Goal: Task Accomplishment & Management: Complete application form

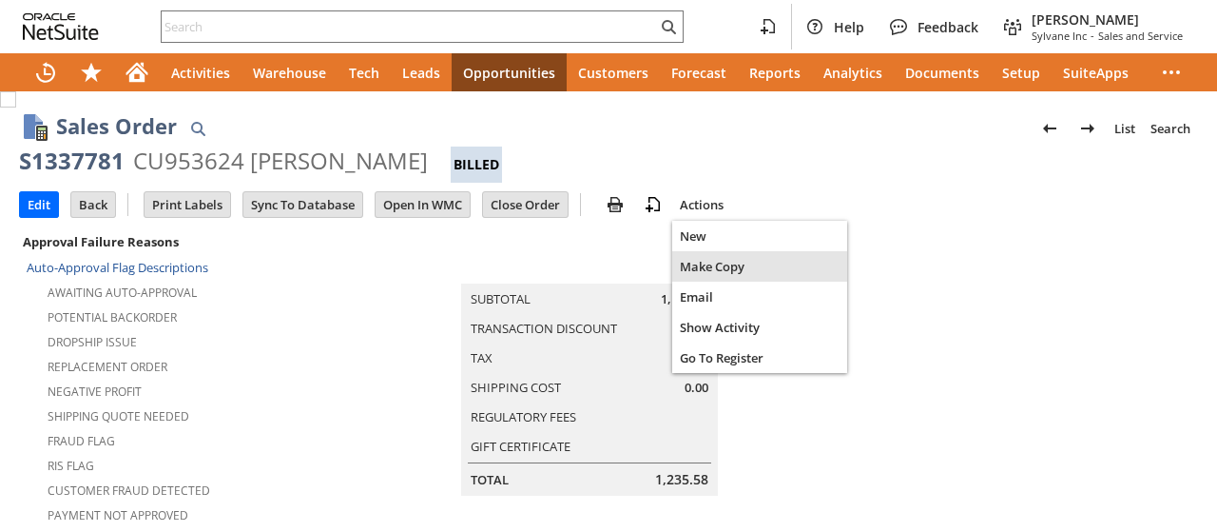
click at [700, 266] on span "Make Copy" at bounding box center [760, 266] width 160 height 17
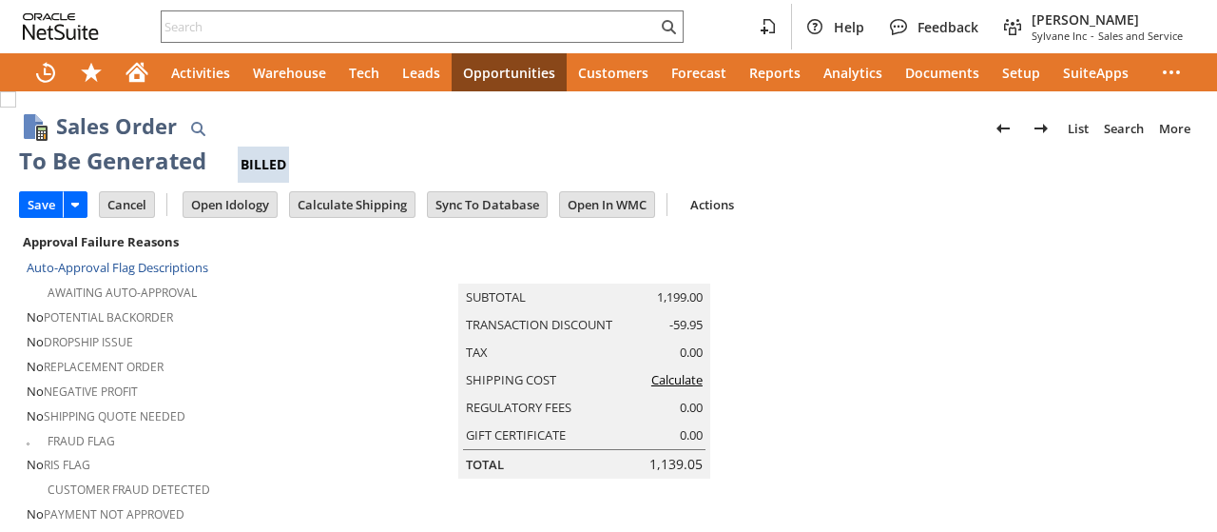
type input "Intelligent Recommendations ⁰"
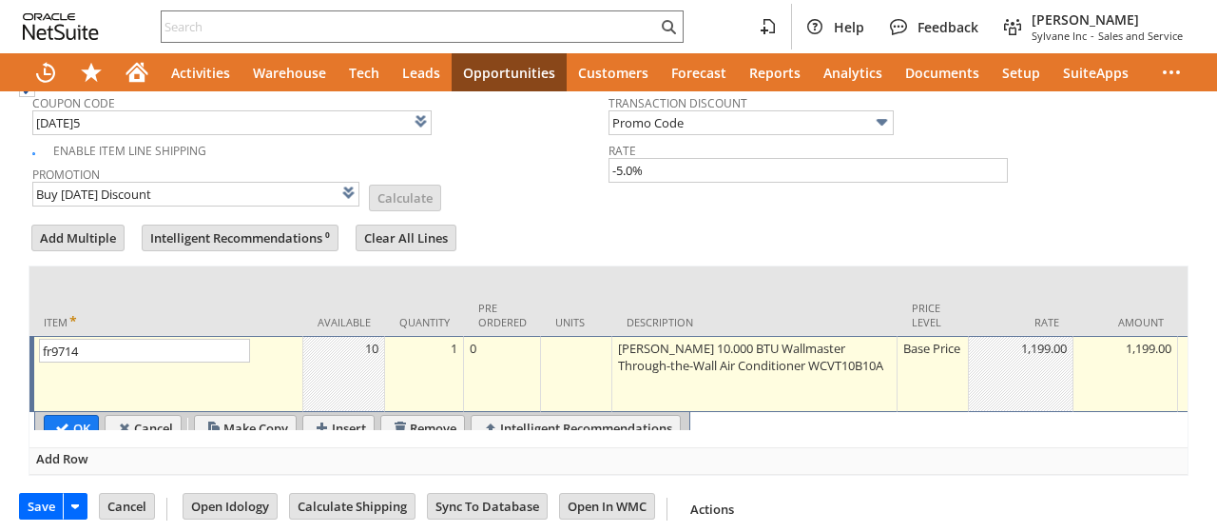
click at [928, 339] on div "Base Price" at bounding box center [933, 348] width 61 height 19
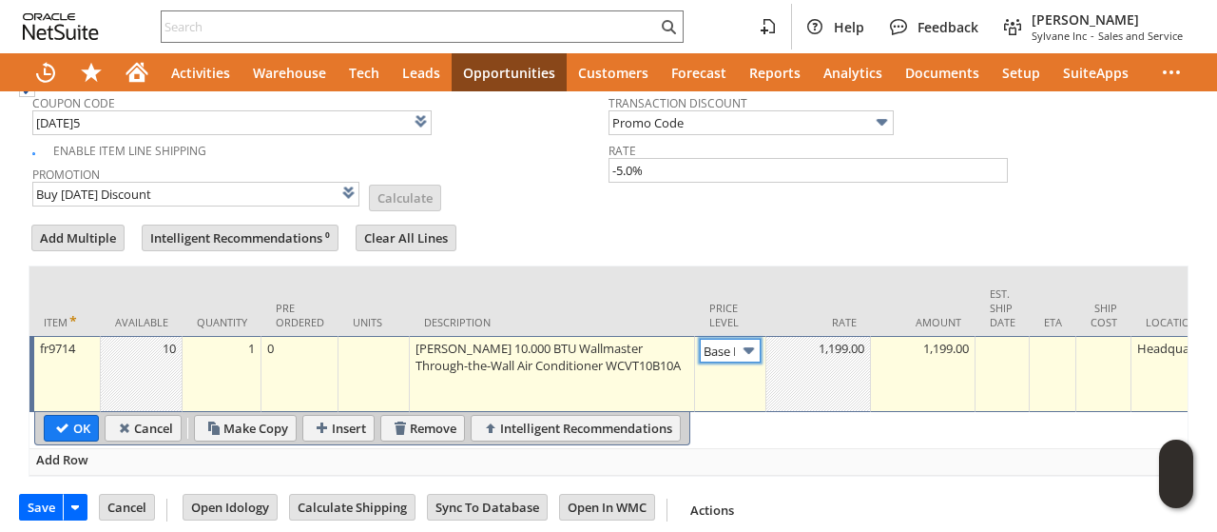
scroll to position [0, 27]
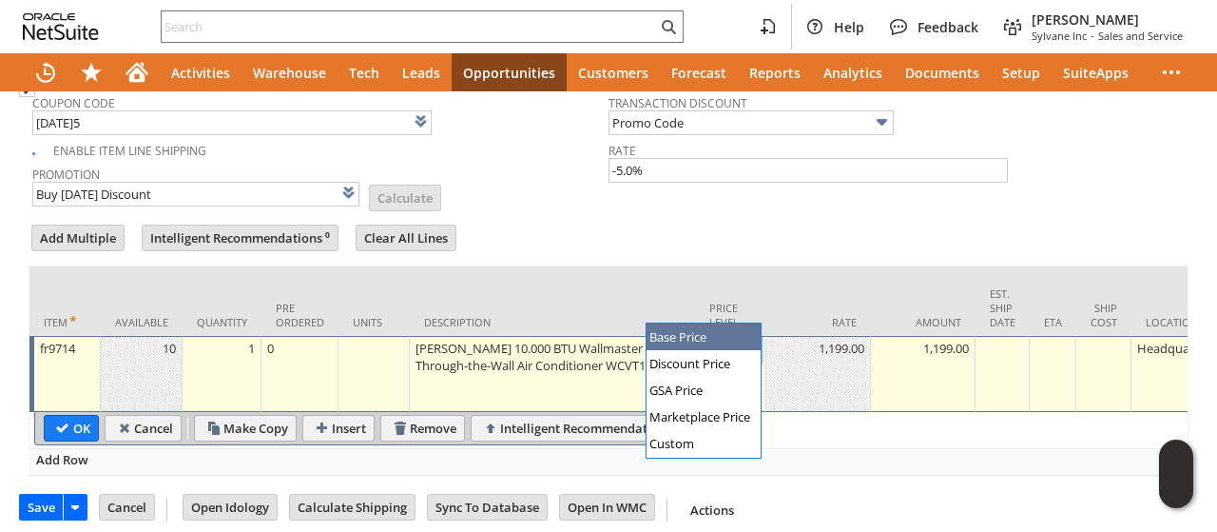
click at [727, 339] on input "Base Price" at bounding box center [730, 351] width 61 height 24
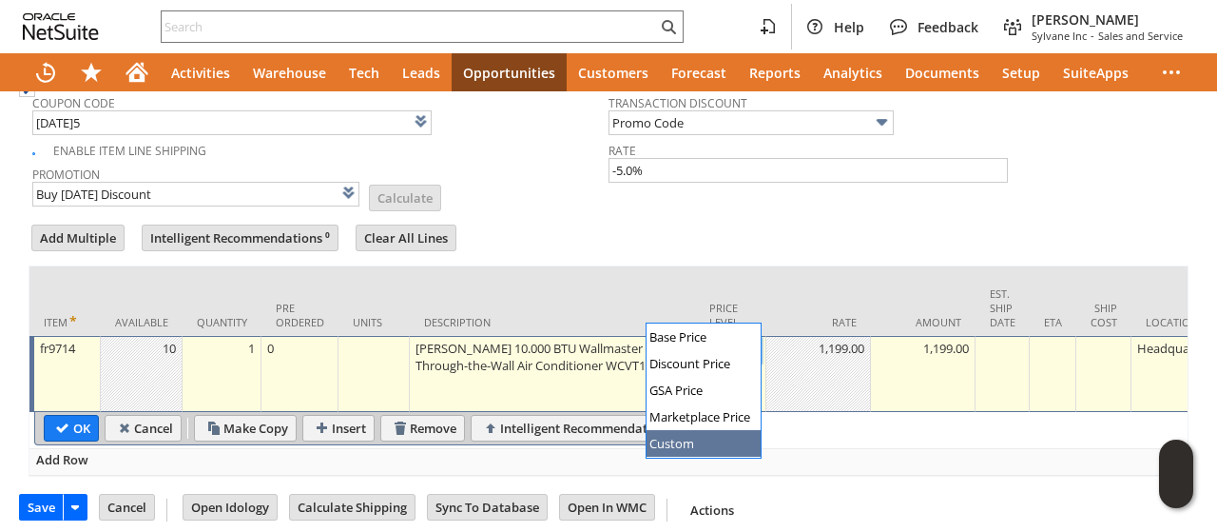
type input "Custom"
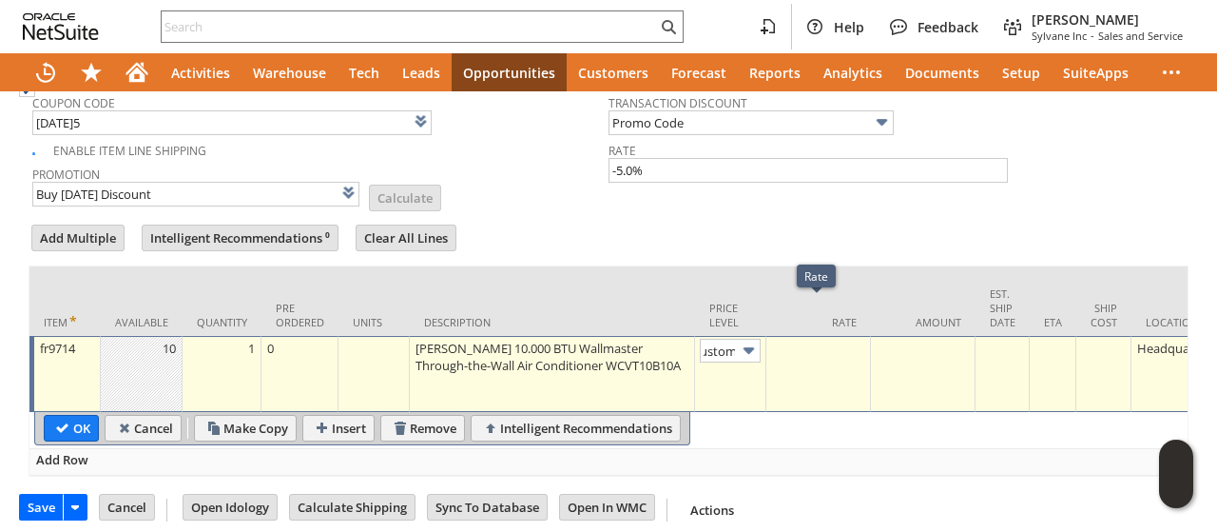
scroll to position [0, 0]
click at [780, 368] on td at bounding box center [819, 374] width 105 height 76
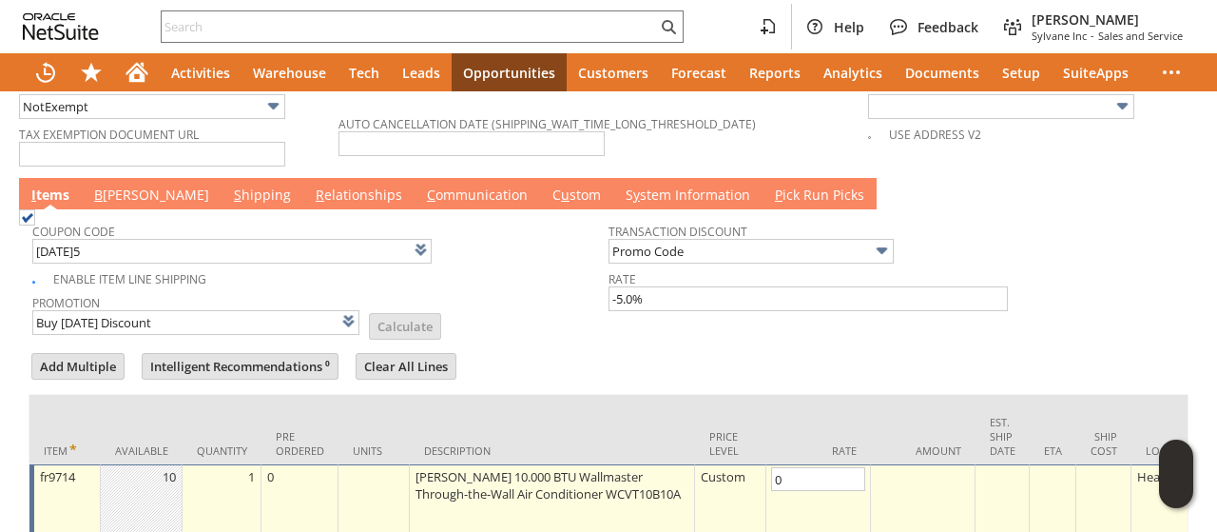
scroll to position [1529, 0]
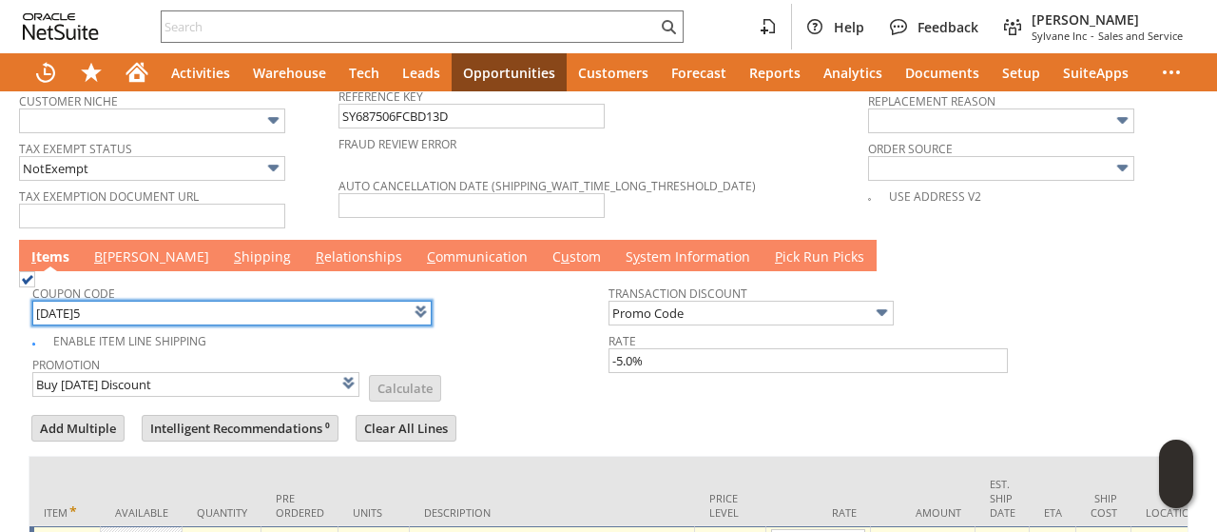
type input "0.00"
click at [205, 301] on input "TODAY5" at bounding box center [231, 313] width 399 height 25
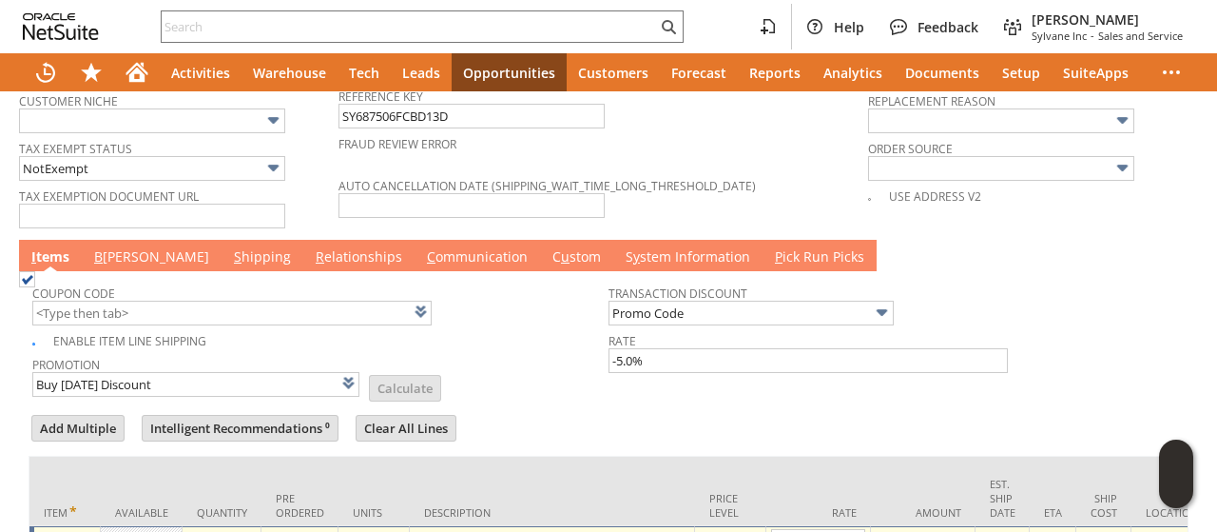
click at [509, 351] on td "Promotion Buy Today Discount List Calculate" at bounding box center [320, 375] width 576 height 48
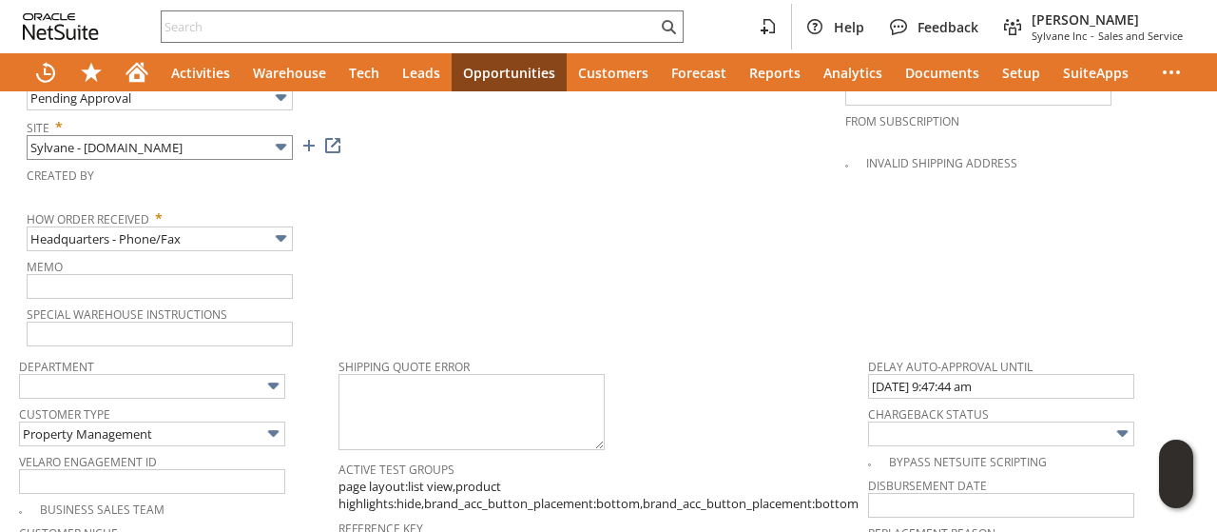
scroll to position [959, 0]
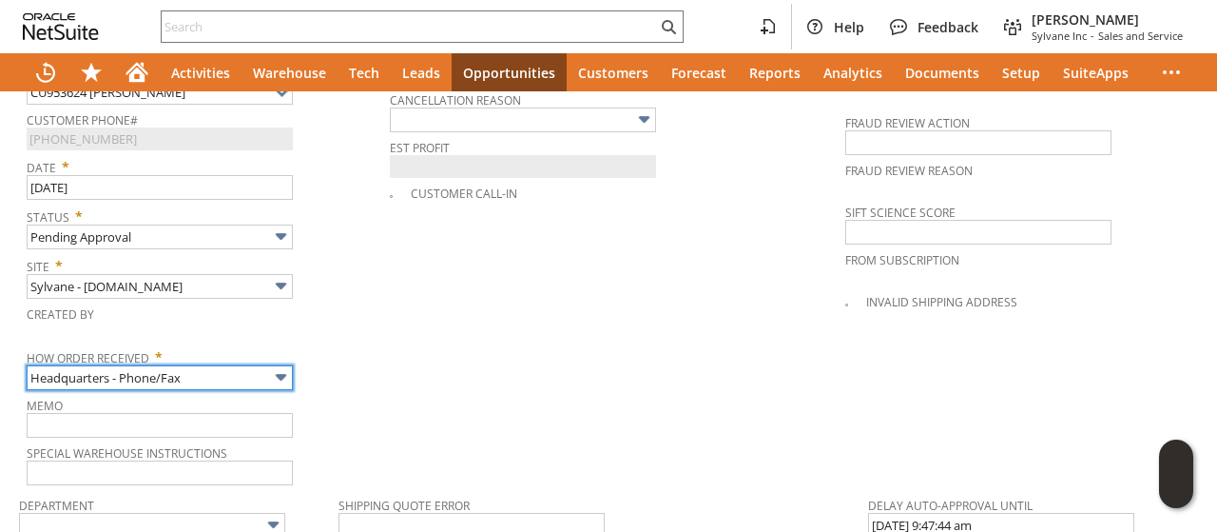
click at [139, 365] on input "Headquarters - Phone/Fax" at bounding box center [160, 377] width 266 height 25
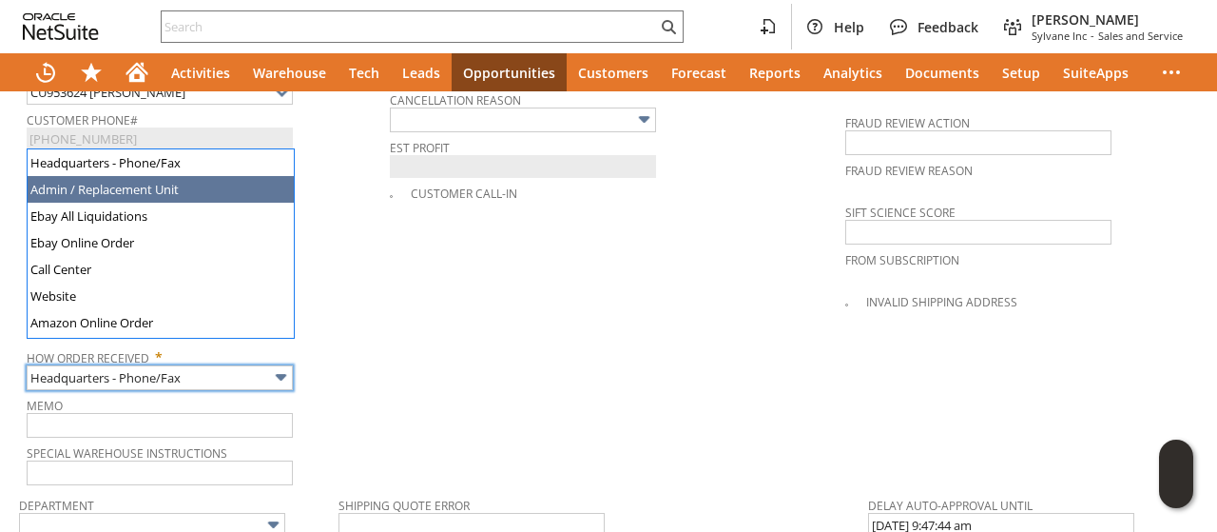
type input "Admin / Replacement Unit"
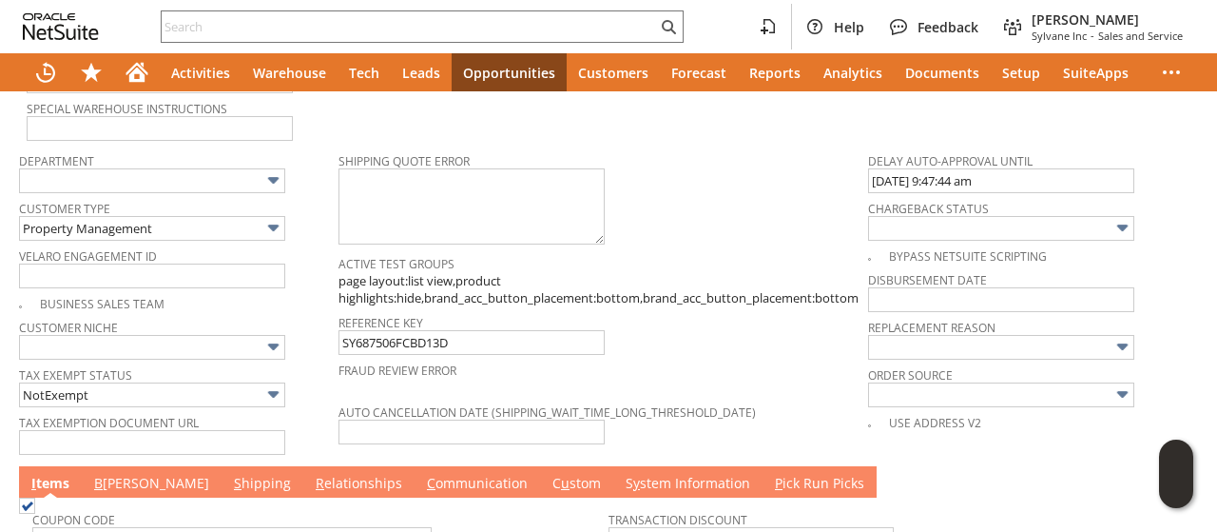
scroll to position [1149, 0]
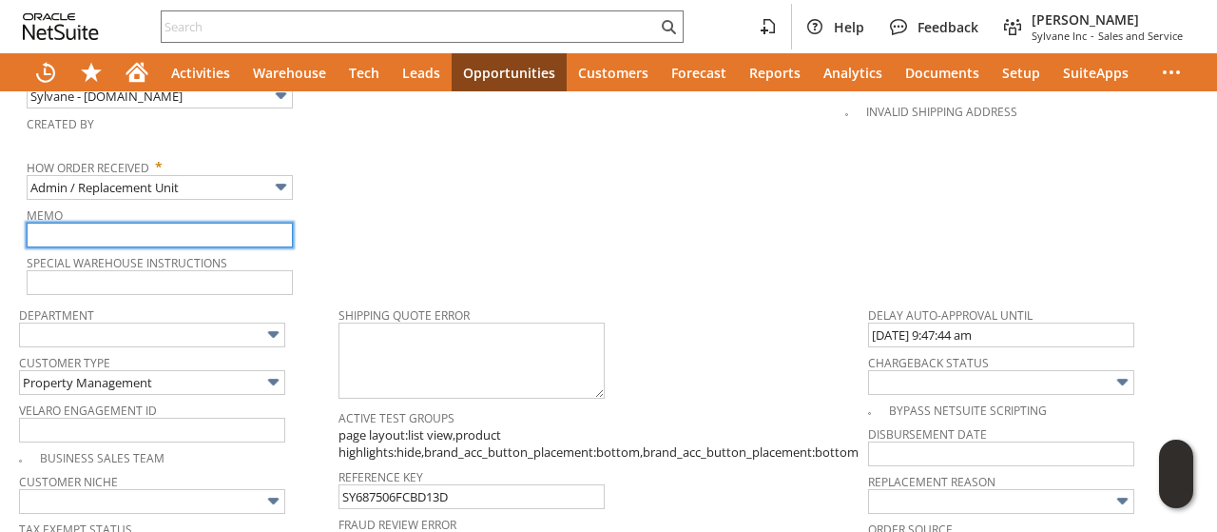
click at [115, 223] on input "text" at bounding box center [160, 235] width 266 height 25
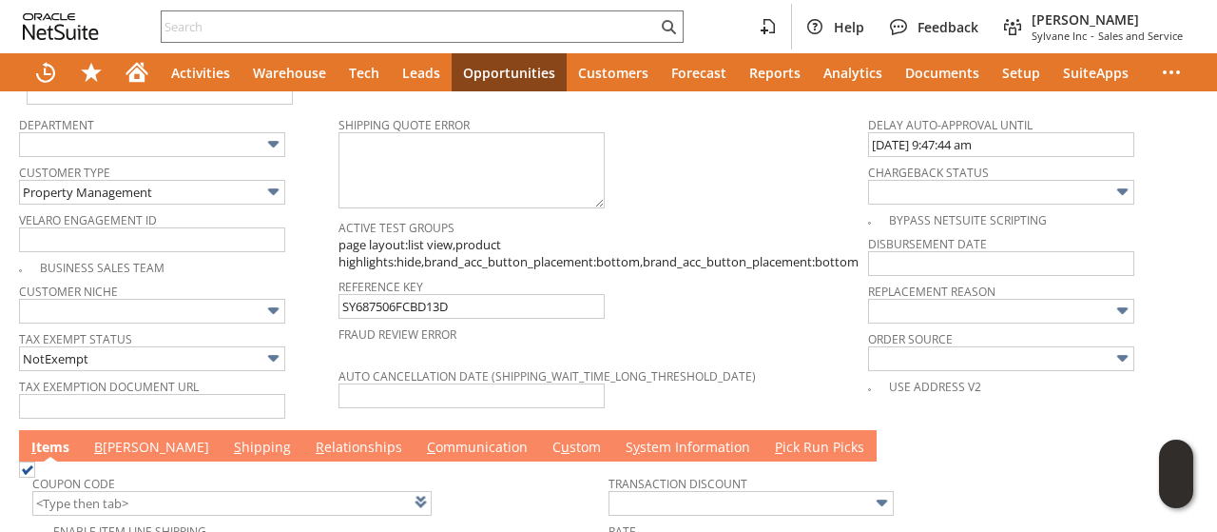
scroll to position [1244, 0]
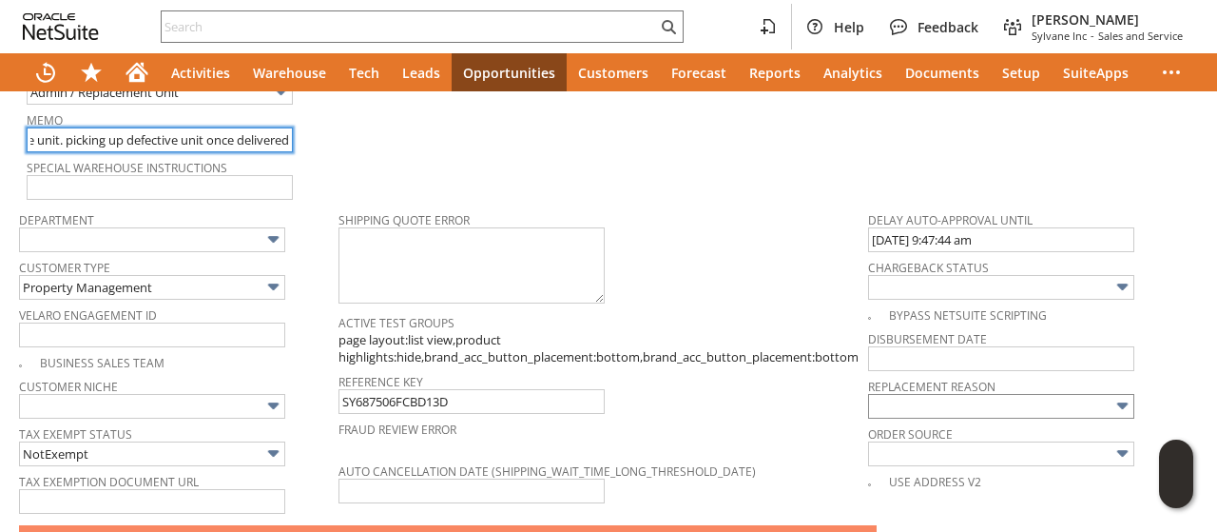
type input "replacement for defective unit. picking up defective unit once delivered"
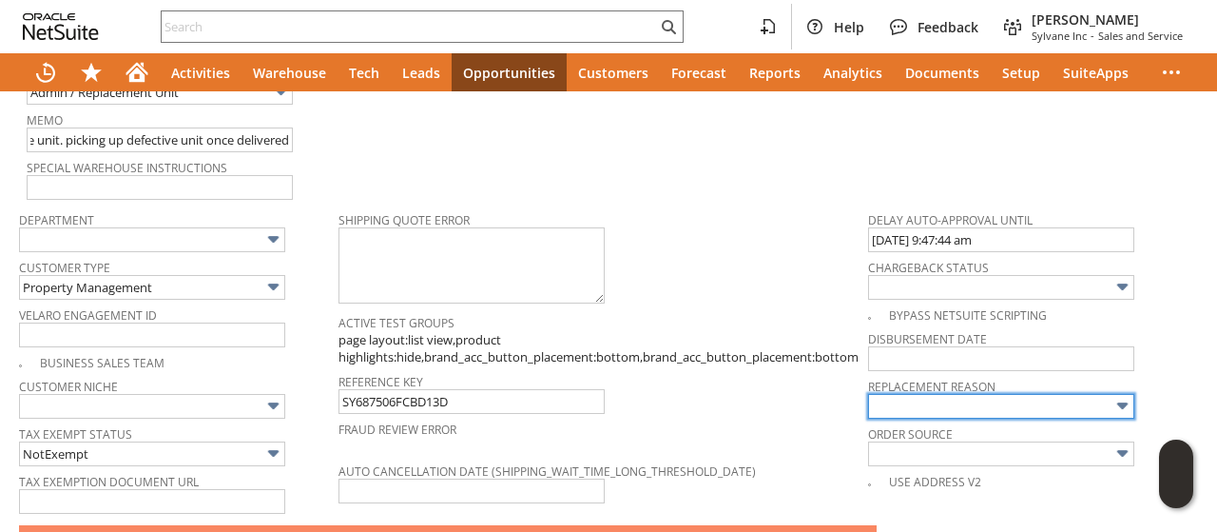
click at [1005, 394] on input "text" at bounding box center [1001, 406] width 266 height 25
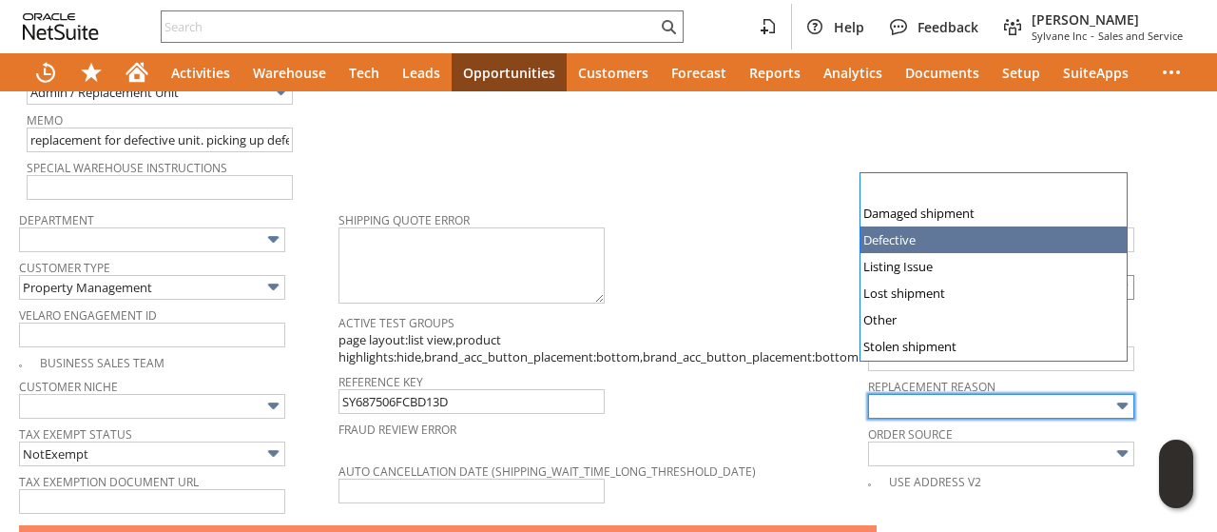
type input "Defective"
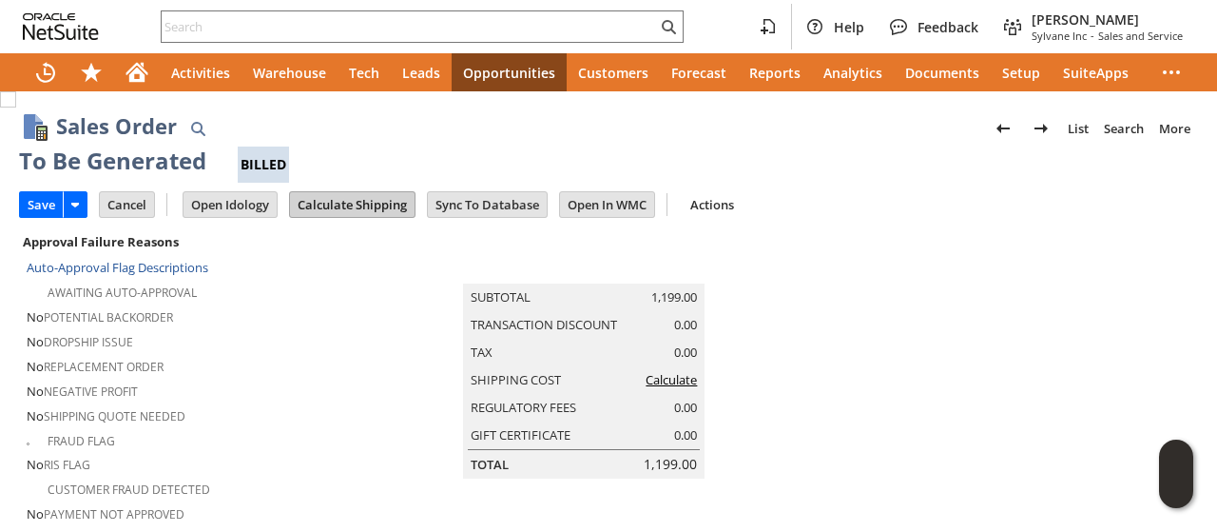
click at [326, 199] on input "Calculate Shipping" at bounding box center [352, 204] width 125 height 25
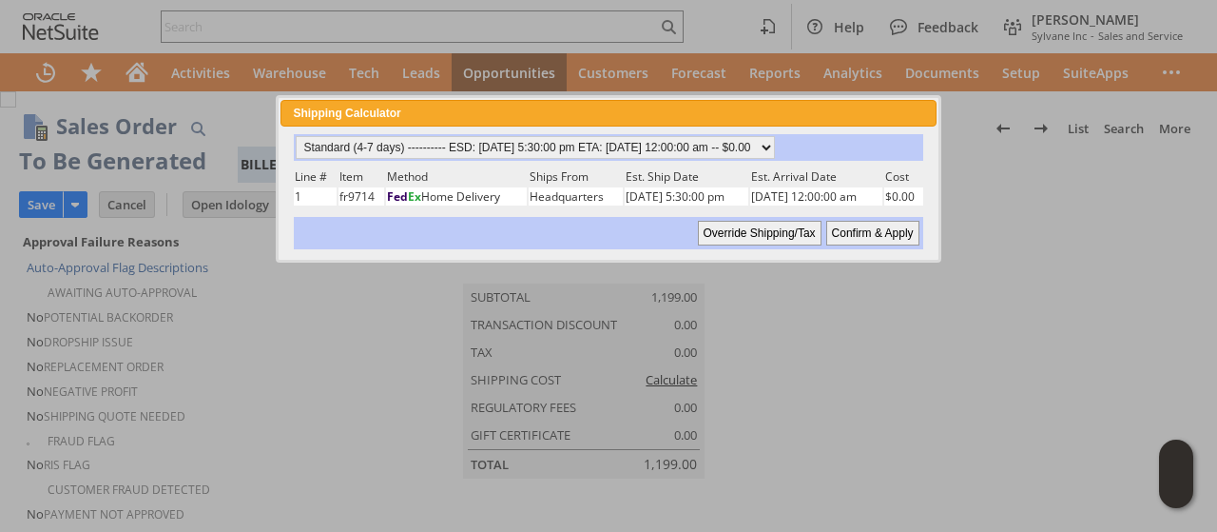
click at [894, 235] on input "Confirm & Apply" at bounding box center [872, 233] width 93 height 25
type input "Add"
type input "Copy Previous"
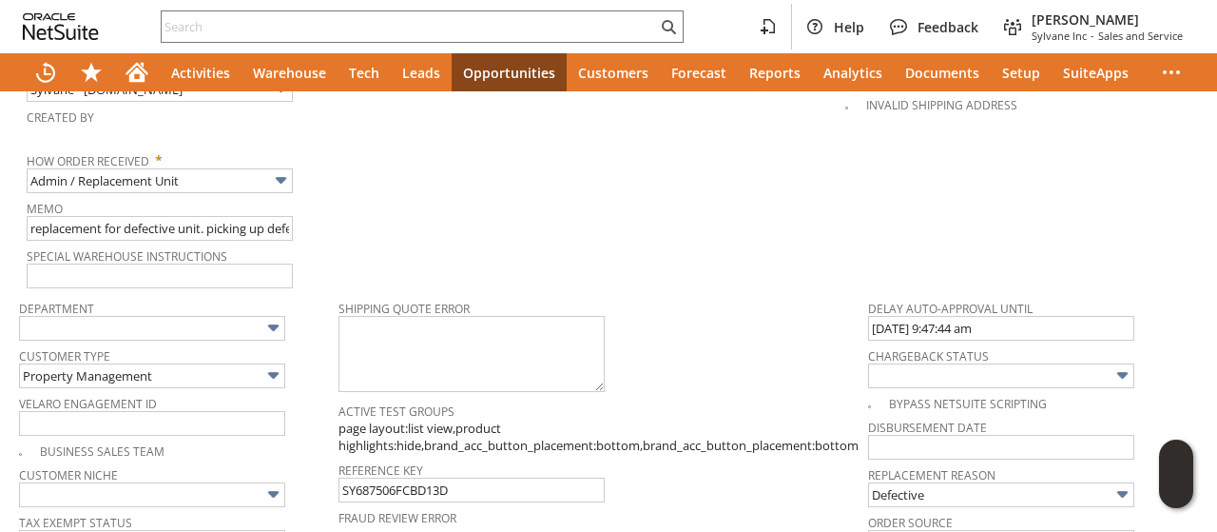
scroll to position [1427, 0]
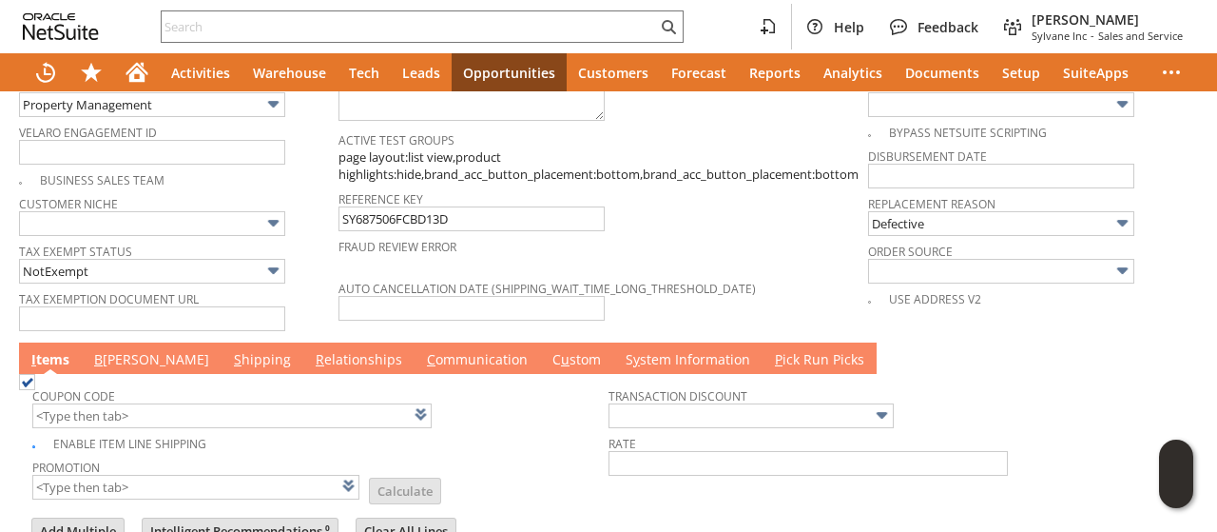
click at [107, 350] on link "B [PERSON_NAME]" at bounding box center [151, 360] width 125 height 21
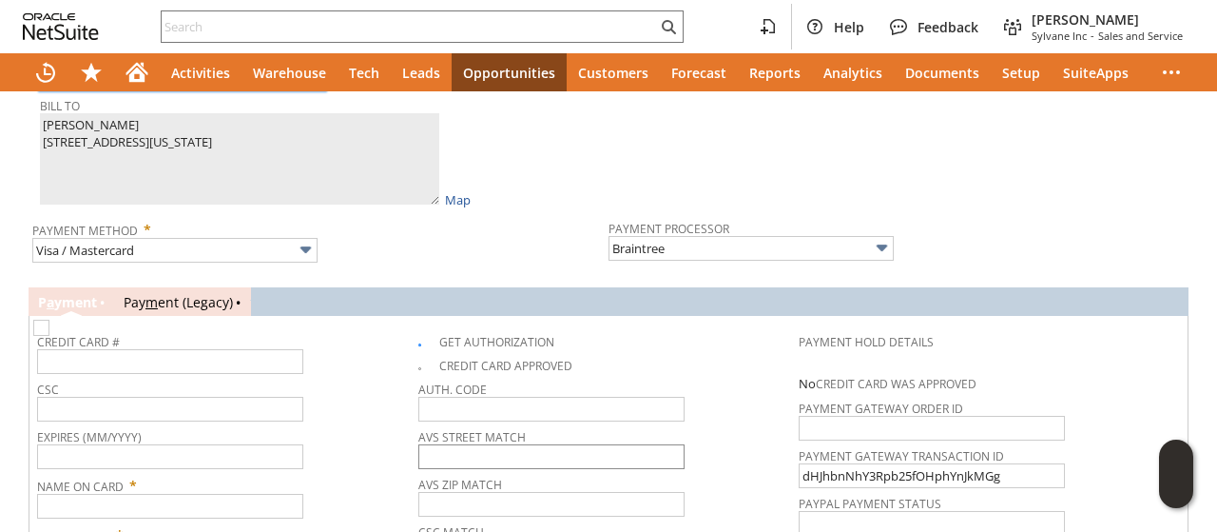
scroll to position [1902, 0]
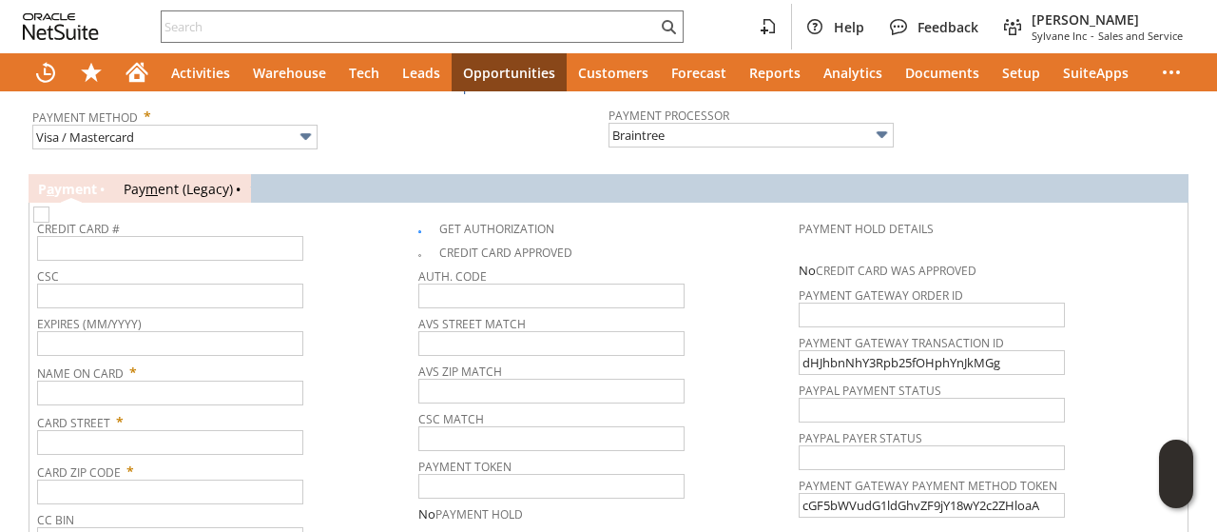
click at [49, 206] on img at bounding box center [41, 214] width 16 height 16
checkbox input "false"
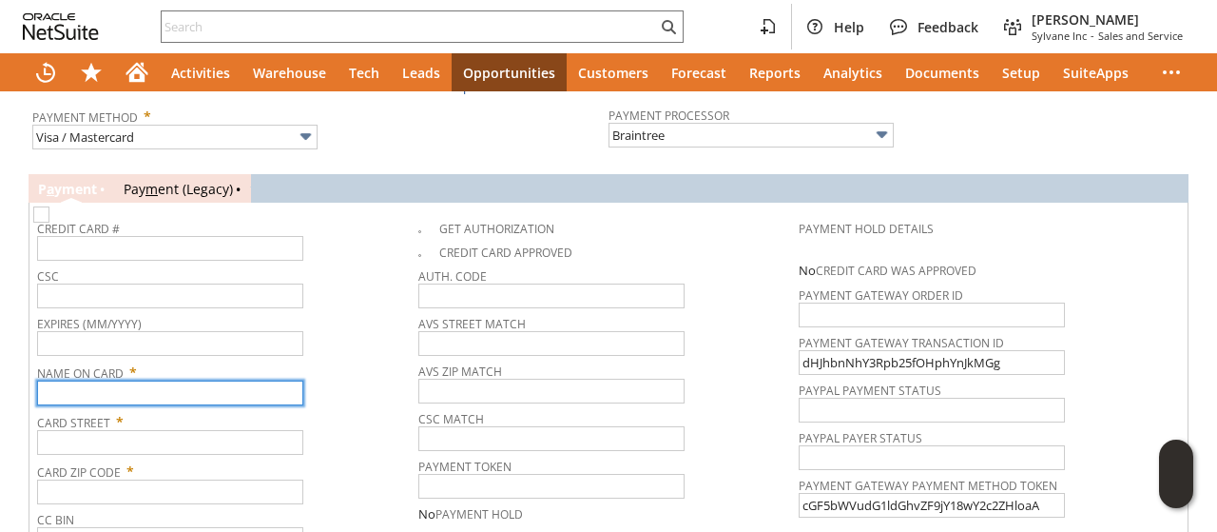
click at [186, 380] on input "text" at bounding box center [170, 392] width 266 height 25
type input "1231"
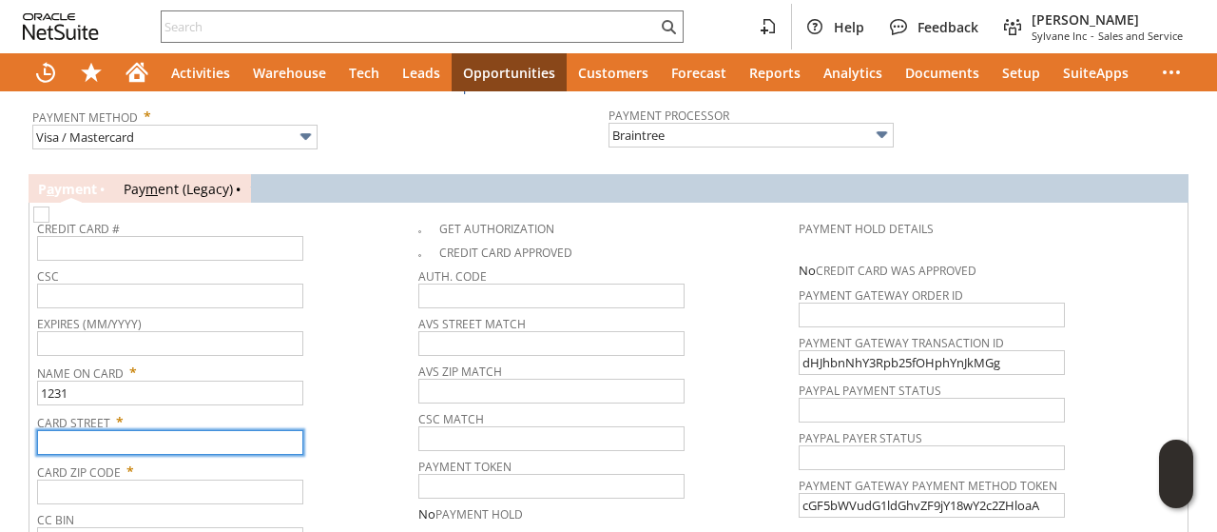
click at [78, 430] on input "text" at bounding box center [170, 442] width 266 height 25
type input "23"
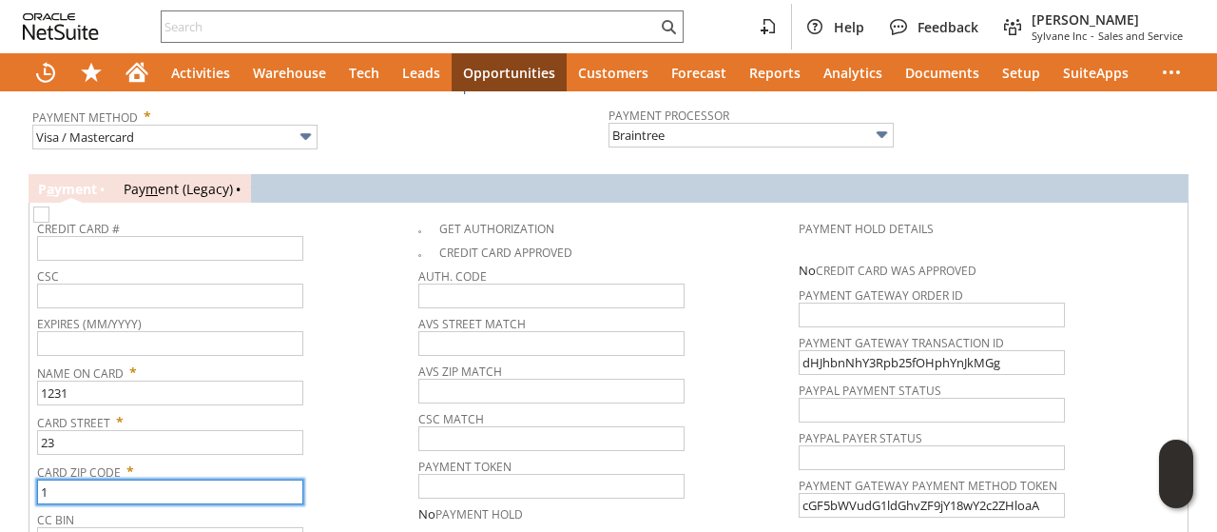
click at [63, 479] on input "1" at bounding box center [170, 491] width 266 height 25
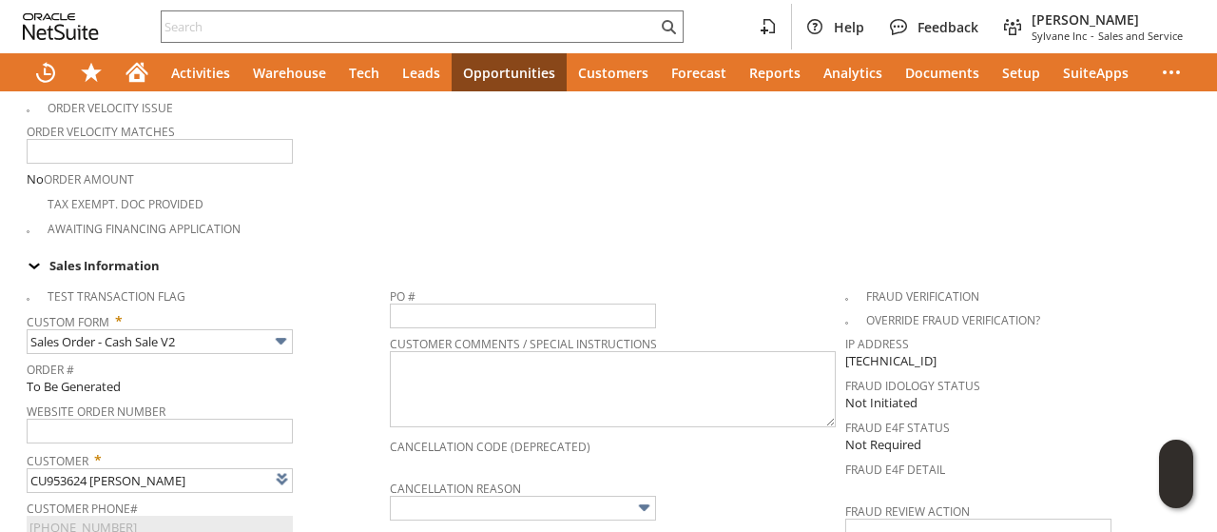
scroll to position [0, 0]
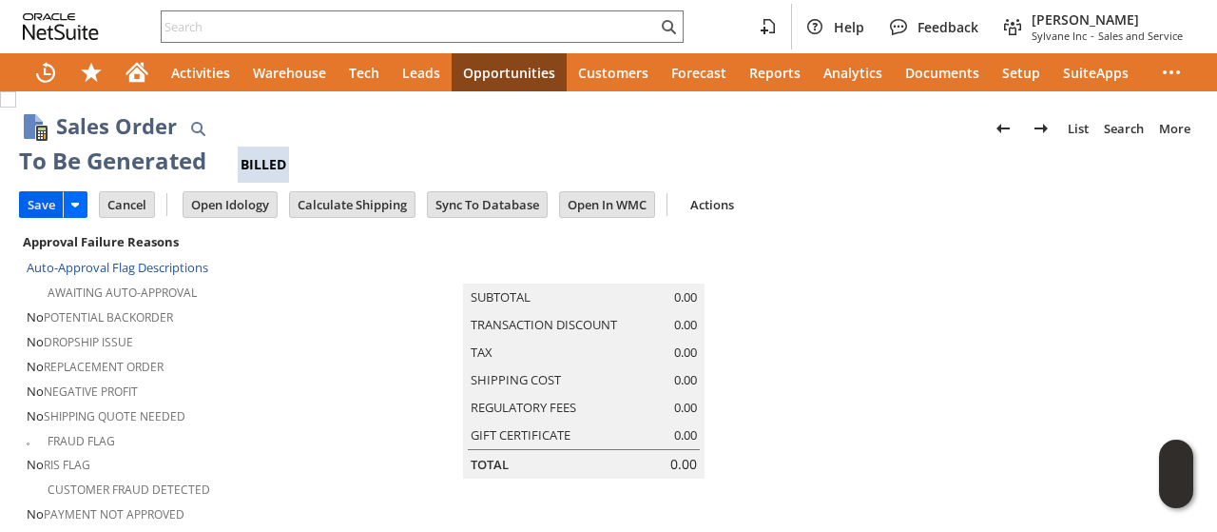
type input "13123"
click at [46, 204] on input "Save" at bounding box center [41, 204] width 43 height 25
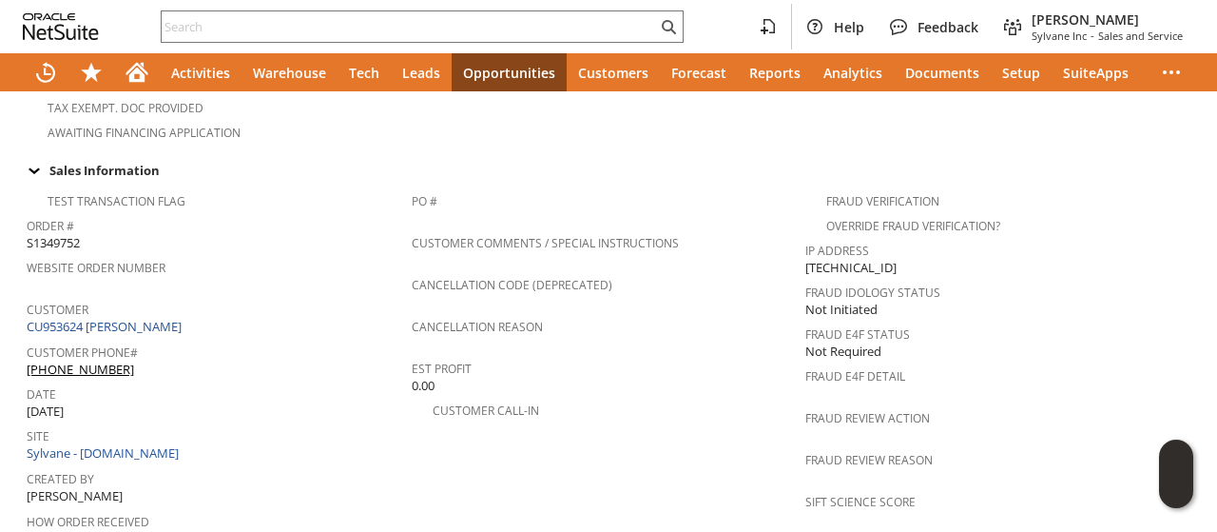
scroll to position [856, 0]
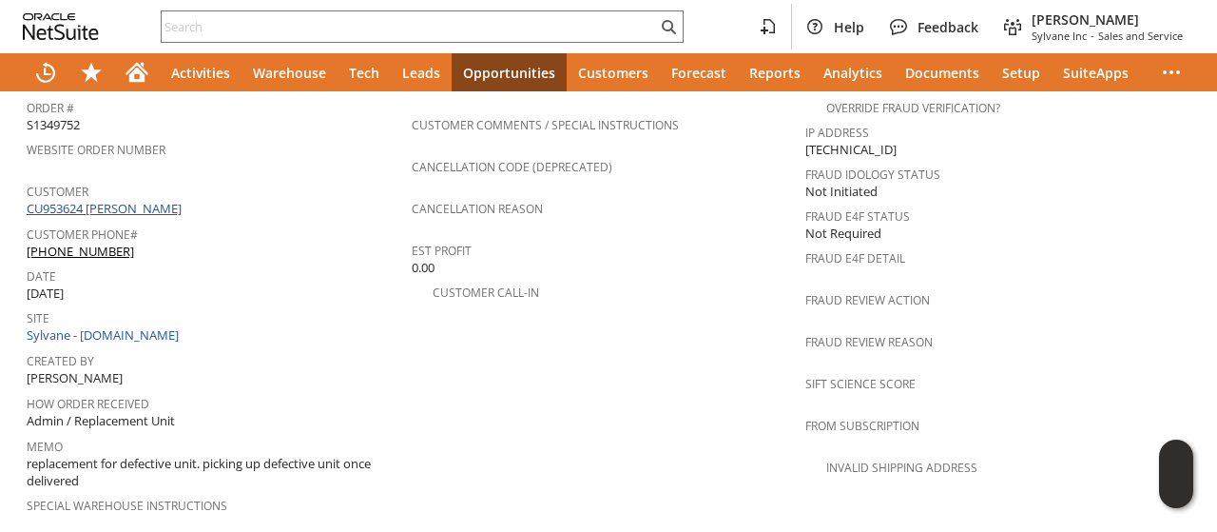
click at [165, 200] on link "CU953624 [PERSON_NAME]" at bounding box center [107, 208] width 160 height 17
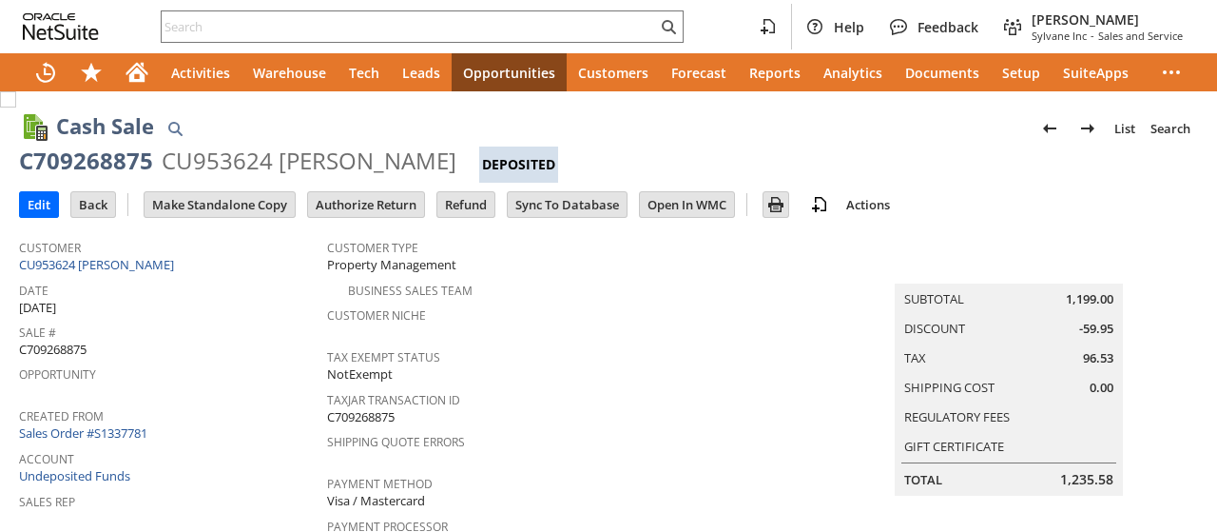
click at [350, 203] on input "Authorize Return" at bounding box center [366, 204] width 116 height 25
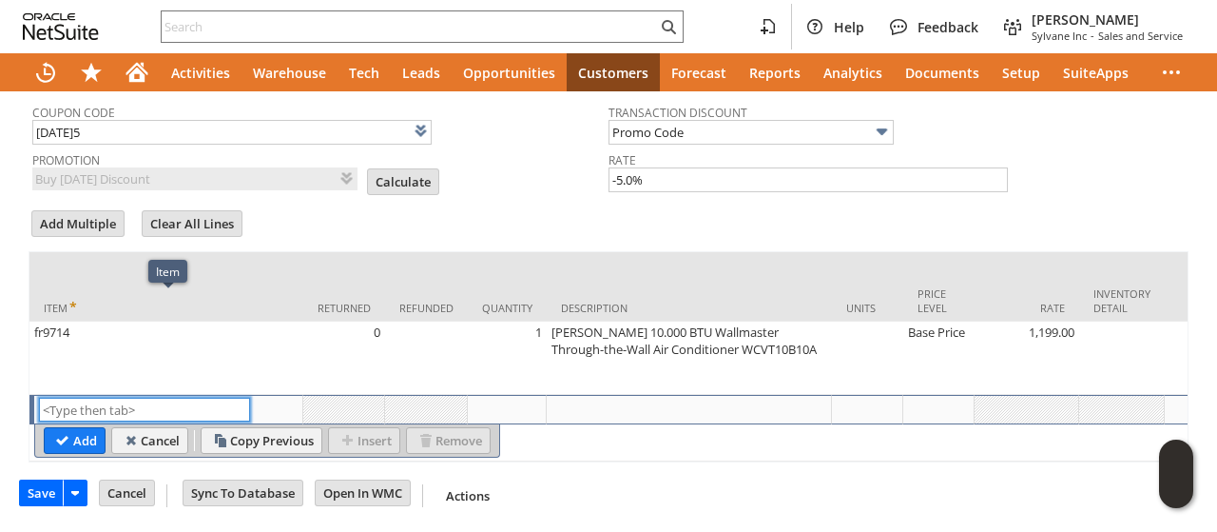
scroll to position [685, 0]
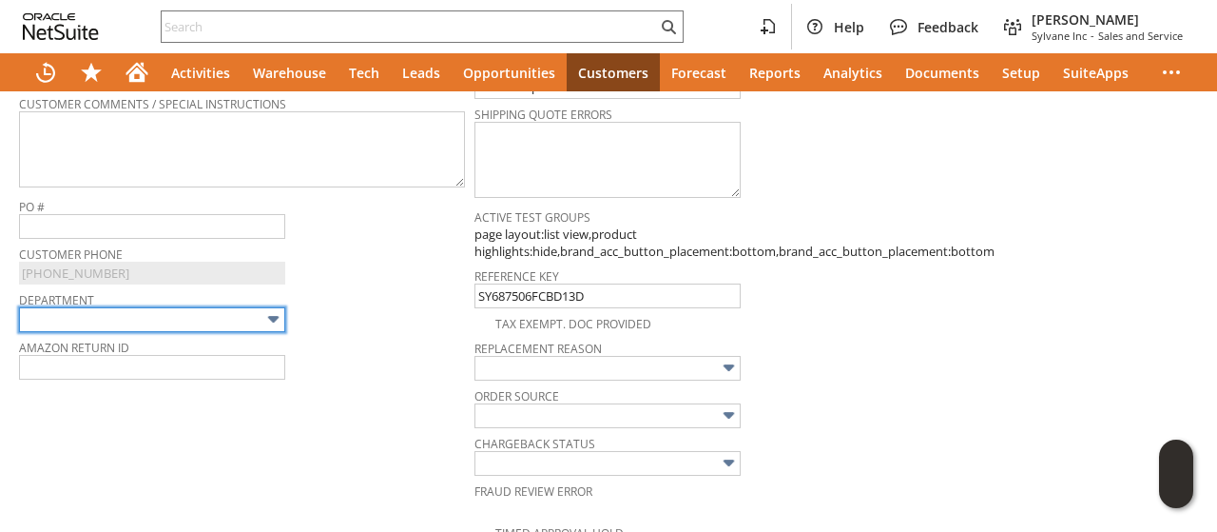
click at [113, 307] on input "text" at bounding box center [152, 319] width 266 height 25
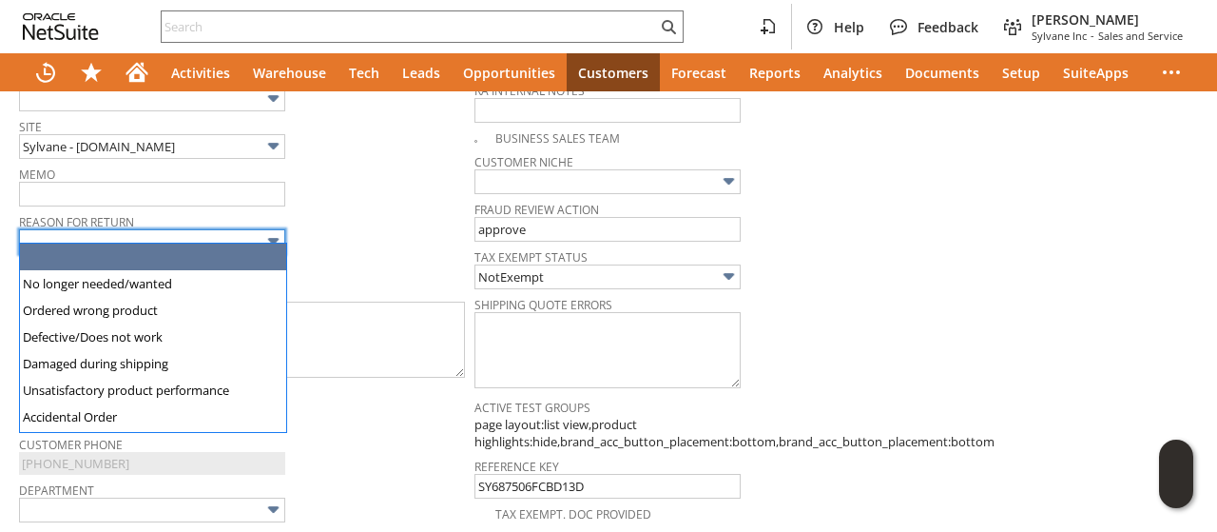
click at [124, 229] on input "text" at bounding box center [152, 241] width 266 height 25
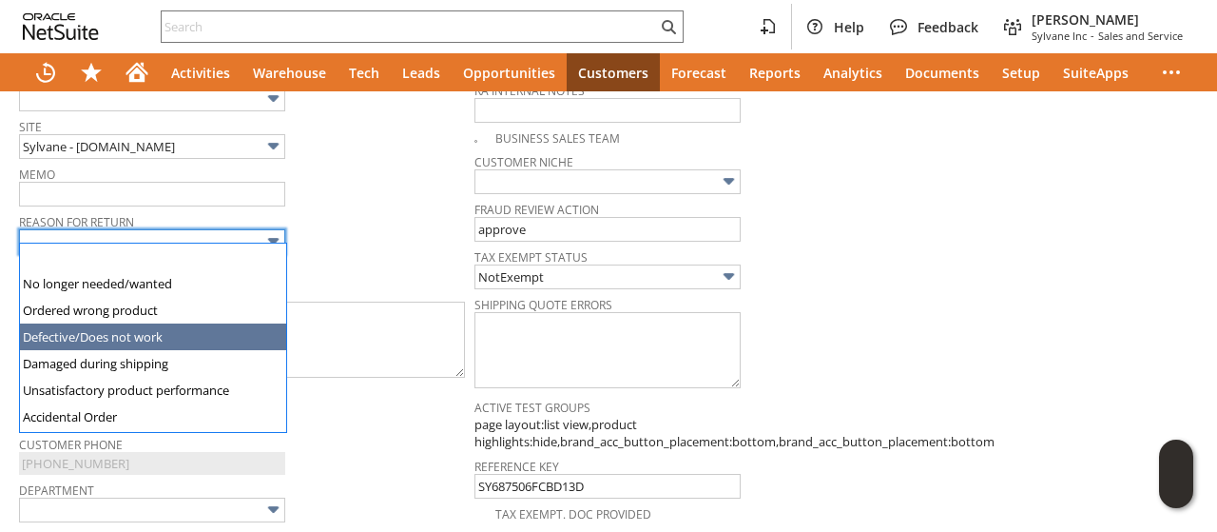
type input "Defective/Does not work"
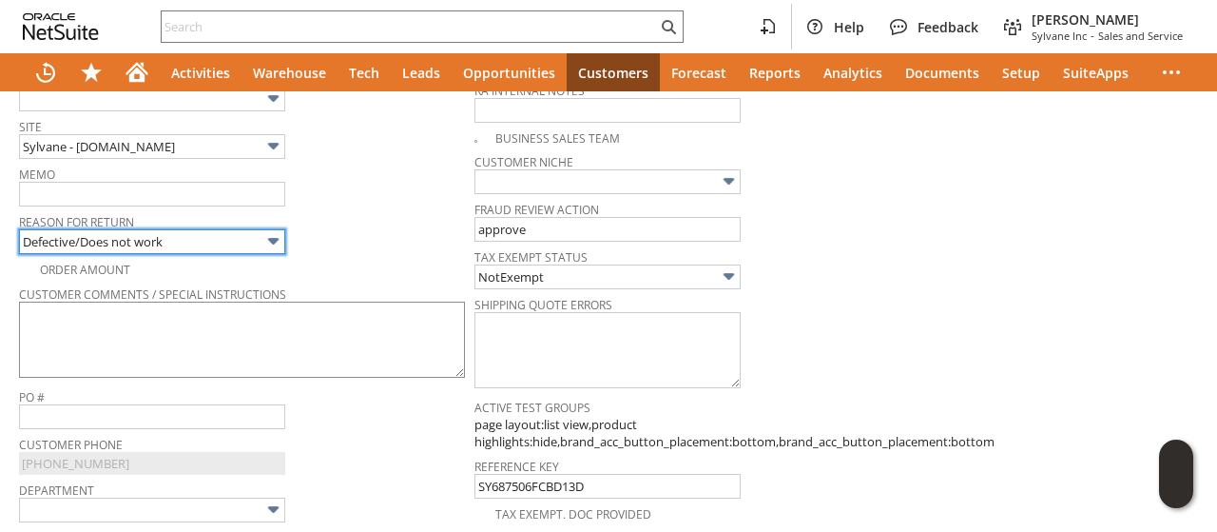
scroll to position [304, 0]
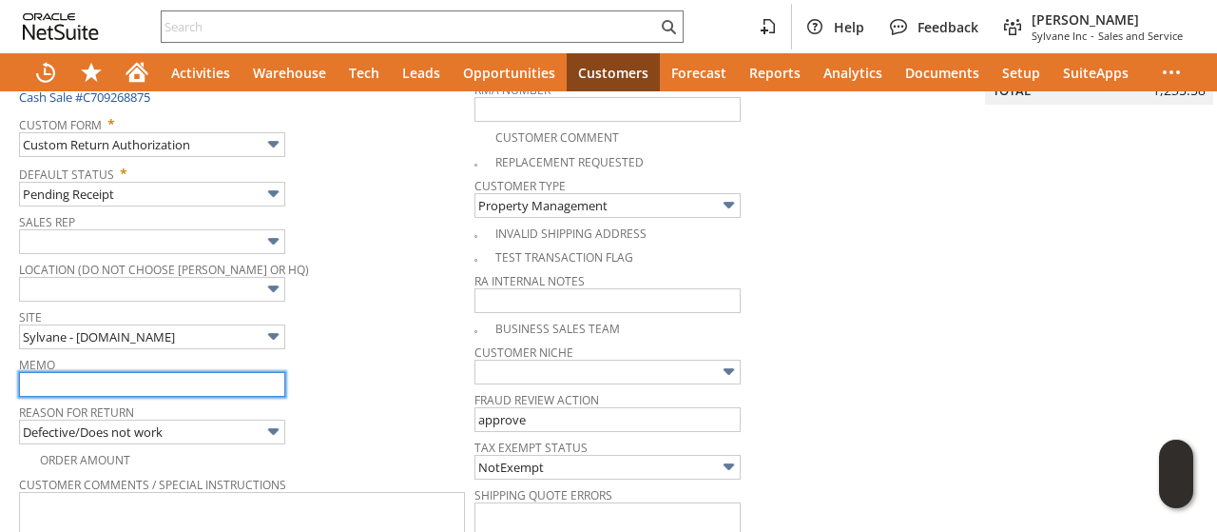
click at [95, 372] on input "text" at bounding box center [152, 384] width 266 height 25
paste input "The AC unit was working upon installation and when I checked on it yesterday th…"
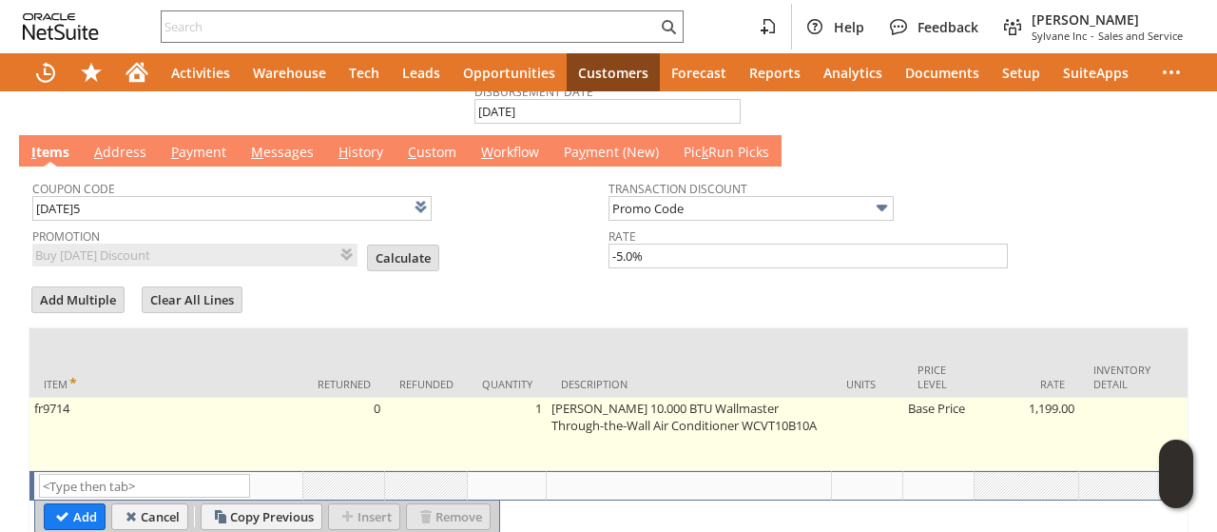
scroll to position [1351, 0]
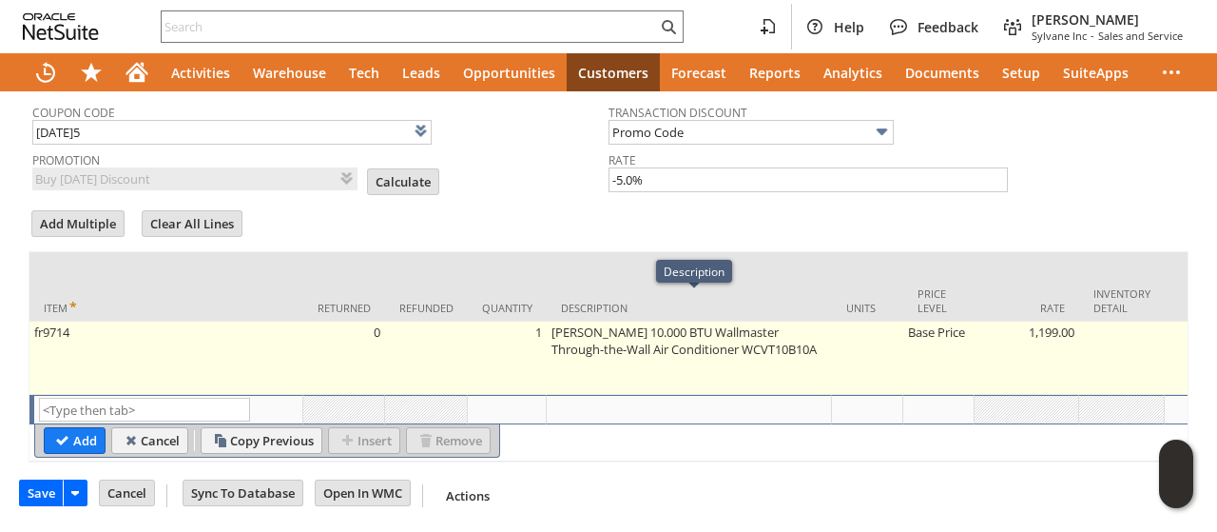
type input "per customer: The AC unit was working upon installation and when I checked on i…"
click at [931, 321] on td "Base Price" at bounding box center [939, 357] width 71 height 73
type input "Base Price"
type input "OK"
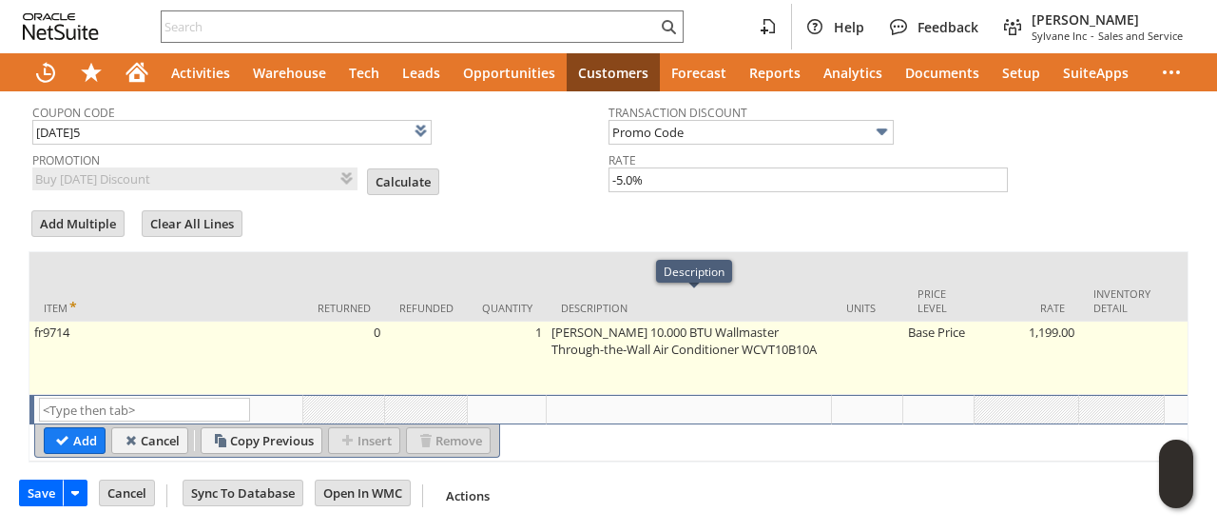
type input "Make Copy"
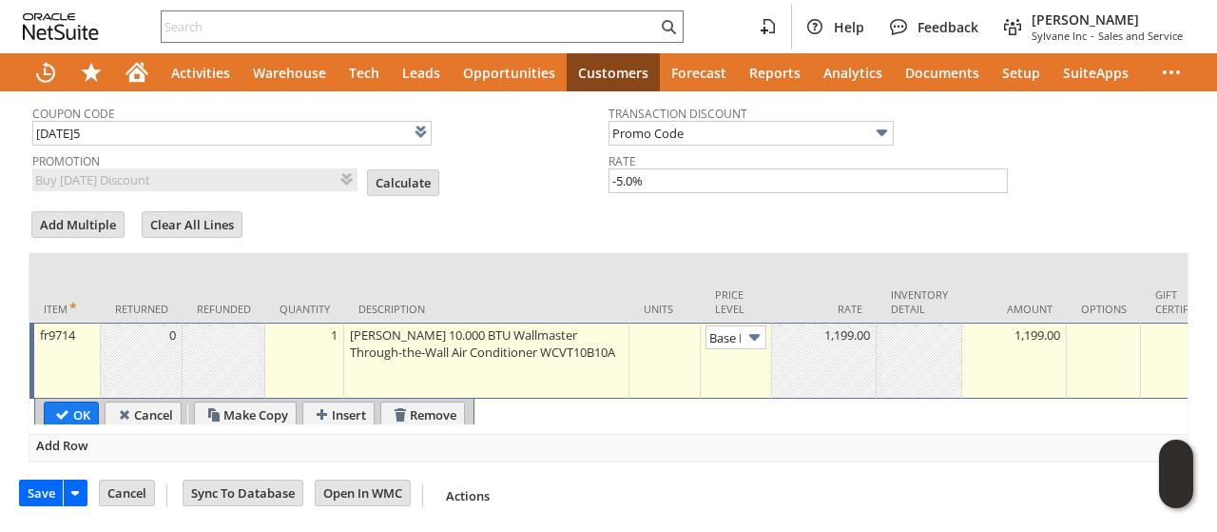
scroll to position [0, 27]
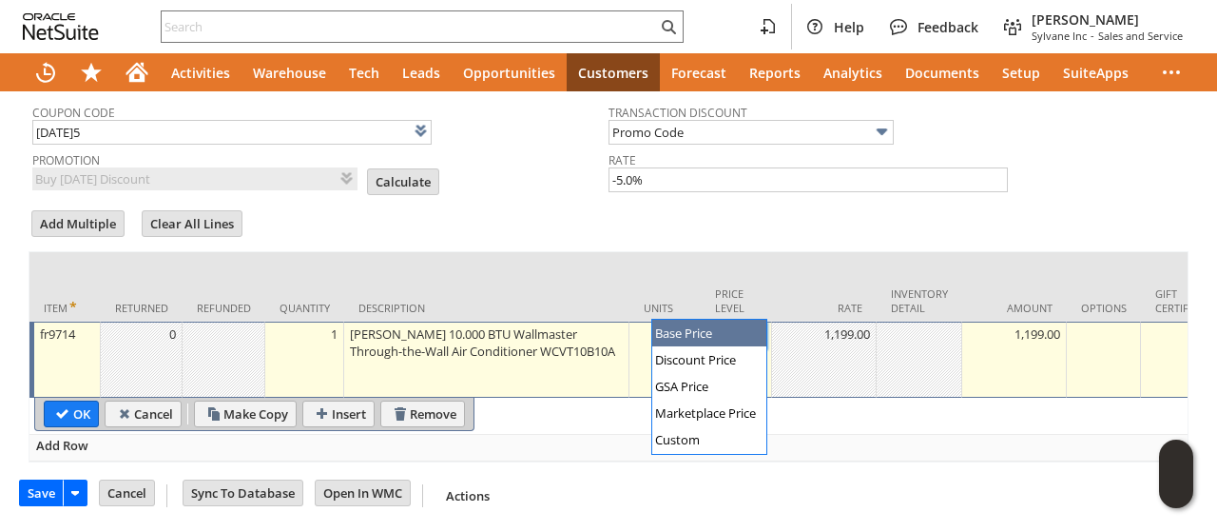
click at [753, 325] on img at bounding box center [755, 336] width 22 height 22
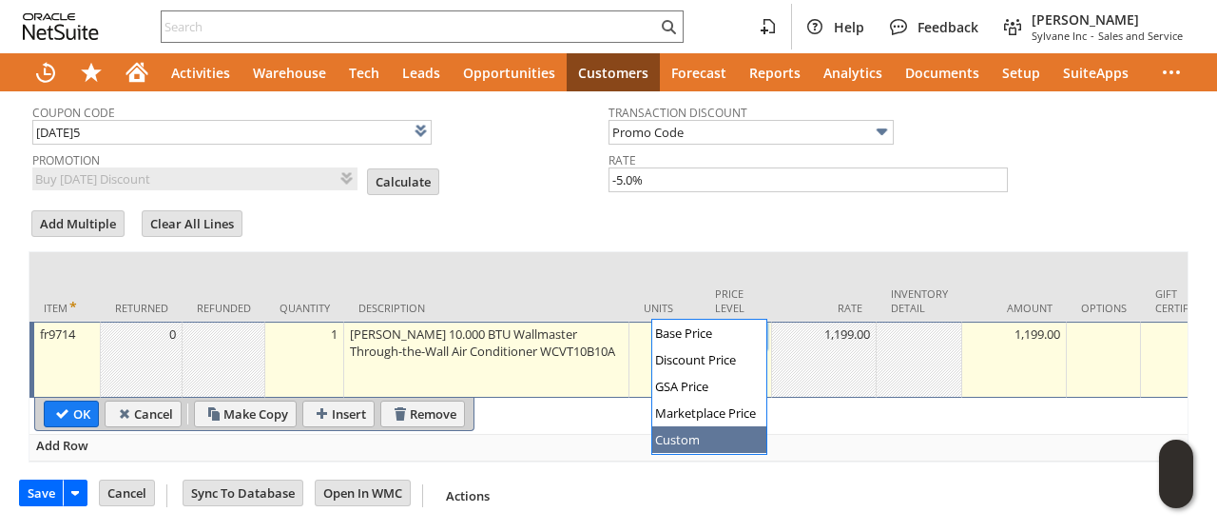
type input "Custom"
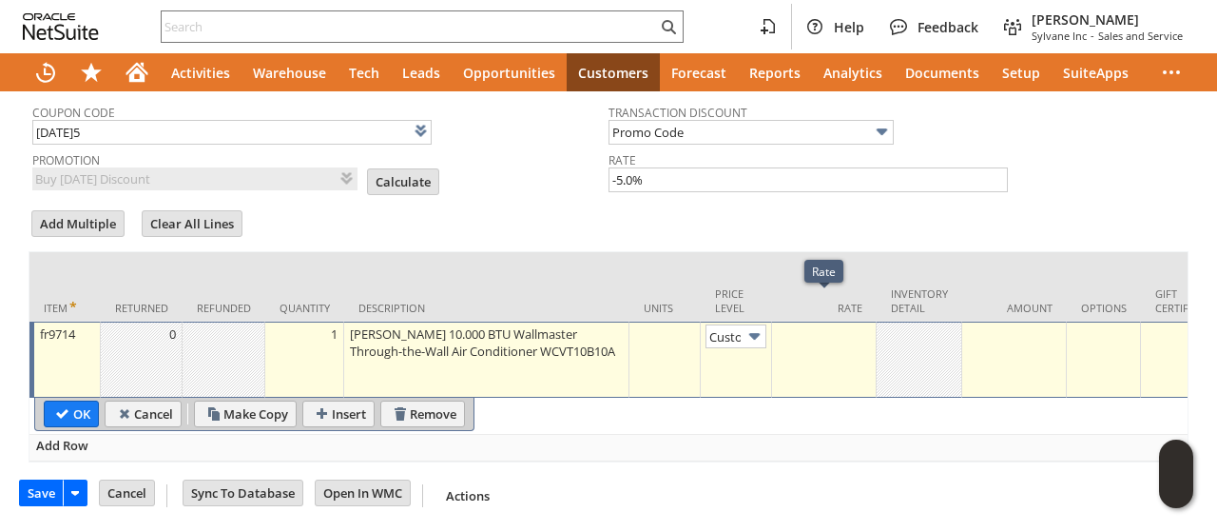
click at [839, 353] on td at bounding box center [824, 359] width 105 height 76
type input "0.00"
click at [50, 401] on input "OK" at bounding box center [71, 413] width 53 height 25
click at [0, 0] on input "fr9714" at bounding box center [0, 0] width 0 height 0
type input "Add"
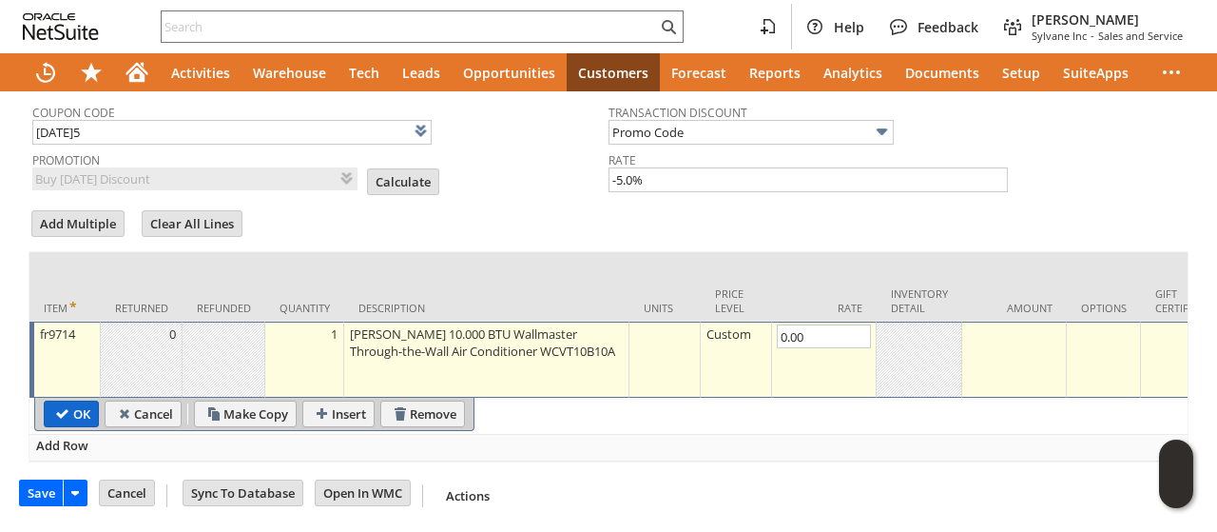
type input "Copy Previous"
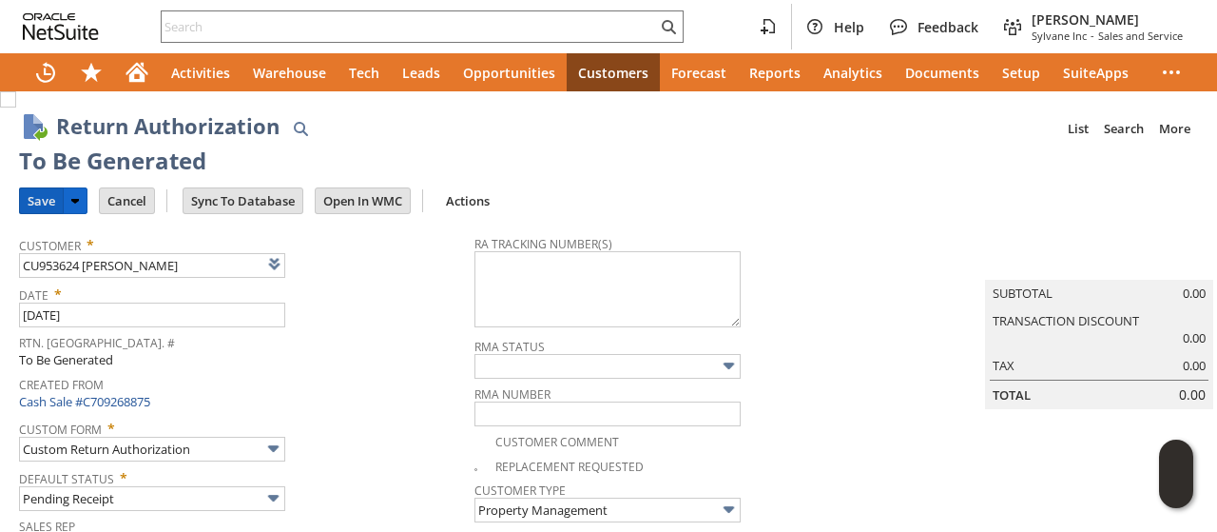
click at [42, 193] on input "Save" at bounding box center [41, 200] width 43 height 25
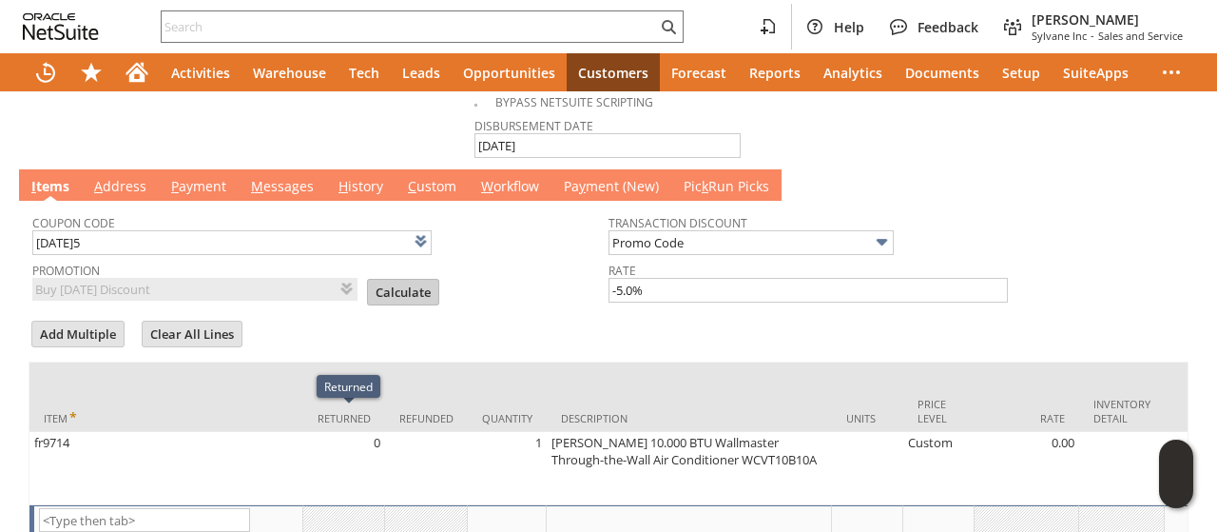
click at [368, 280] on input "Calculate" at bounding box center [403, 292] width 70 height 25
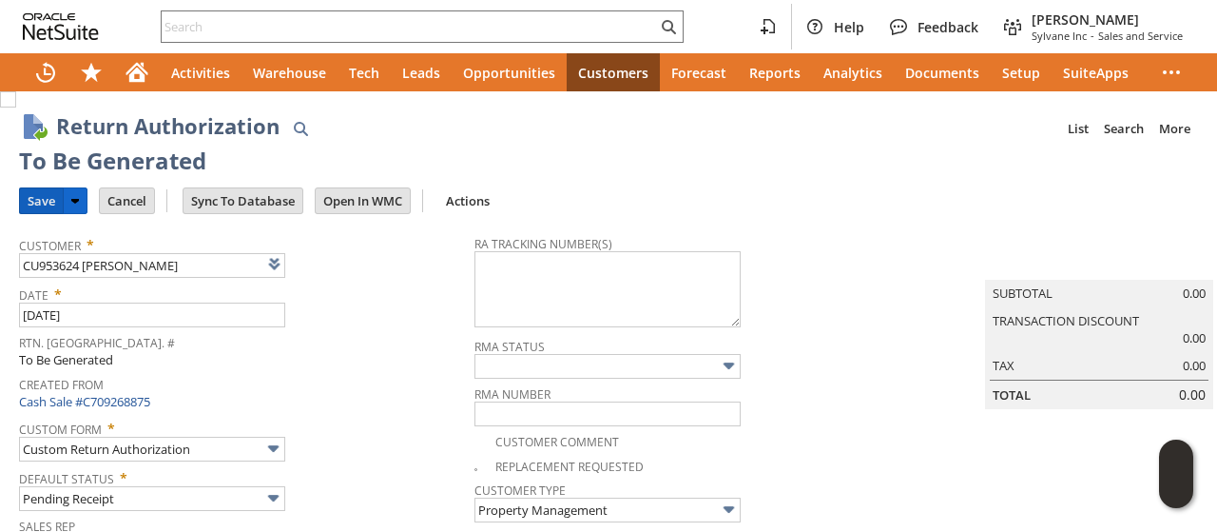
click at [33, 208] on input "Save" at bounding box center [41, 200] width 43 height 25
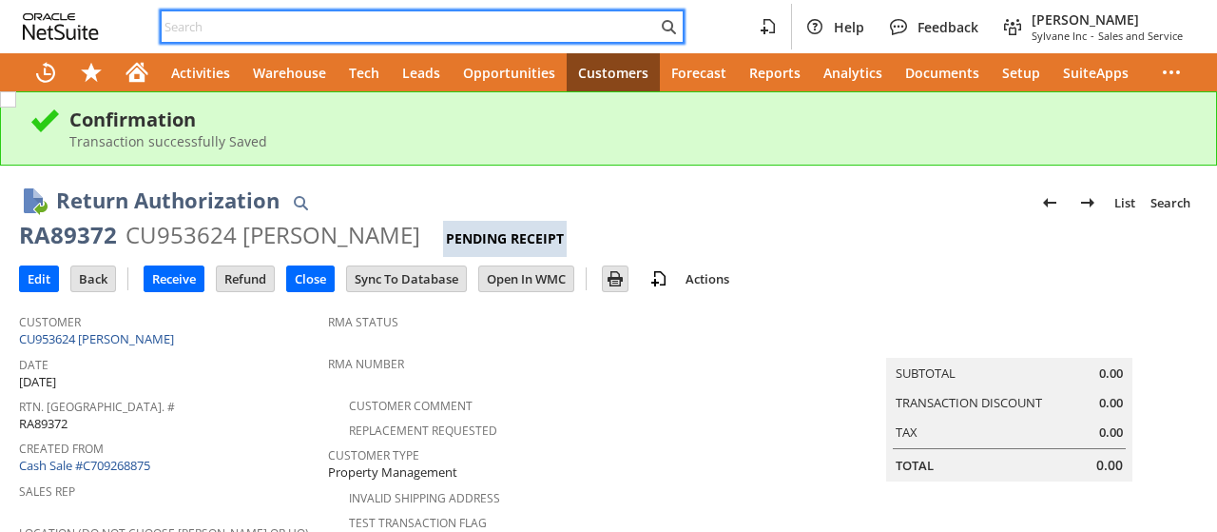
paste input "2134401117"
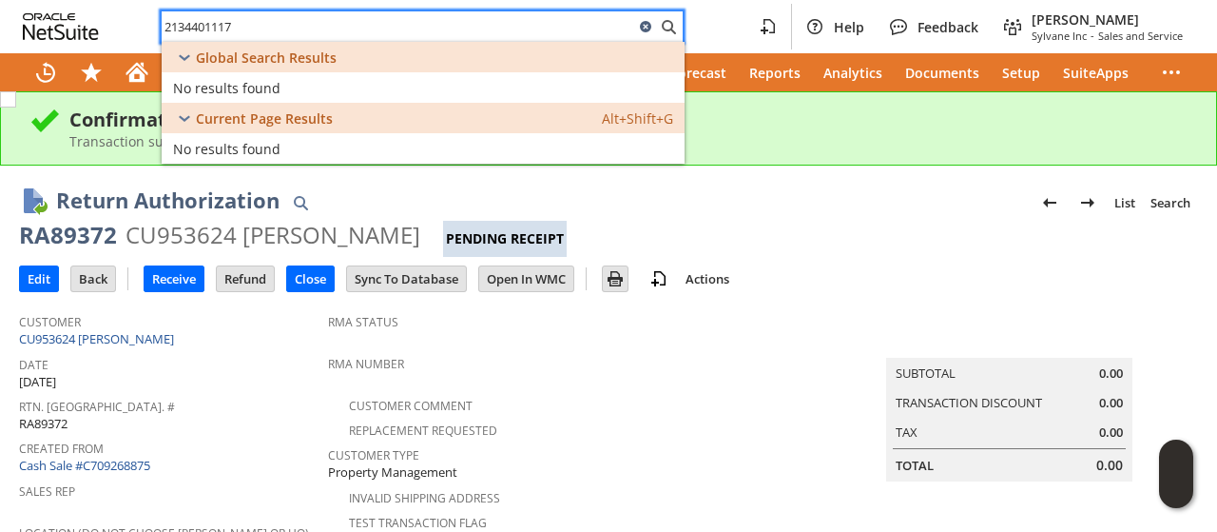
type input "2134401117"
click at [645, 26] on icon at bounding box center [645, 26] width 11 height 11
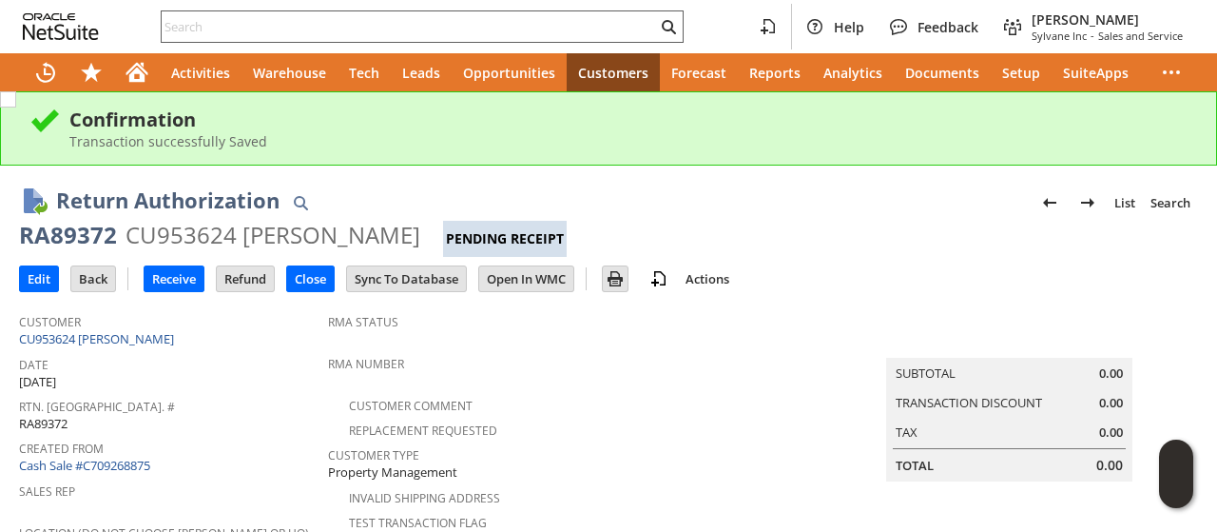
click at [675, 26] on icon "Search" at bounding box center [669, 27] width 14 height 14
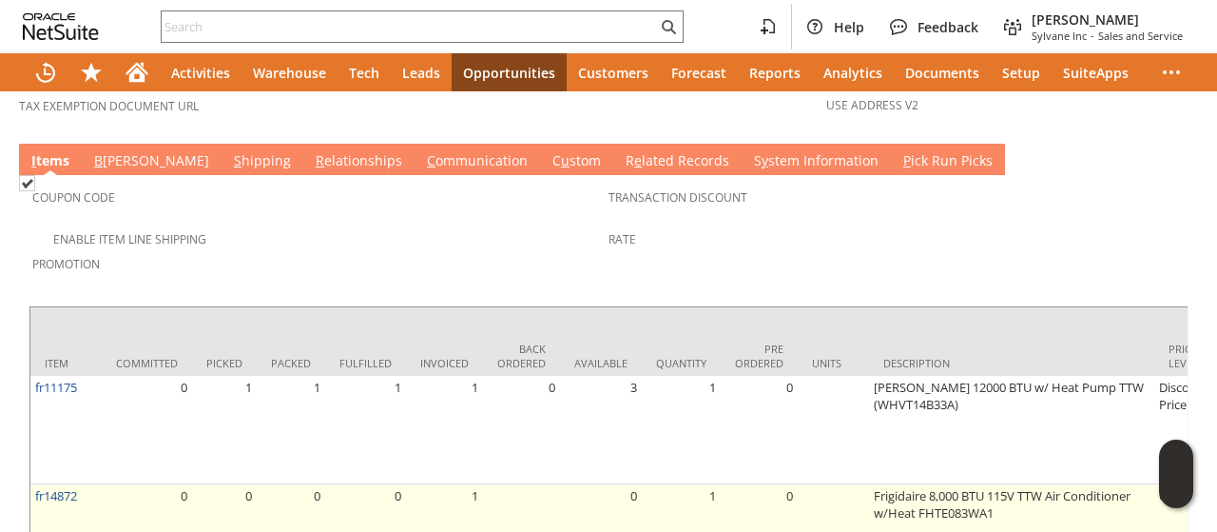
scroll to position [1527, 0]
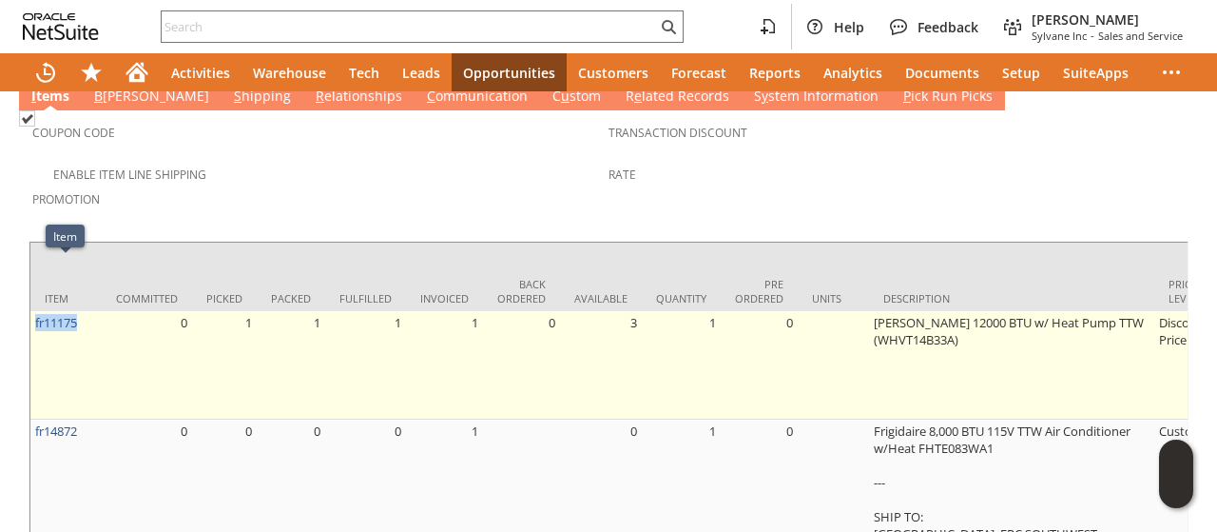
drag, startPoint x: 82, startPoint y: 274, endPoint x: 32, endPoint y: 277, distance: 49.5
click at [32, 311] on td "fr11175" at bounding box center [65, 365] width 71 height 108
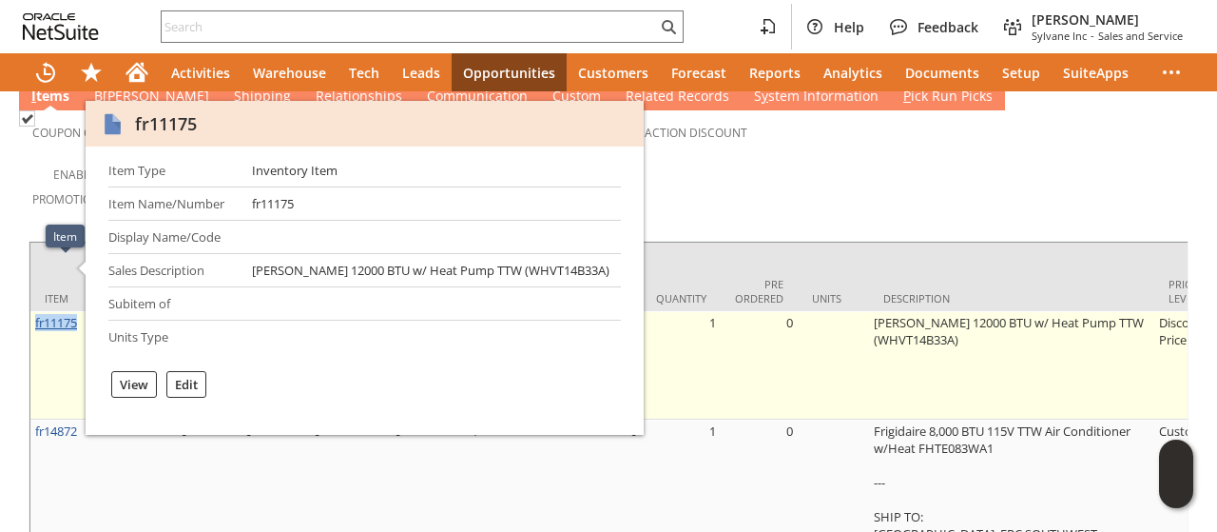
copy link "fr11175"
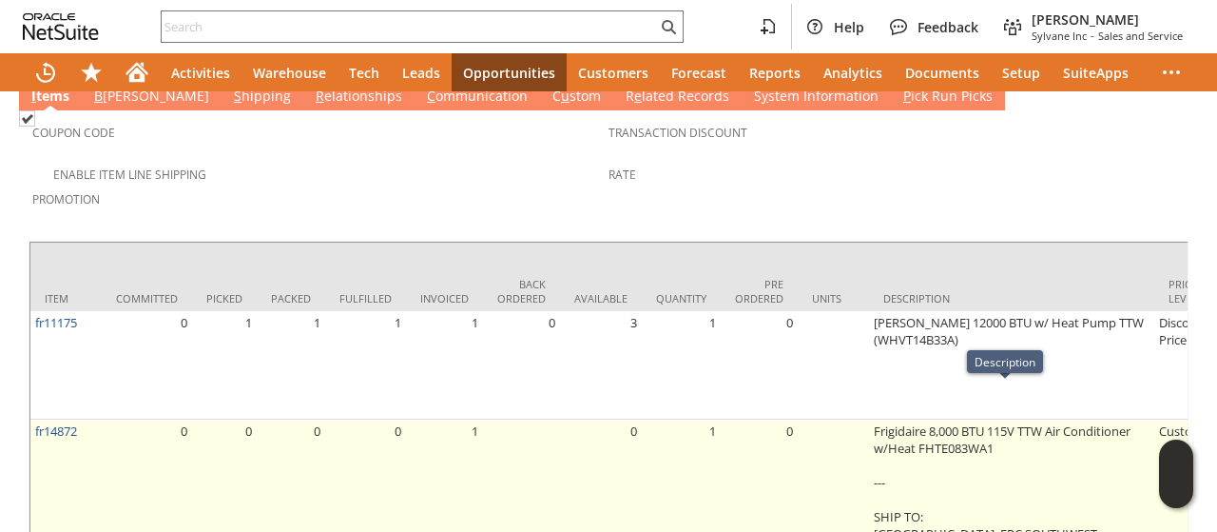
click at [933, 419] on td "Frigidaire 8,000 BTU 115V TTW Air Conditioner w/Heat FHTE083WA1 --- SHIP TO: NA…" at bounding box center [1011, 499] width 285 height 160
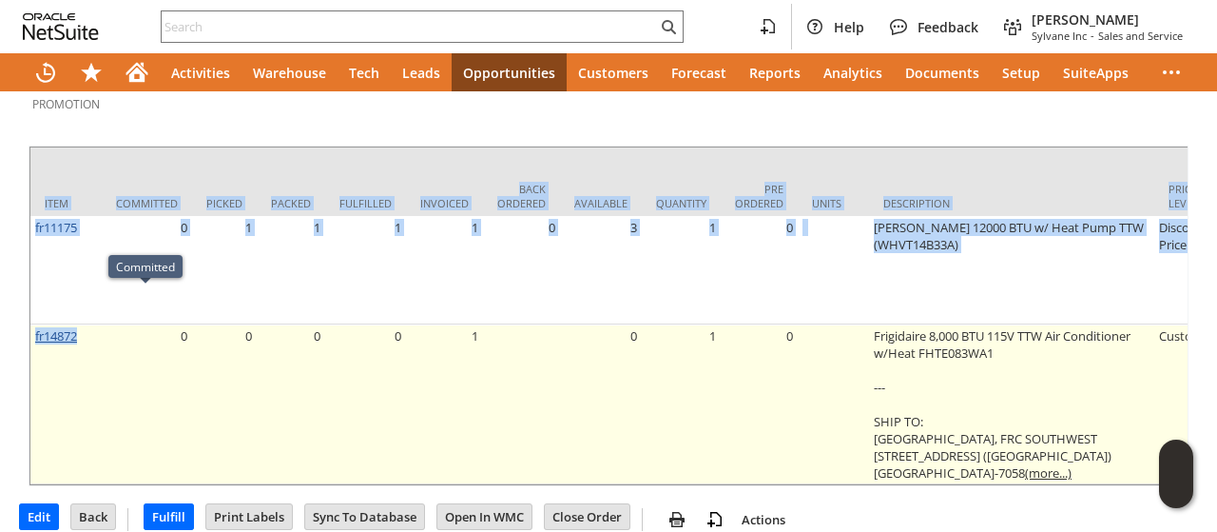
drag, startPoint x: 25, startPoint y: 305, endPoint x: 48, endPoint y: 301, distance: 23.3
click at [30, 324] on td "fr14872" at bounding box center [65, 404] width 71 height 160
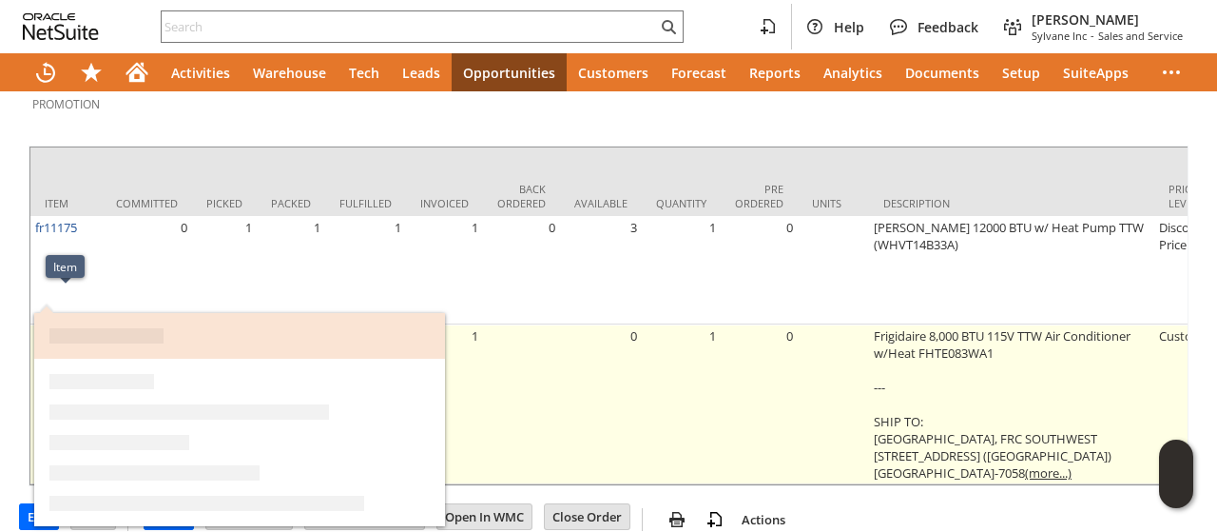
copy link "fr14872"
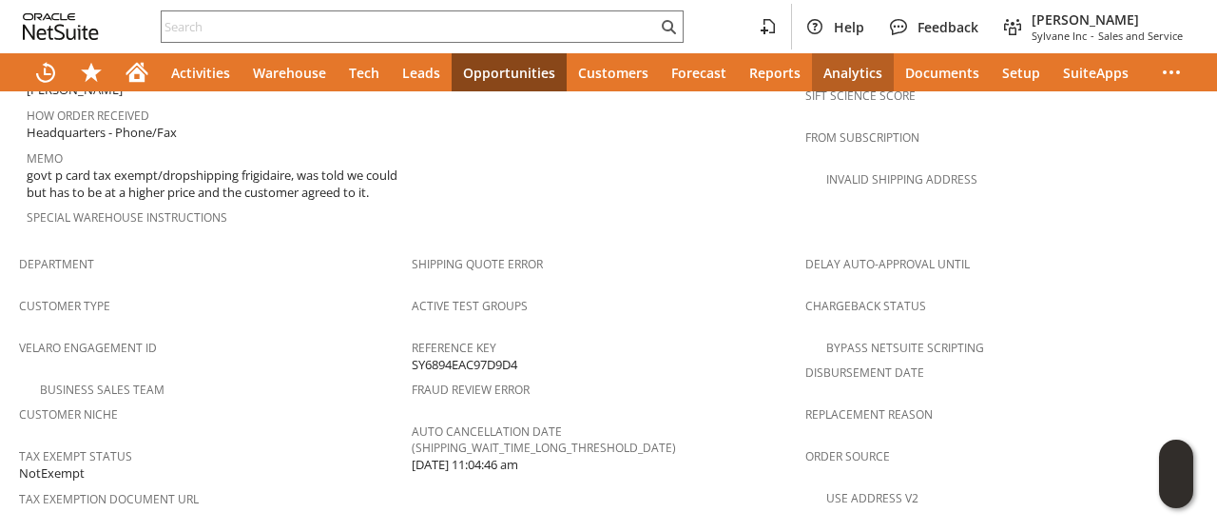
scroll to position [1052, 0]
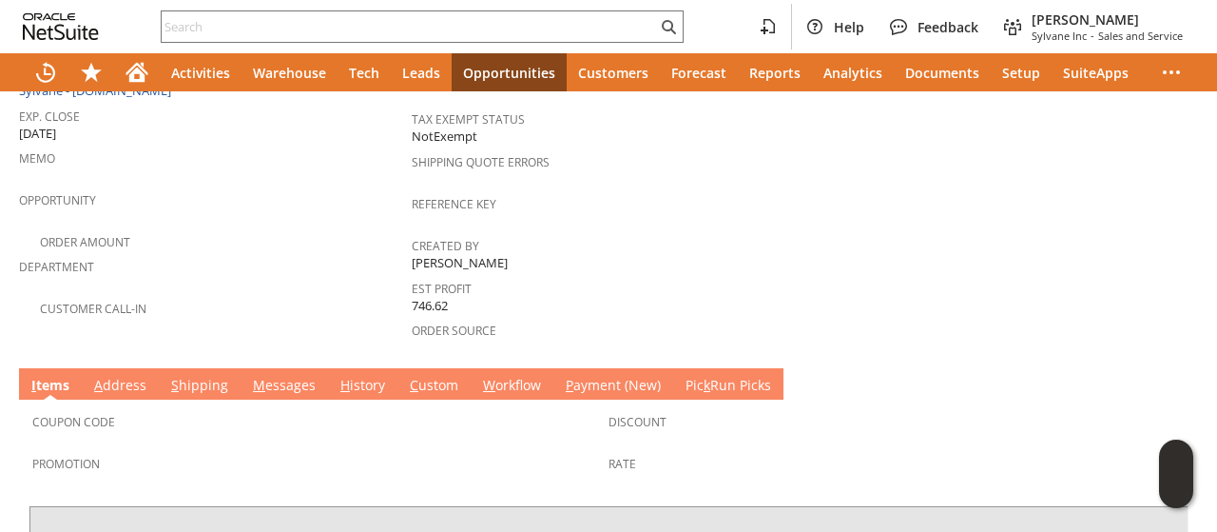
scroll to position [47, 0]
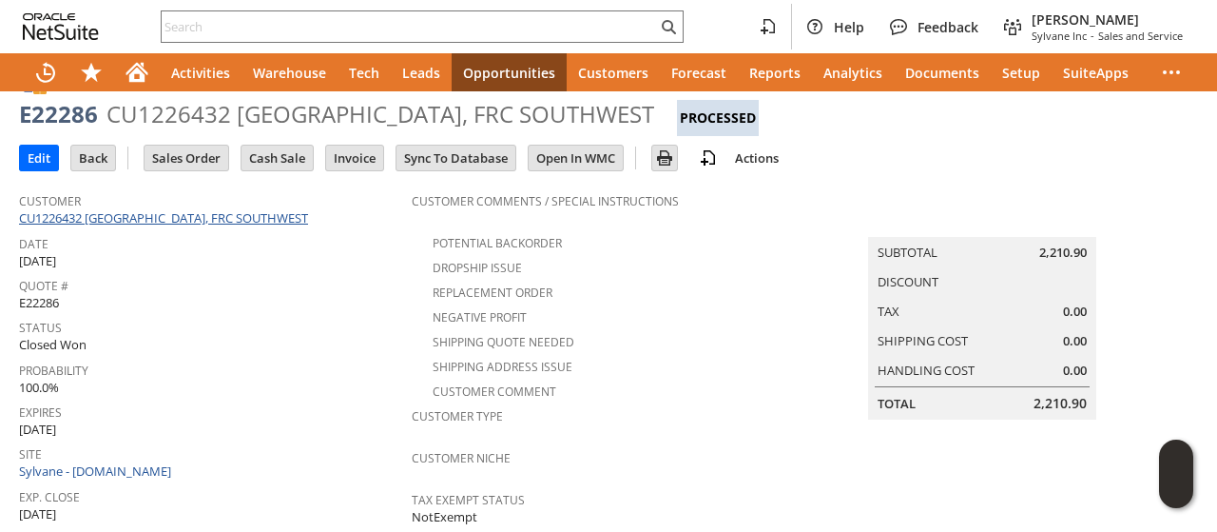
click at [240, 218] on link "CU1226432 [GEOGRAPHIC_DATA], FRC SOUTHWEST" at bounding box center [166, 217] width 294 height 17
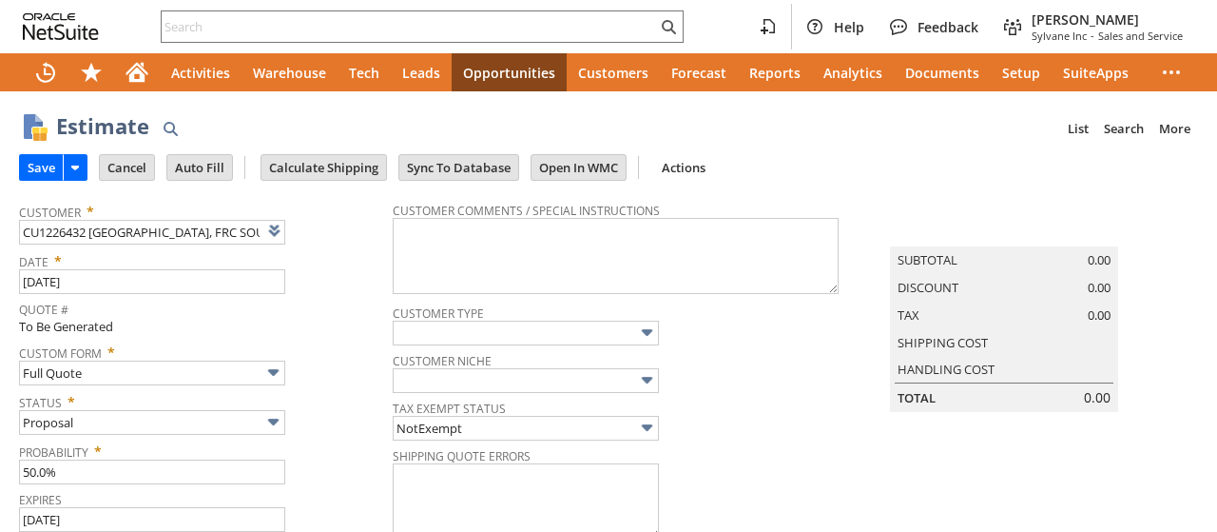
type input "Intelligent Recommendations ⁰"
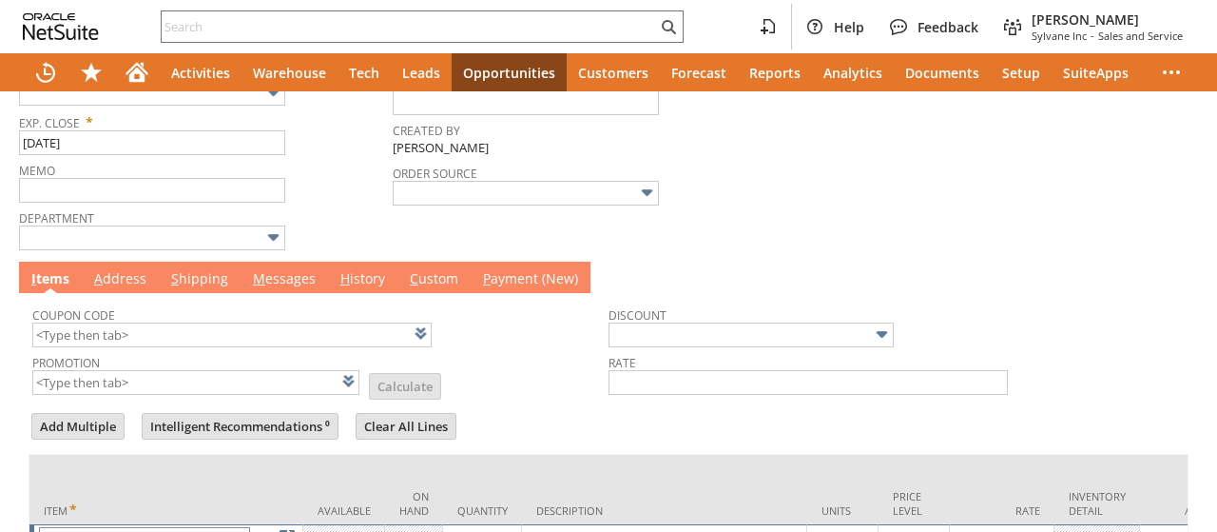
scroll to position [609, 0]
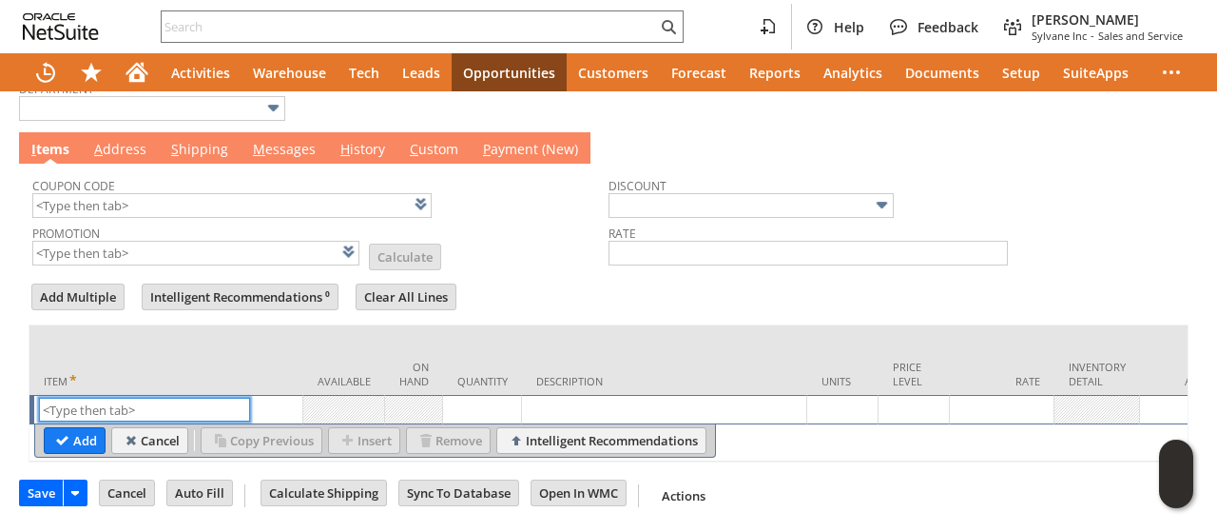
paste input "fr4128"
type input "fr4128"
click at [76, 428] on input "Add" at bounding box center [75, 440] width 60 height 25
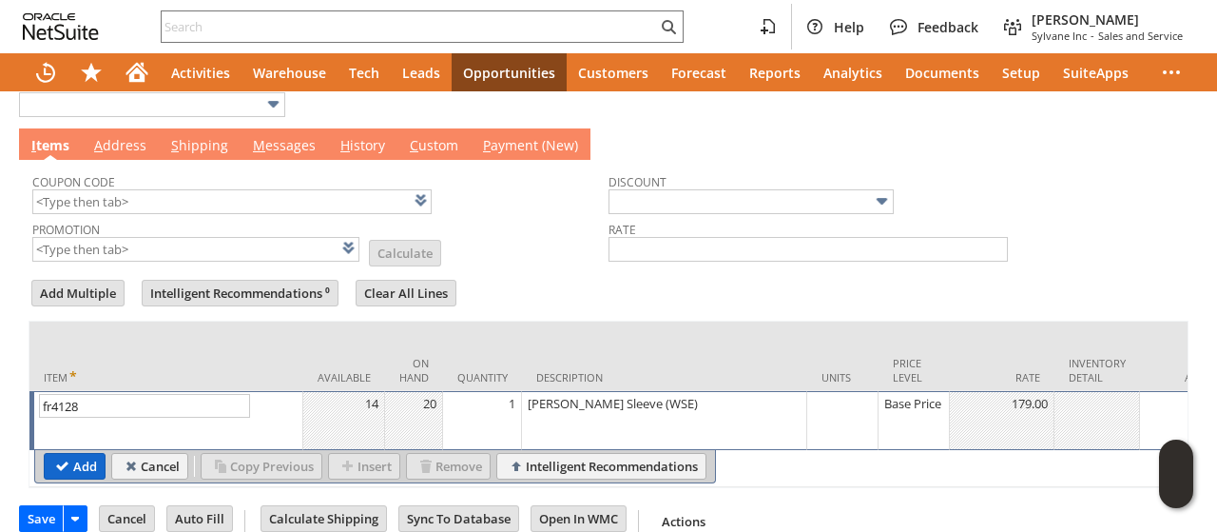
click at [86, 478] on input "Add" at bounding box center [75, 466] width 60 height 25
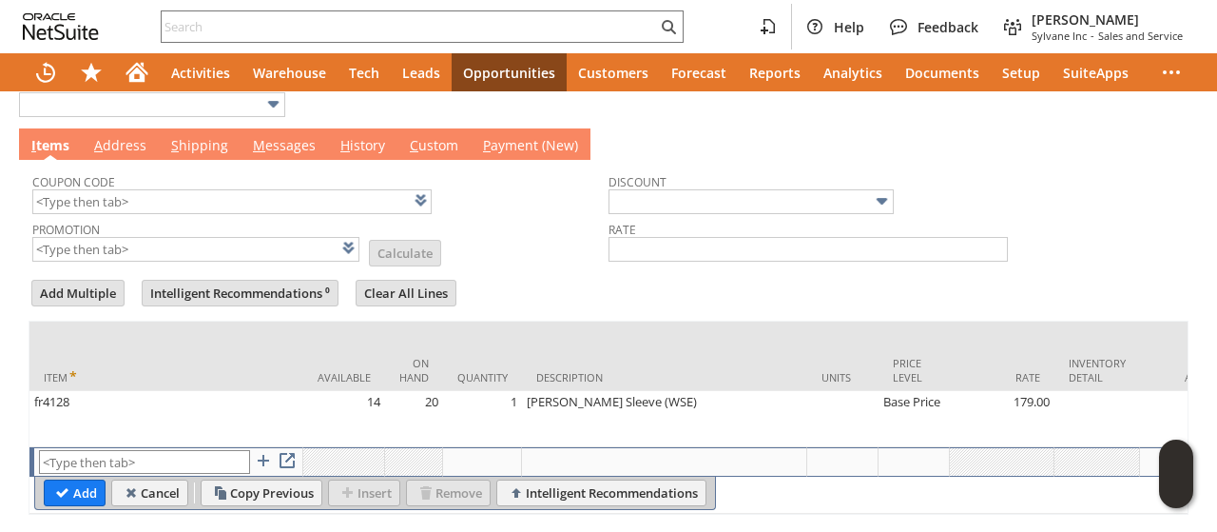
type input "Intelligent Recommendations¹⁰"
type input "pe7551"
click at [66, 505] on input "Add" at bounding box center [75, 492] width 60 height 25
click at [760, 77] on span "Reports" at bounding box center [774, 73] width 51 height 18
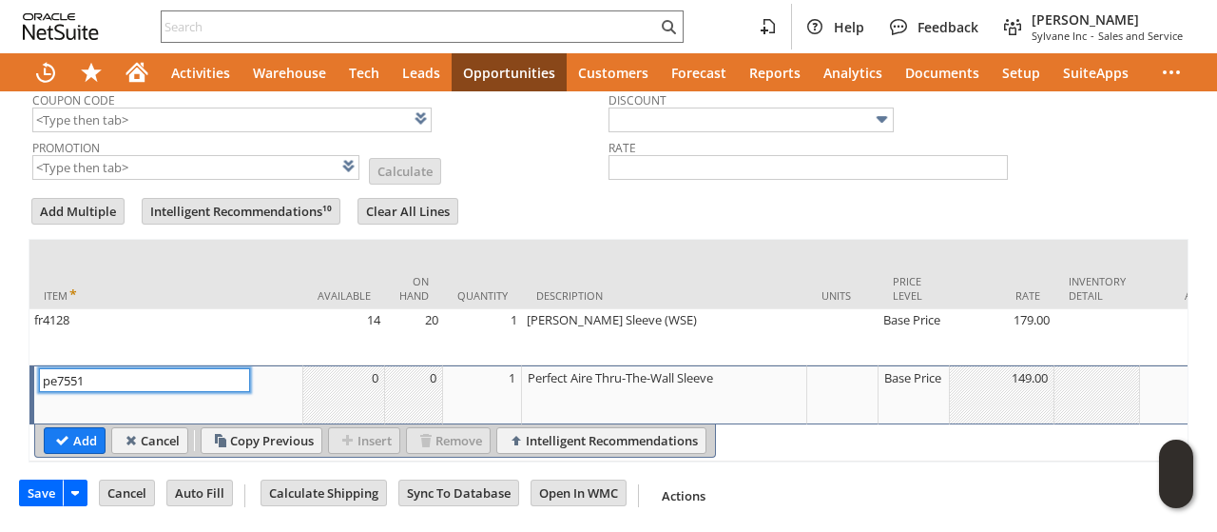
scroll to position [764, 0]
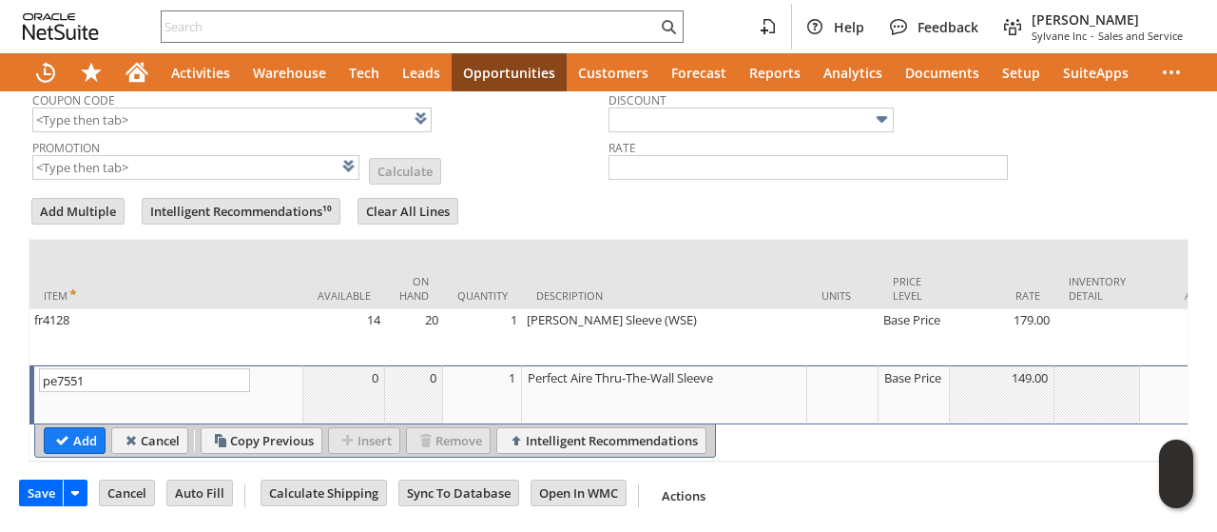
click at [645, 366] on td "Perfect Aire Thru-The-Wall Sleeve" at bounding box center [664, 394] width 285 height 59
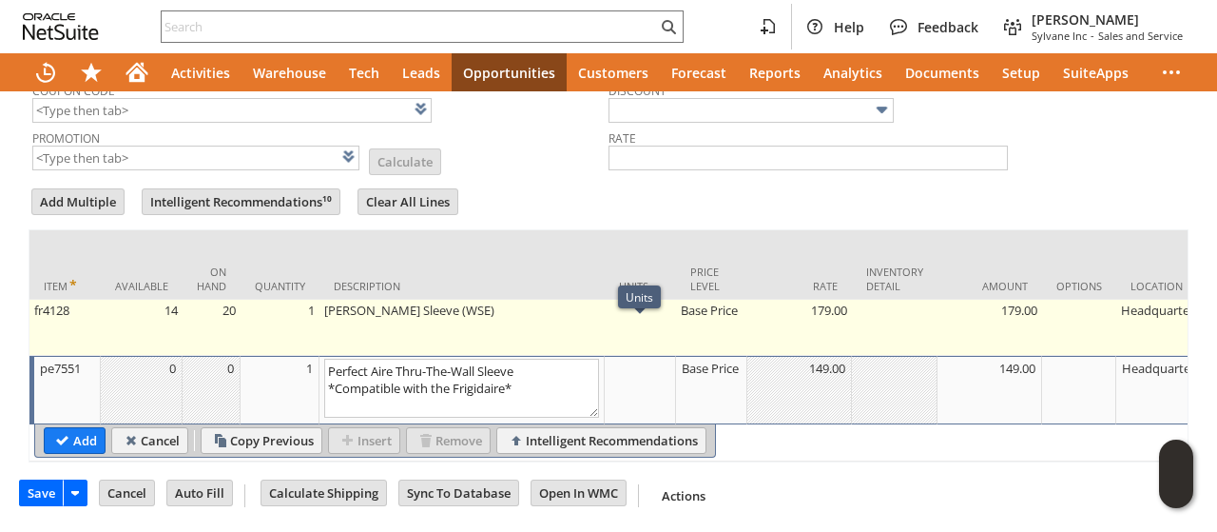
type textarea "Perfect Aire Thru-The-Wall Sleeve *Compatible with the Frigidaire*"
click at [700, 300] on td "Base Price" at bounding box center [711, 328] width 71 height 56
type input "Base Price"
type input "OK"
type input "Make Copy"
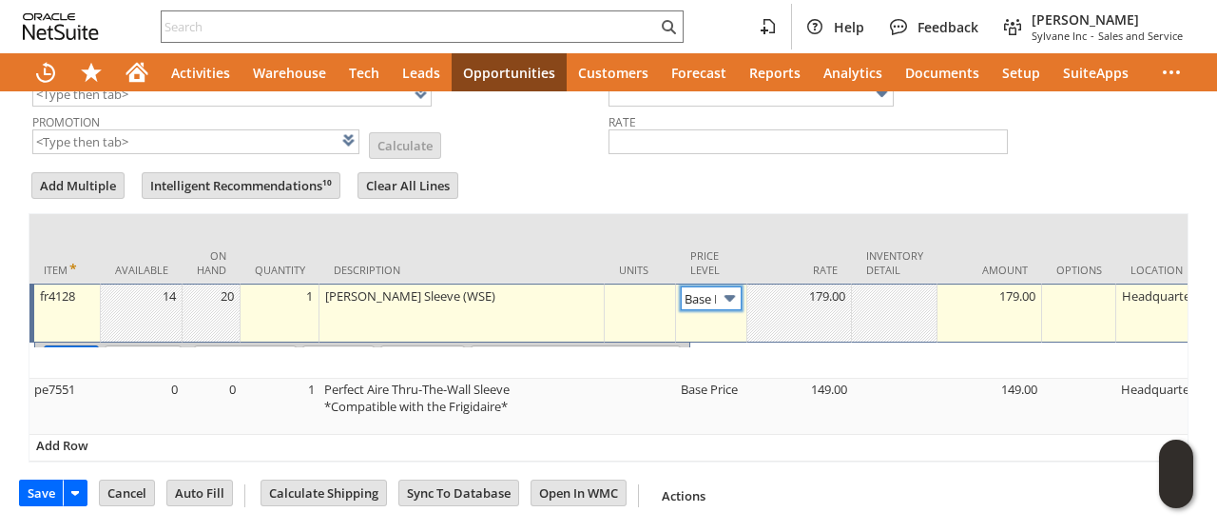
scroll to position [0, 27]
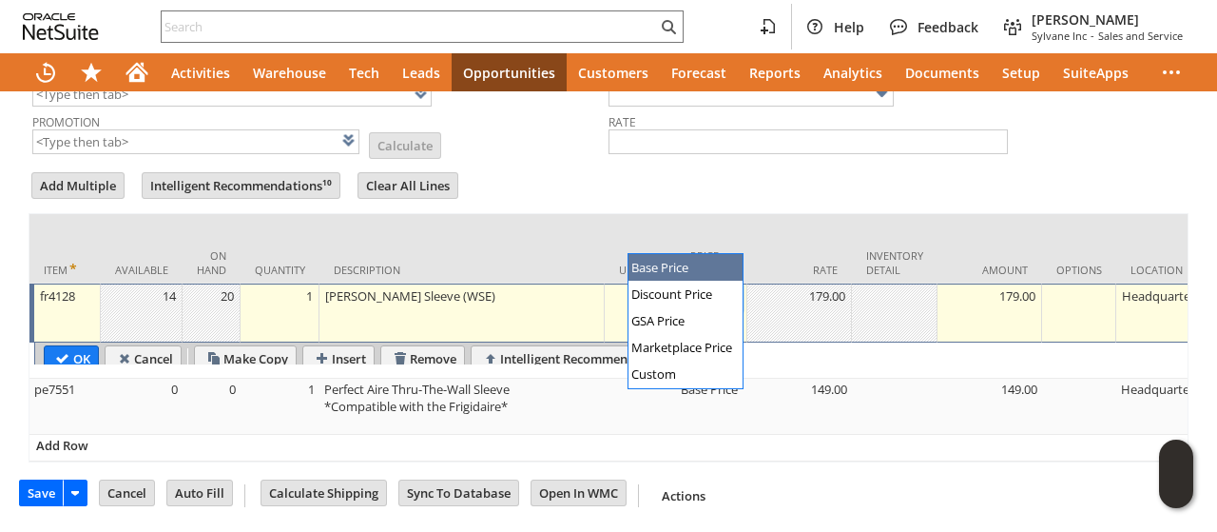
click at [700, 286] on input "Base Price" at bounding box center [711, 298] width 61 height 24
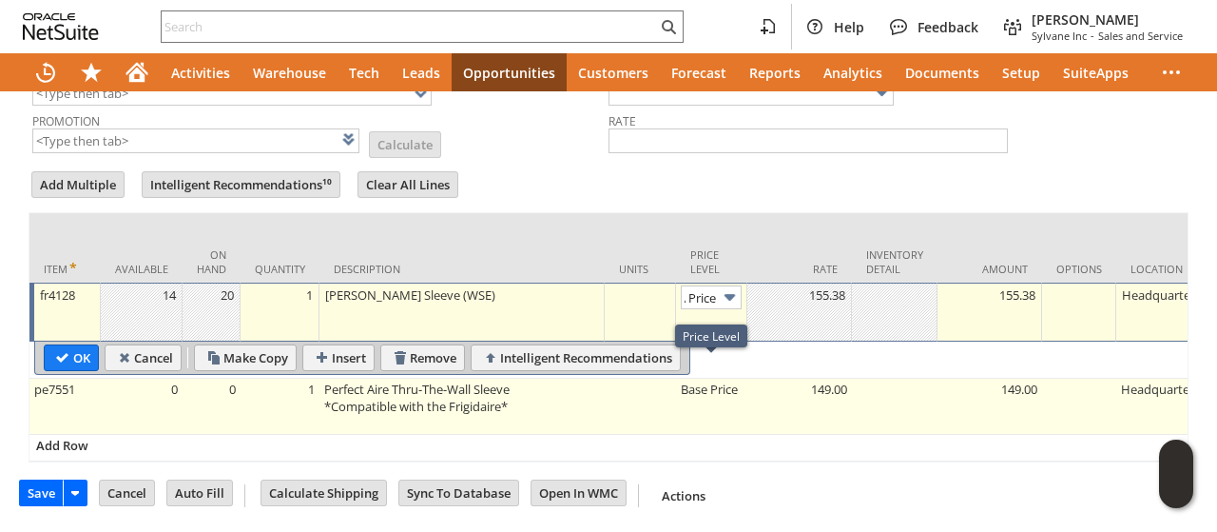
scroll to position [0, 0]
click at [681, 398] on td "Base Price" at bounding box center [711, 407] width 71 height 56
type input "Base Price"
type input "OK"
type input "Make Copy"
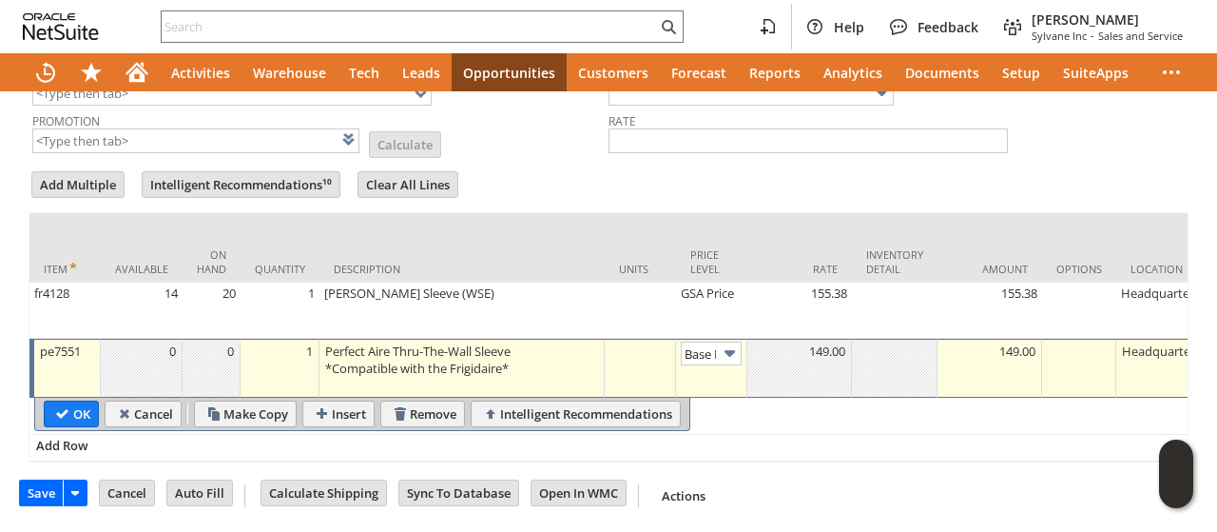
click at [729, 342] on img at bounding box center [730, 353] width 22 height 22
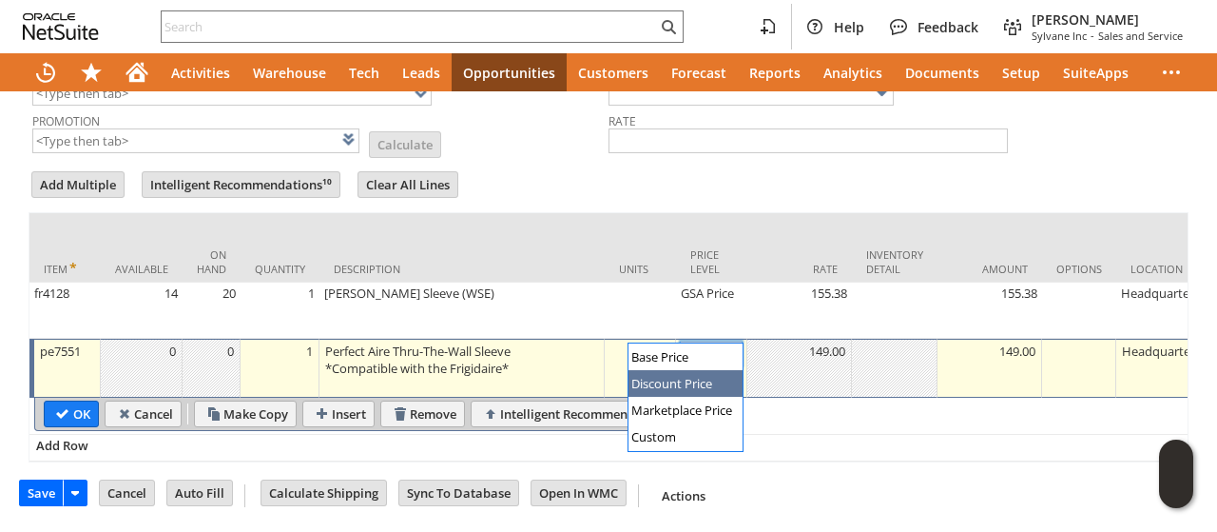
click at [687, 383] on td "Base Price" at bounding box center [711, 368] width 71 height 59
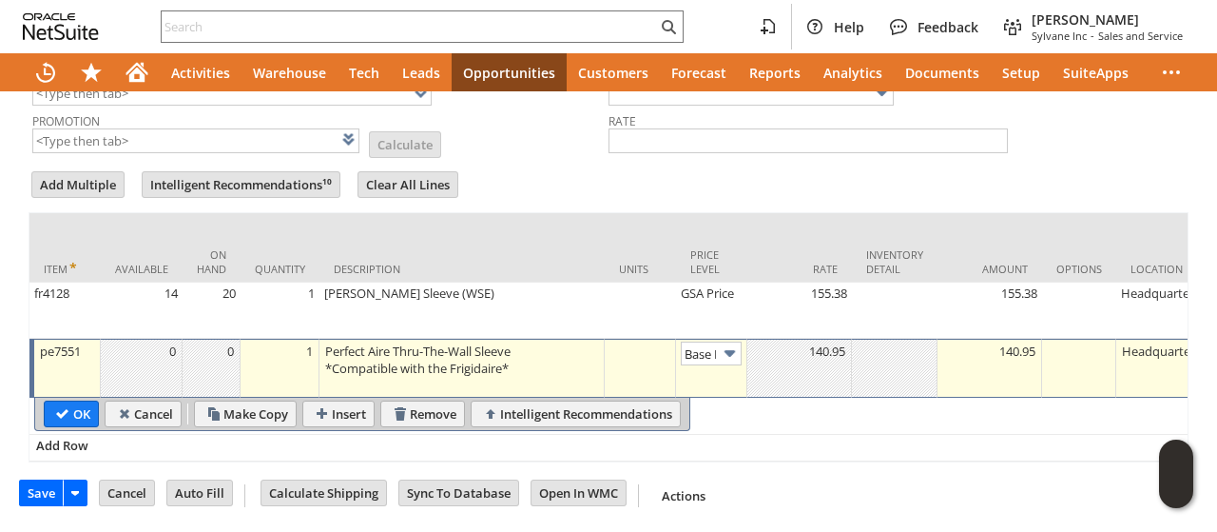
type input "Disco...rice"
click at [60, 425] on input "OK" at bounding box center [71, 413] width 53 height 25
type input "Add"
type input "Copy Previous"
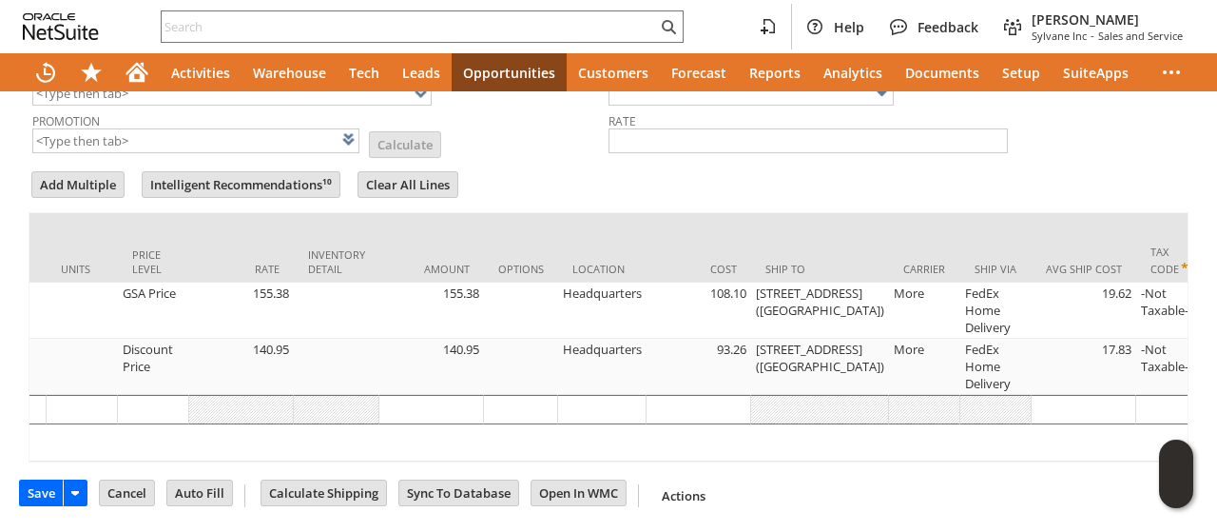
scroll to position [0, 804]
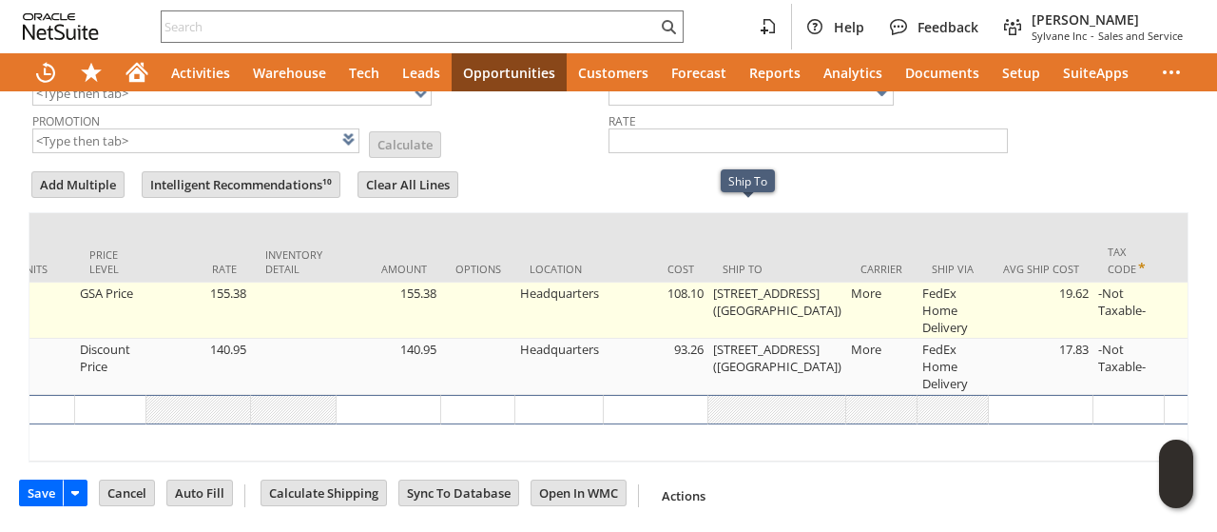
click at [749, 282] on td "2ND St. Bldg. 379 Door 45 (West Side)" at bounding box center [778, 310] width 138 height 56
type input "2ND St. Bldg. 379 Door 45 (West Side)"
type input "fr4128"
type input "OK"
type input "Make Copy"
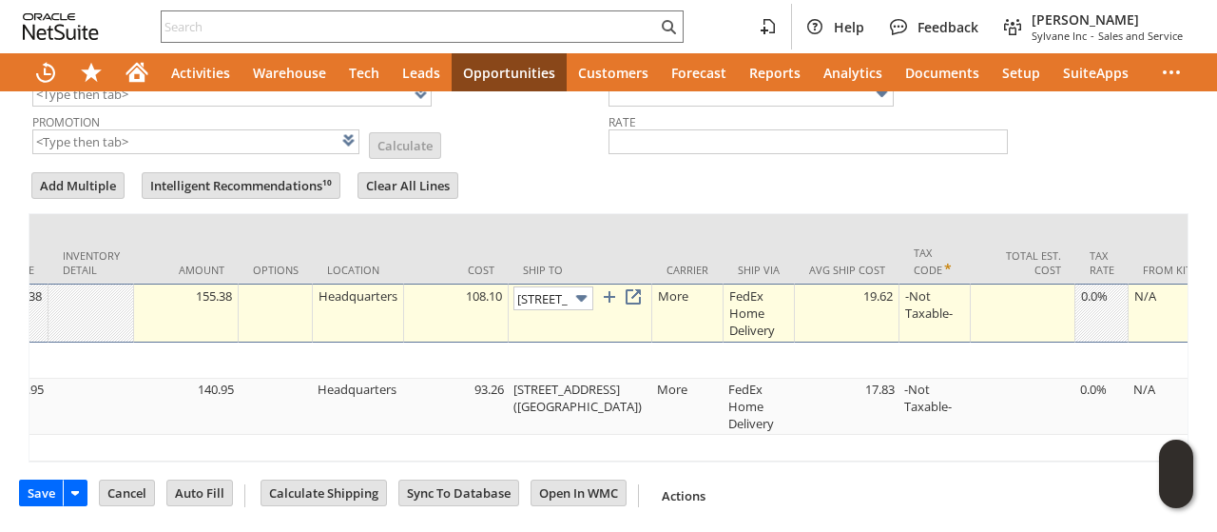
scroll to position [0, 159]
click at [574, 286] on img at bounding box center [582, 297] width 22 height 22
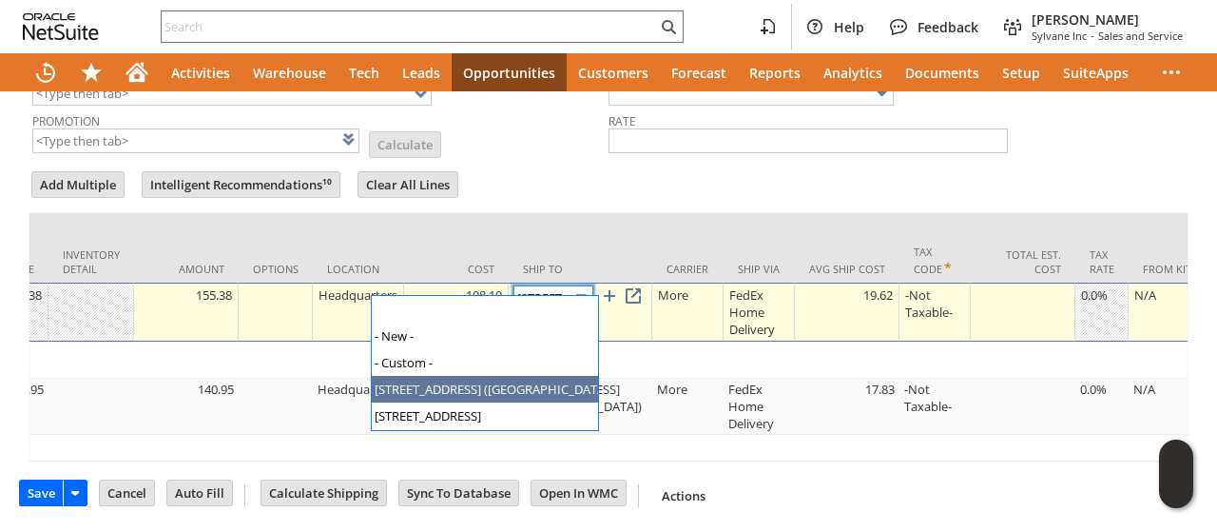
click at [574, 286] on img at bounding box center [582, 297] width 22 height 22
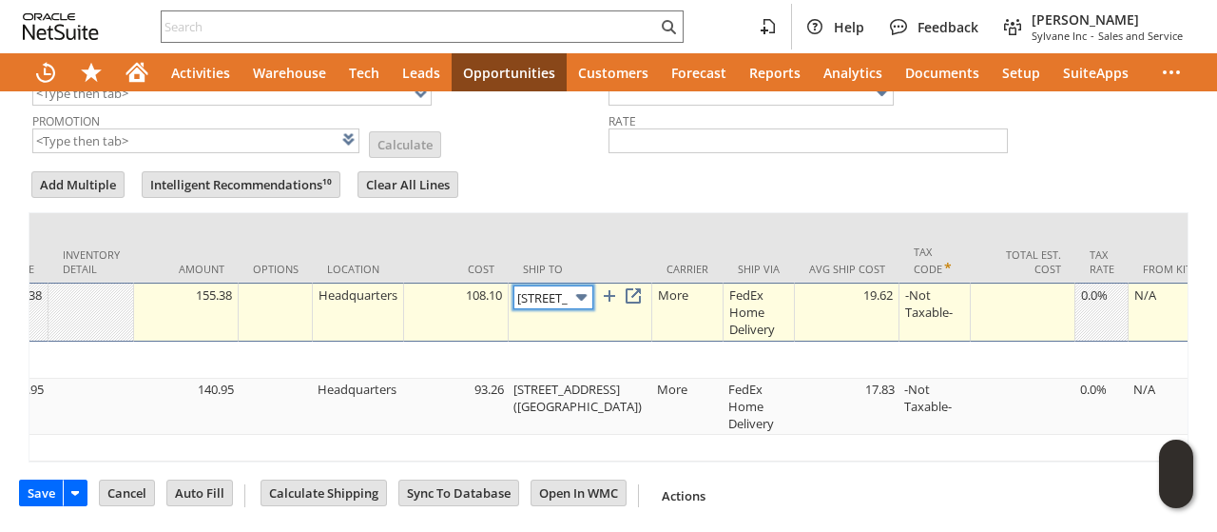
click at [574, 286] on img at bounding box center [582, 297] width 22 height 22
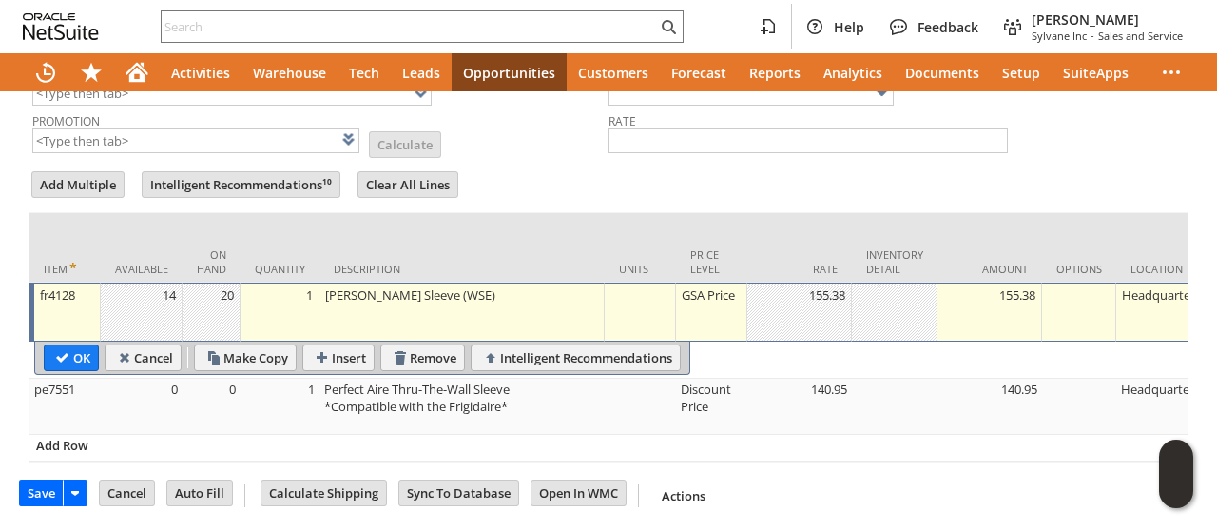
click at [70, 359] on table "OK Cancel Make Copy Insert Remove Intelligent Recommendations" at bounding box center [362, 357] width 656 height 33
click at [72, 348] on input "OK" at bounding box center [71, 357] width 53 height 25
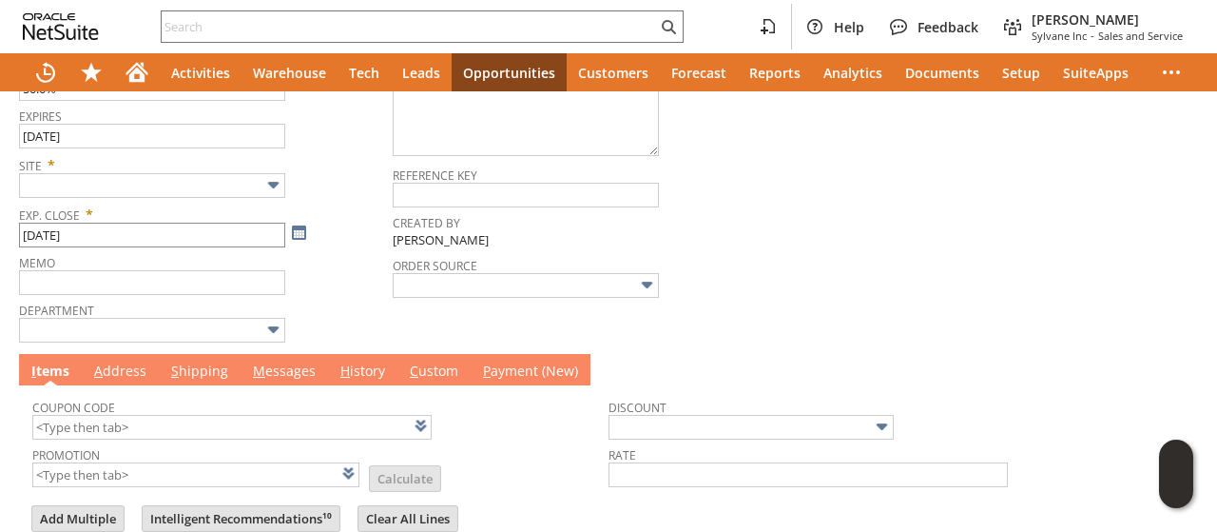
scroll to position [409, 0]
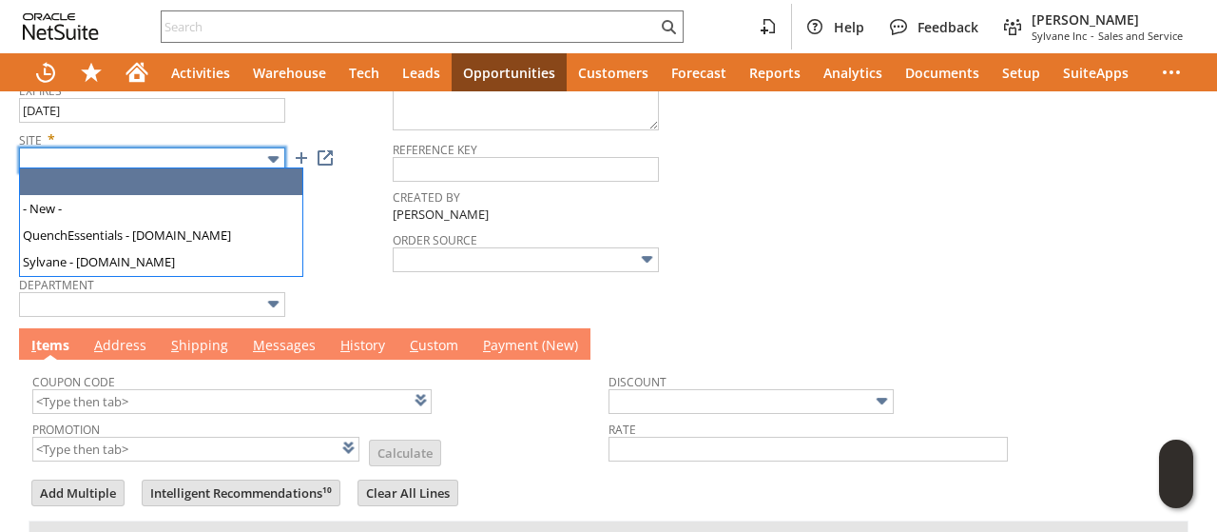
click at [144, 163] on input "text" at bounding box center [152, 159] width 266 height 25
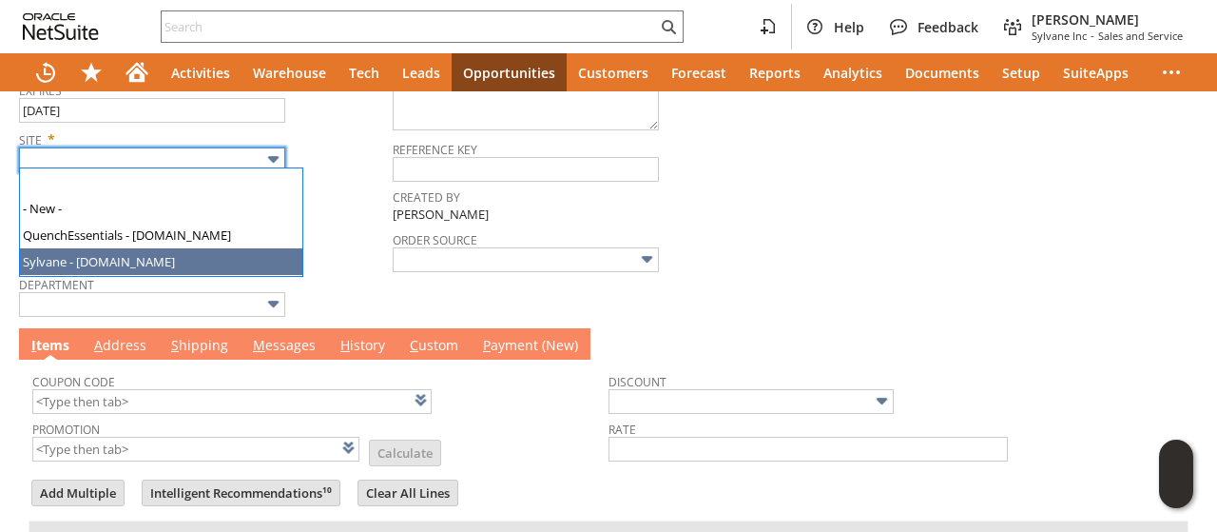
type input "Sylvane - [DOMAIN_NAME]"
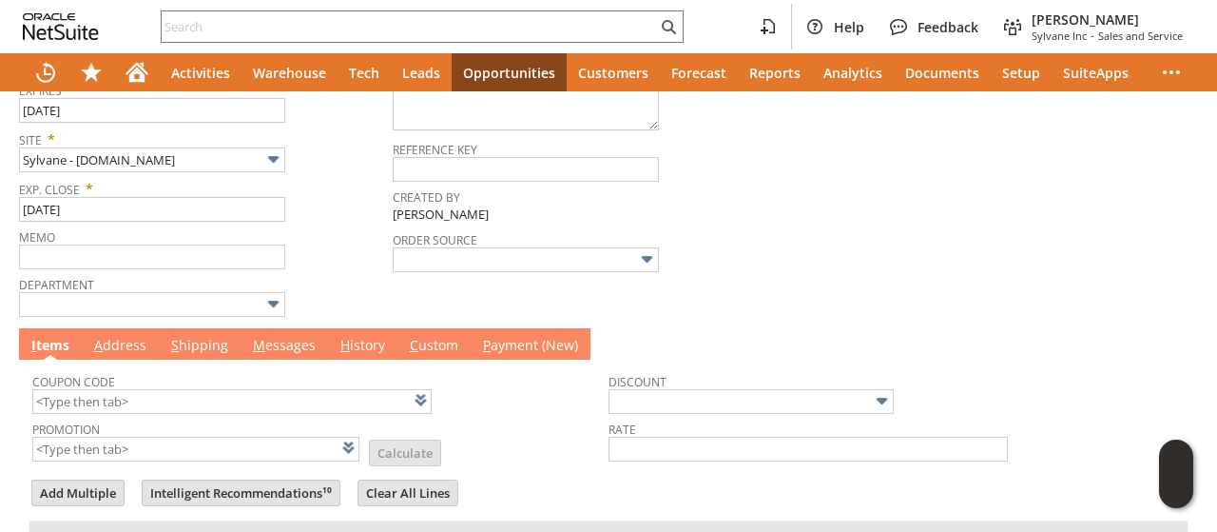
click at [114, 336] on link "A ddress" at bounding box center [120, 346] width 62 height 21
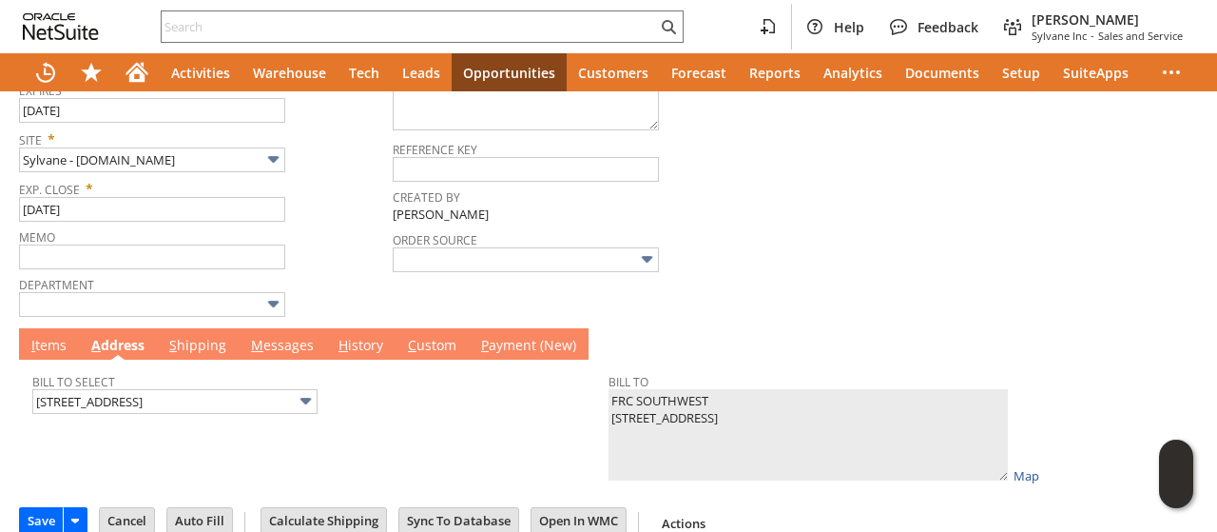
click at [61, 345] on link "I tems" at bounding box center [49, 346] width 45 height 21
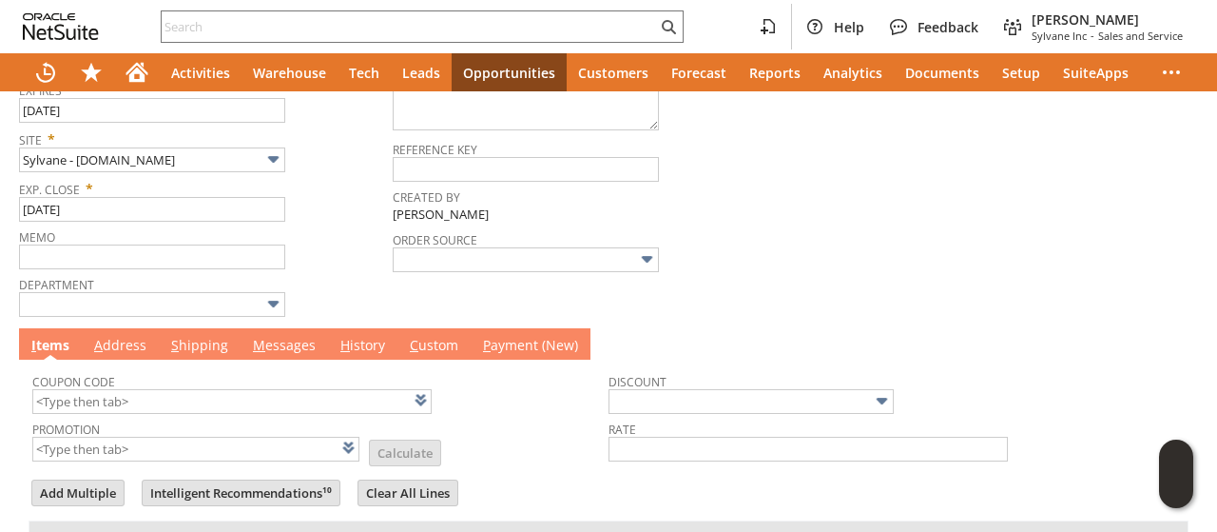
click at [61, 345] on link "I tems" at bounding box center [51, 346] width 48 height 21
click at [253, 336] on span "M" at bounding box center [259, 345] width 12 height 18
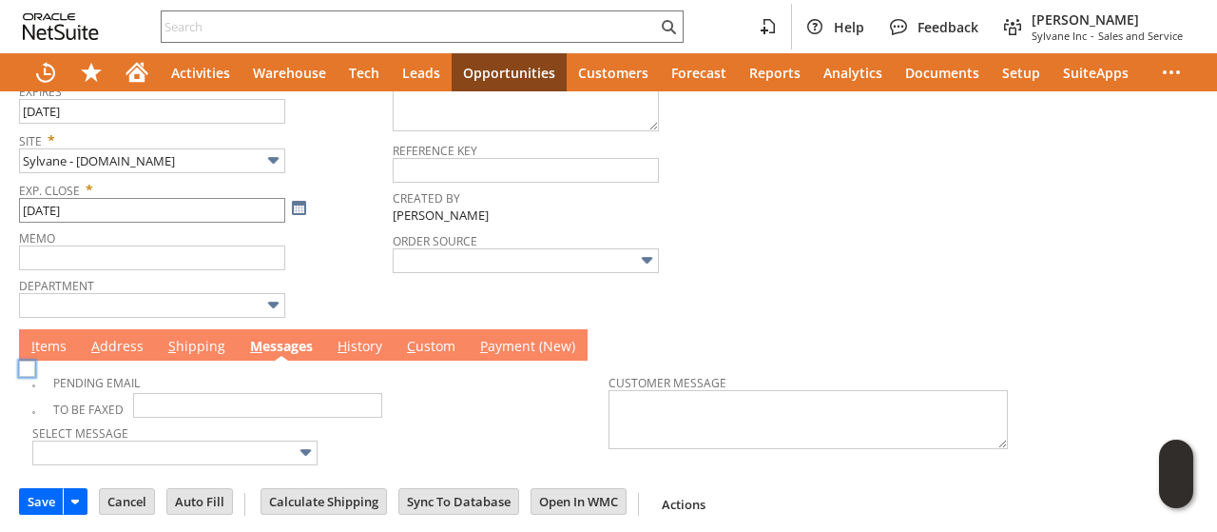
scroll to position [0, 0]
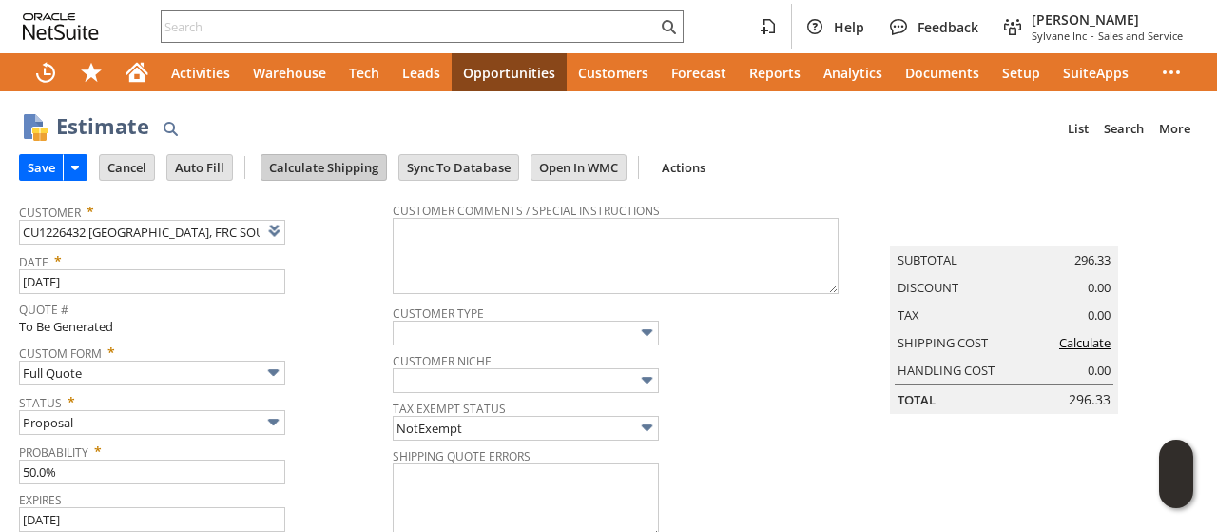
click at [319, 168] on input "Calculate Shipping" at bounding box center [324, 167] width 125 height 25
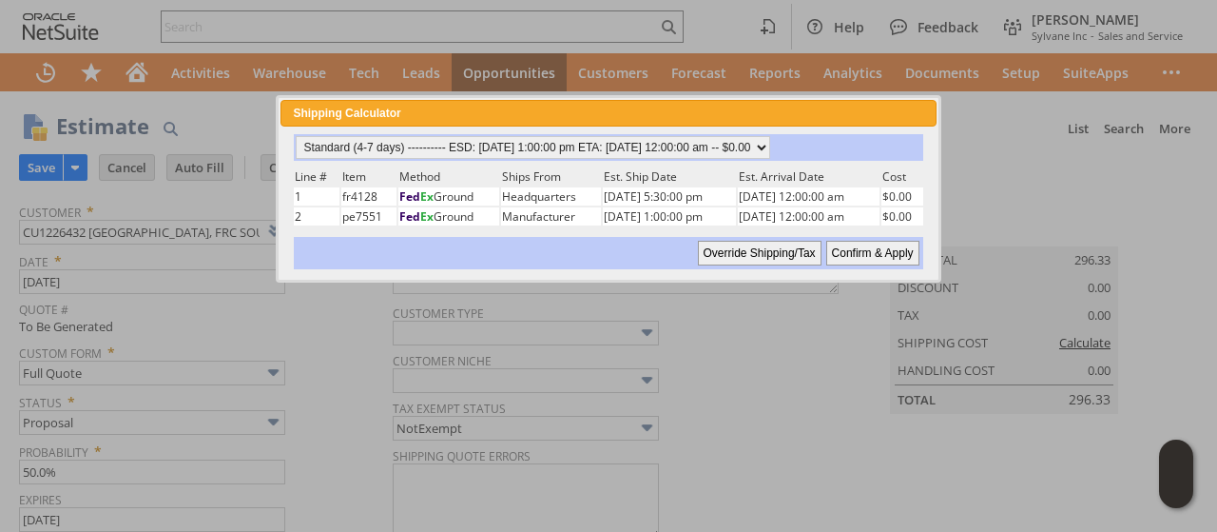
click at [875, 251] on input "Confirm & Apply" at bounding box center [872, 253] width 93 height 25
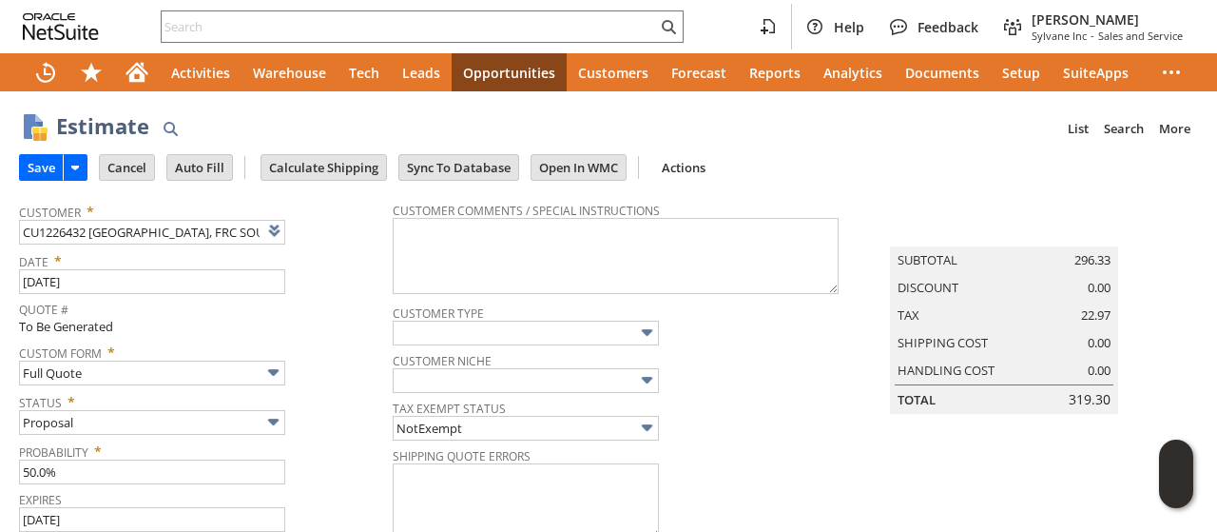
scroll to position [408, 0]
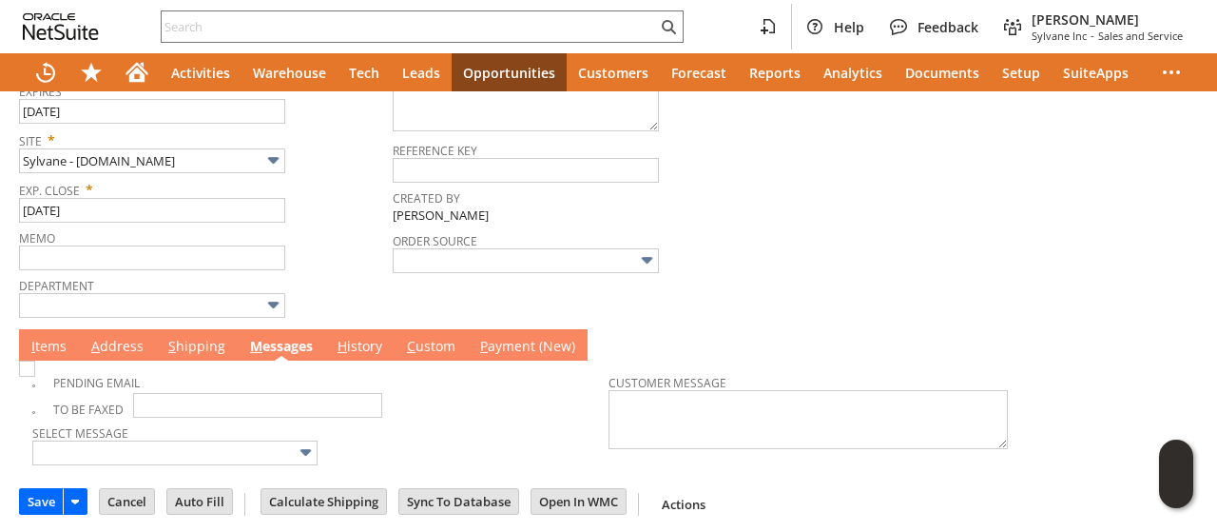
click at [34, 340] on span "I" at bounding box center [33, 346] width 4 height 18
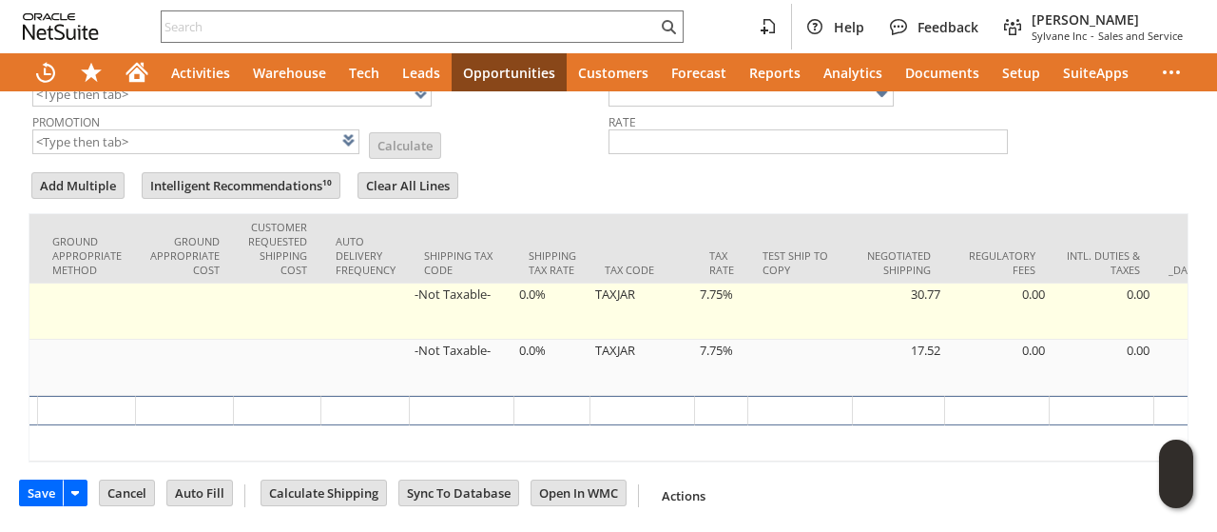
scroll to position [0, 4257]
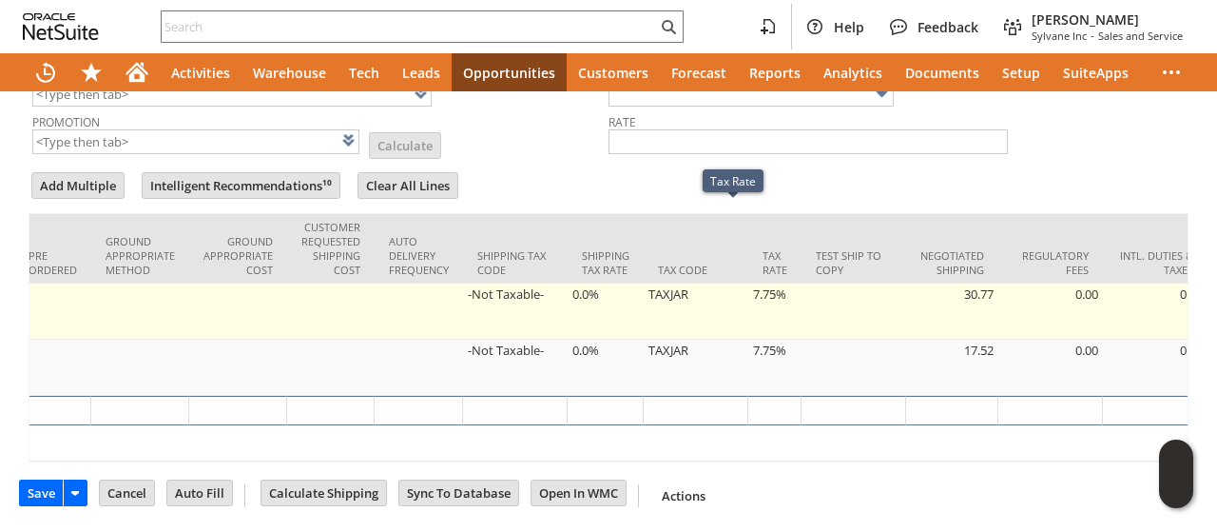
click at [748, 283] on td "7.75%" at bounding box center [774, 311] width 53 height 56
type input "7.75%"
type input "OK"
type input "Make Copy"
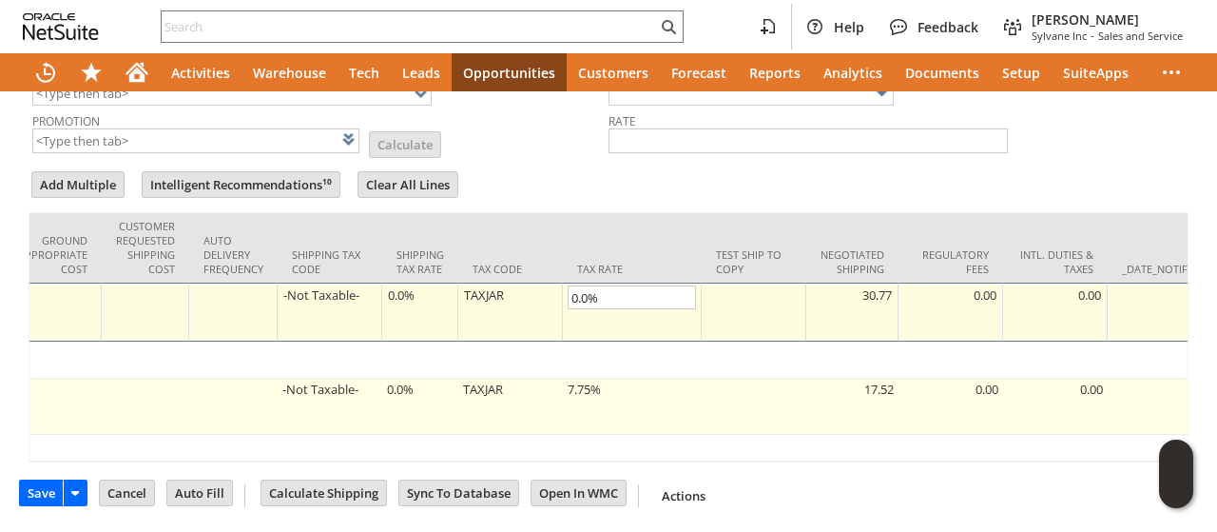
click at [580, 379] on td "7.75%" at bounding box center [632, 407] width 139 height 56
type input "7.75%"
type input "OK"
type input "Make Copy"
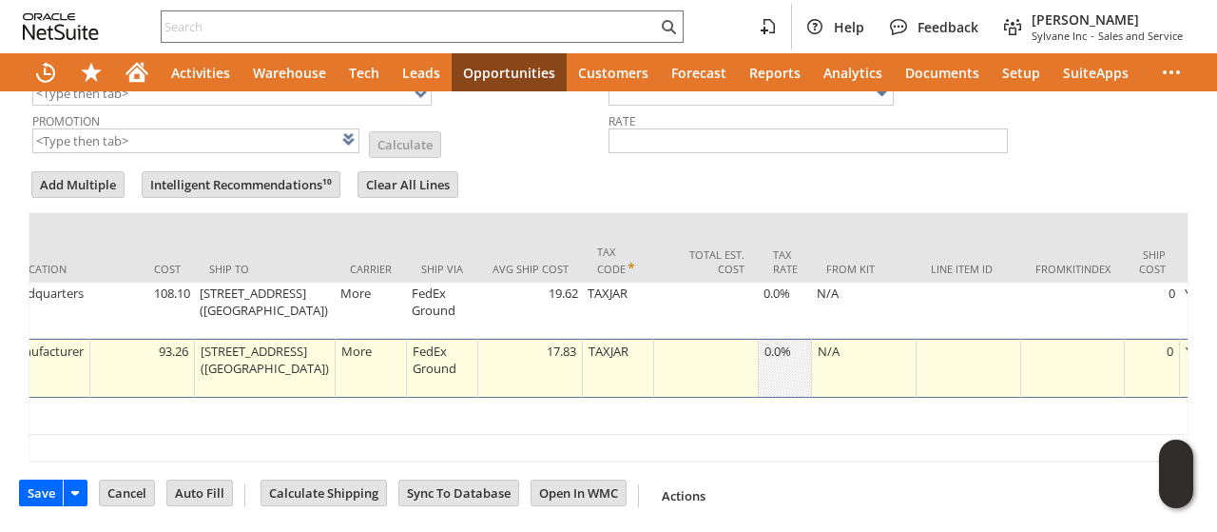
scroll to position [0, 0]
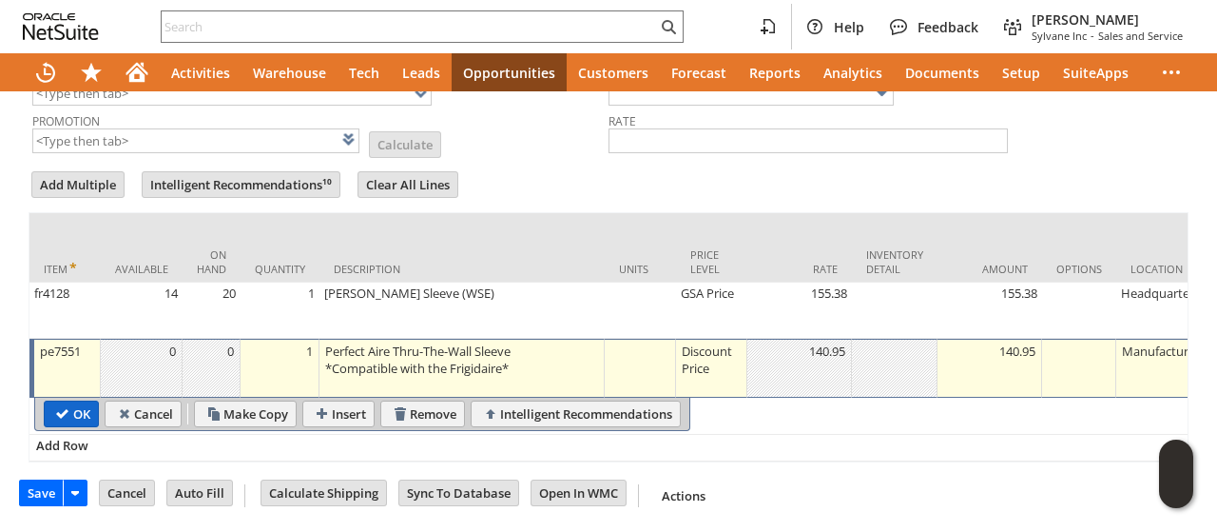
type input "0.0%"
click at [63, 402] on input "OK" at bounding box center [71, 413] width 53 height 25
type input "Add"
type input "Copy Previous"
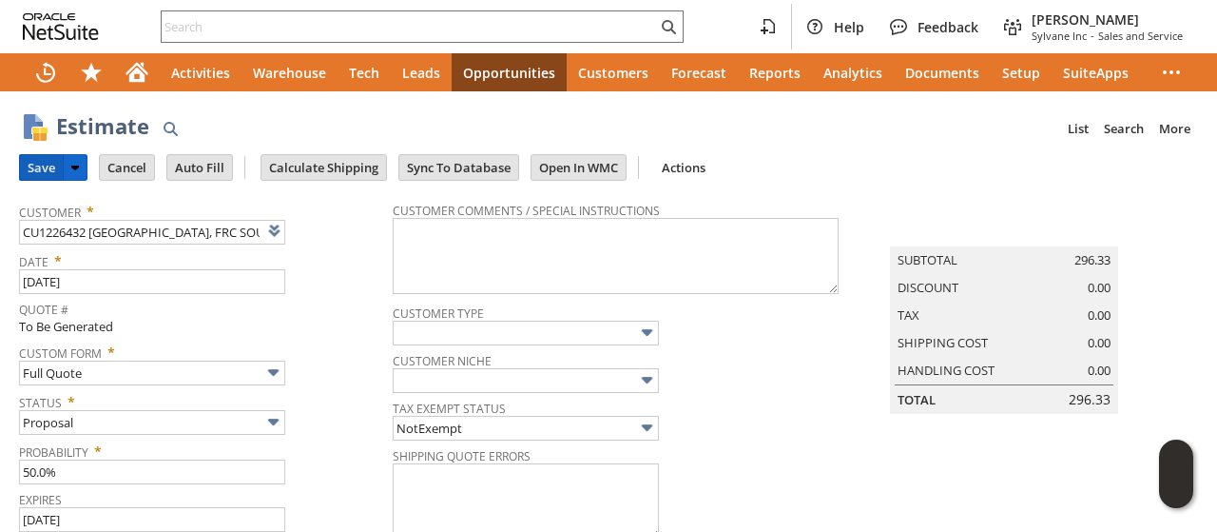
click at [36, 161] on input "Save" at bounding box center [41, 167] width 43 height 25
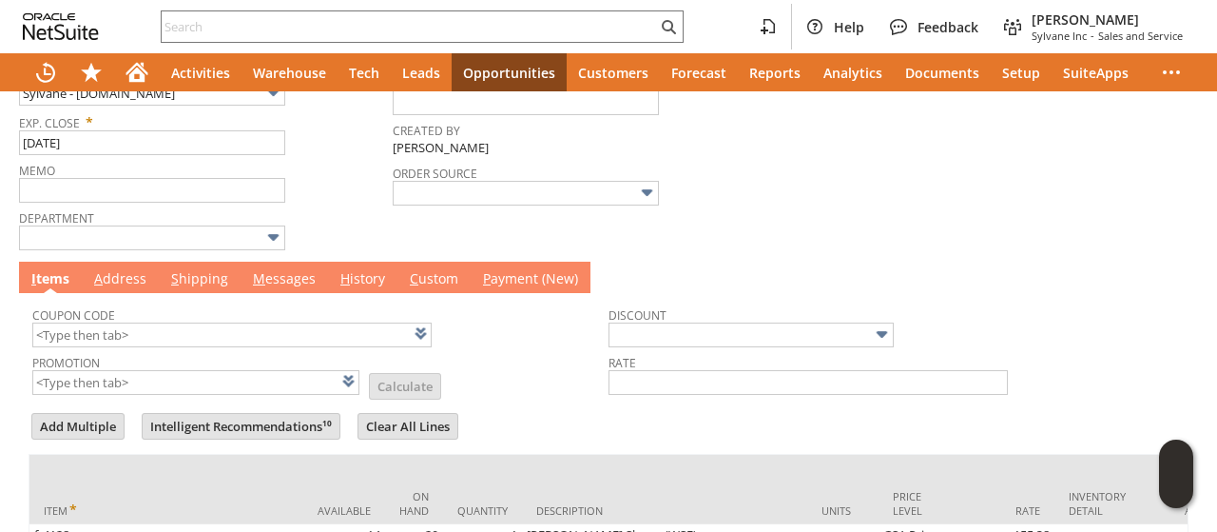
click at [283, 270] on link "M essages" at bounding box center [284, 279] width 72 height 21
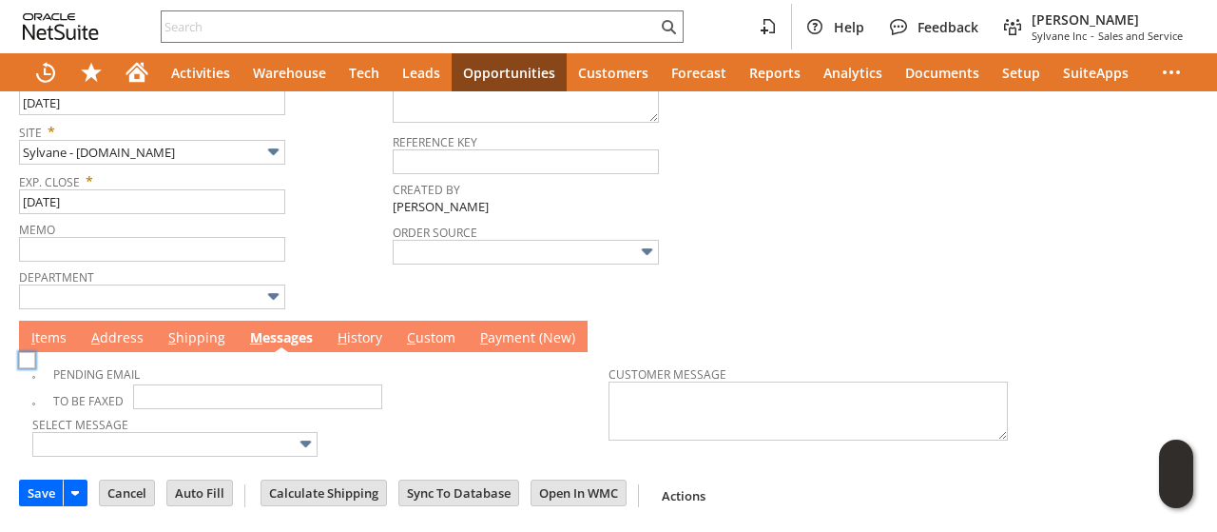
scroll to position [408, 0]
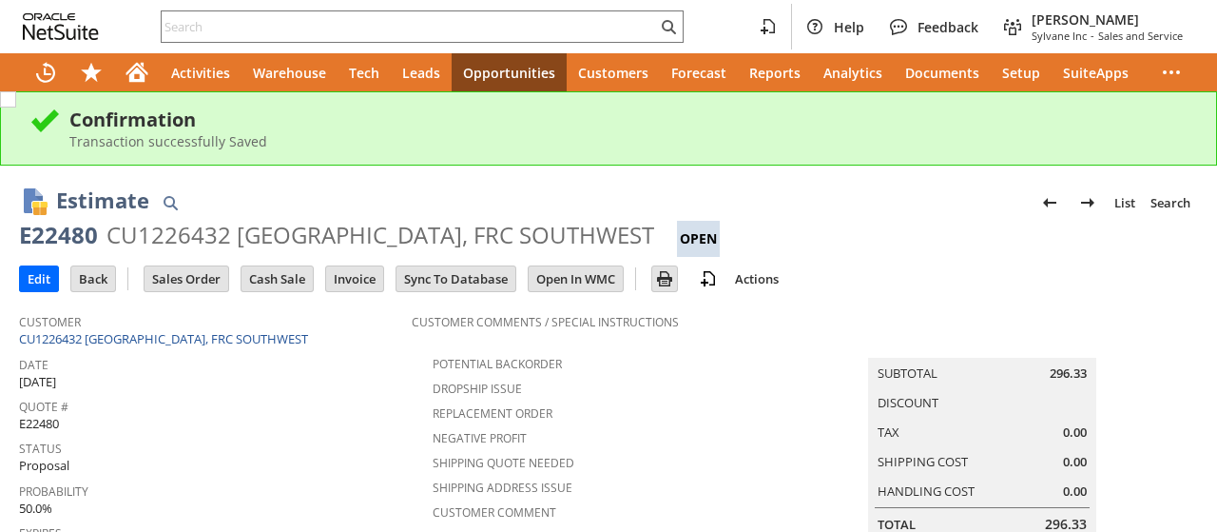
click at [739, 437] on div "Negative Profit" at bounding box center [608, 435] width 393 height 23
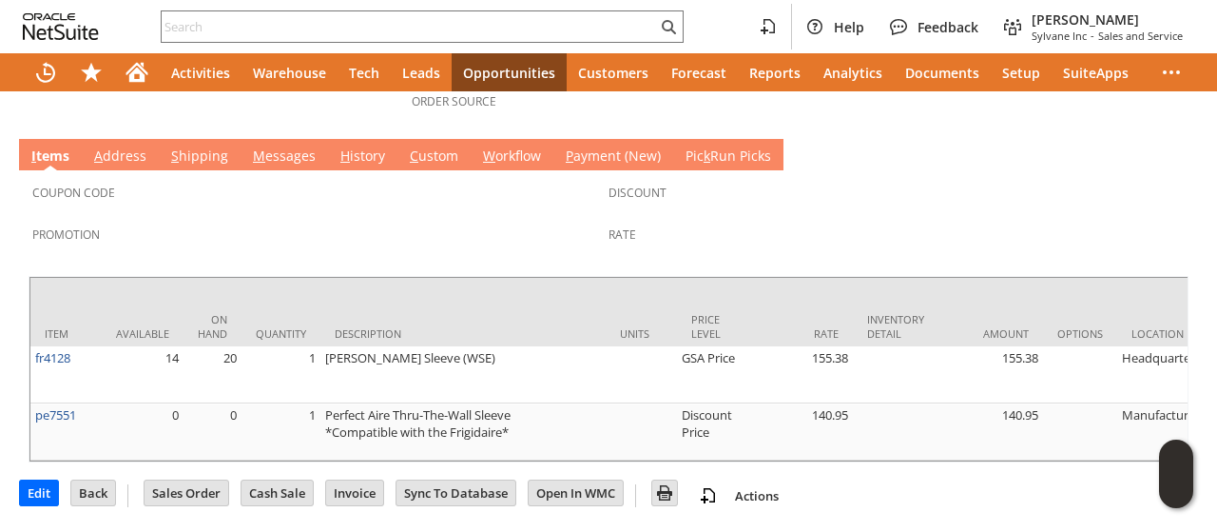
scroll to position [571, 0]
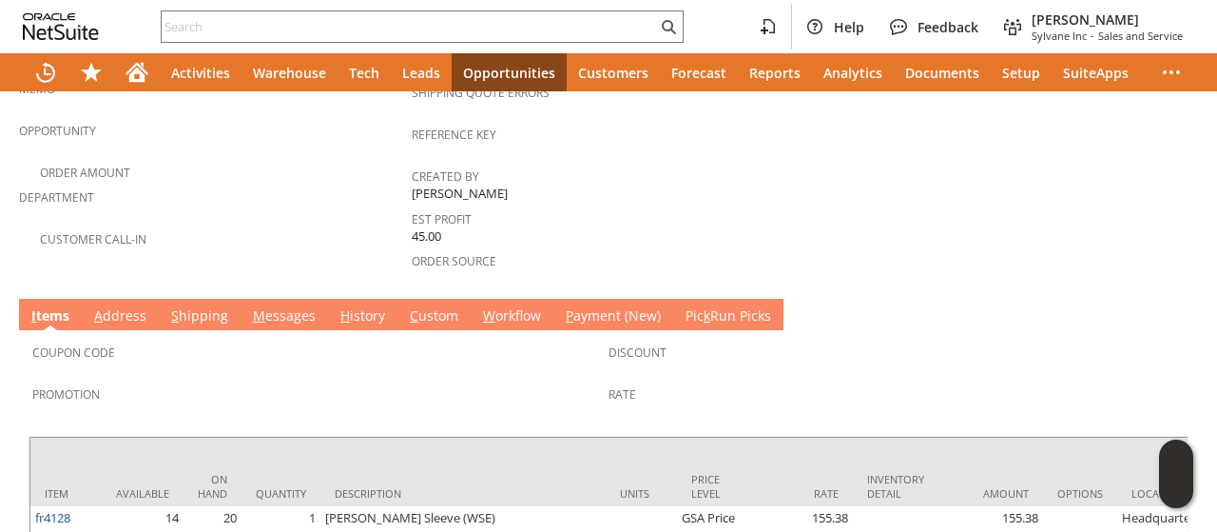
click at [283, 306] on link "M essages" at bounding box center [284, 316] width 72 height 21
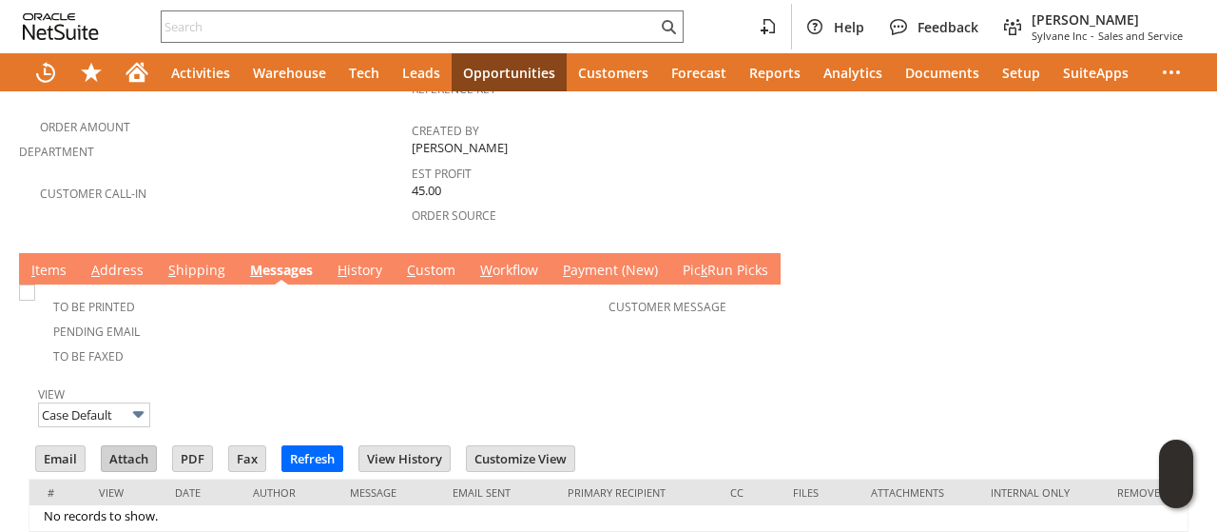
scroll to position [651, 0]
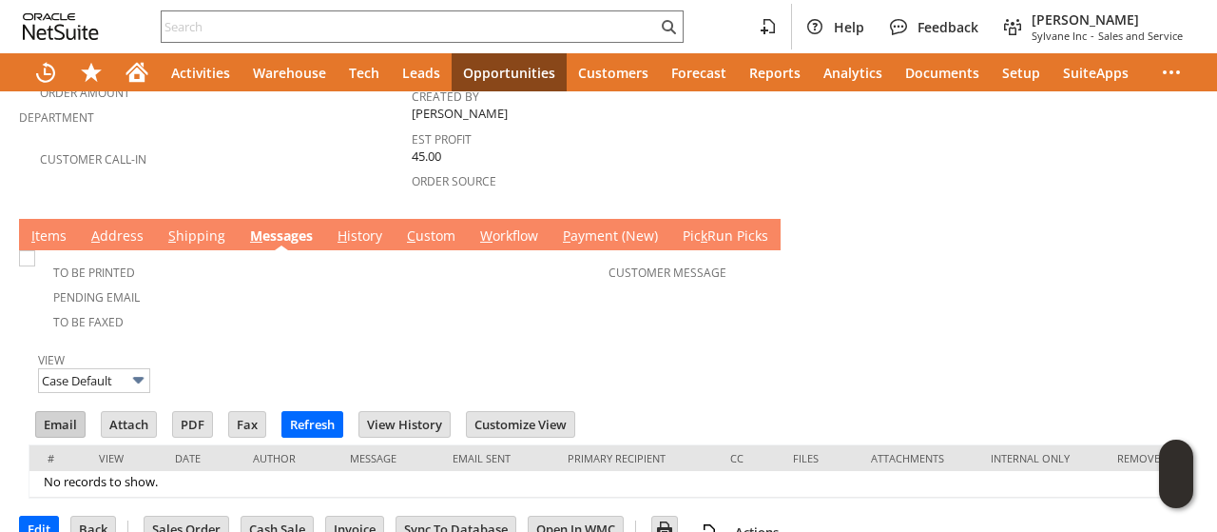
click at [72, 412] on input "Email" at bounding box center [60, 424] width 49 height 25
click at [854, 346] on div "View Case Default" at bounding box center [608, 370] width 1141 height 49
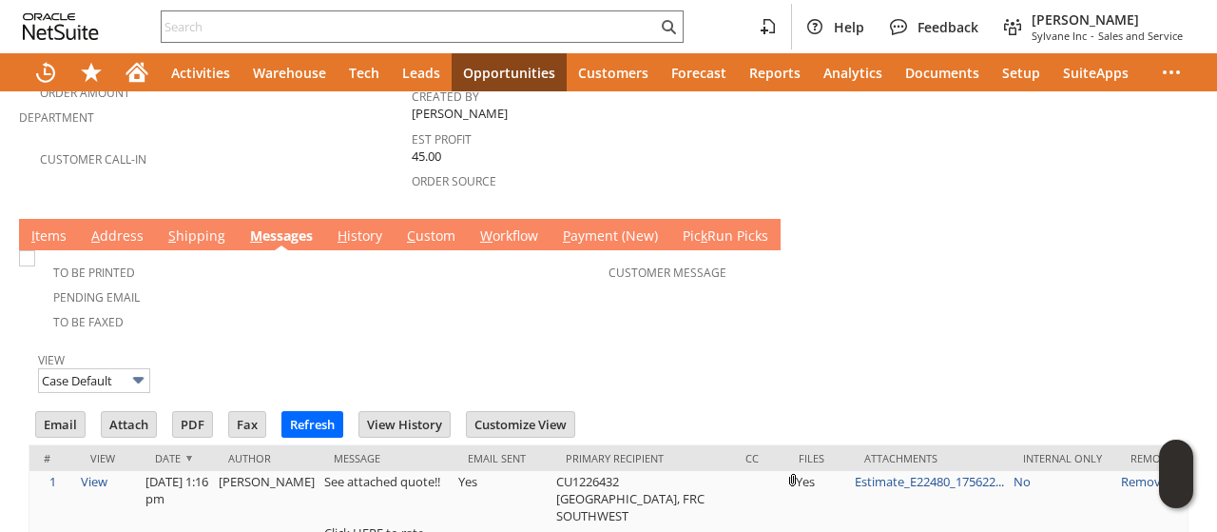
scroll to position [0, 0]
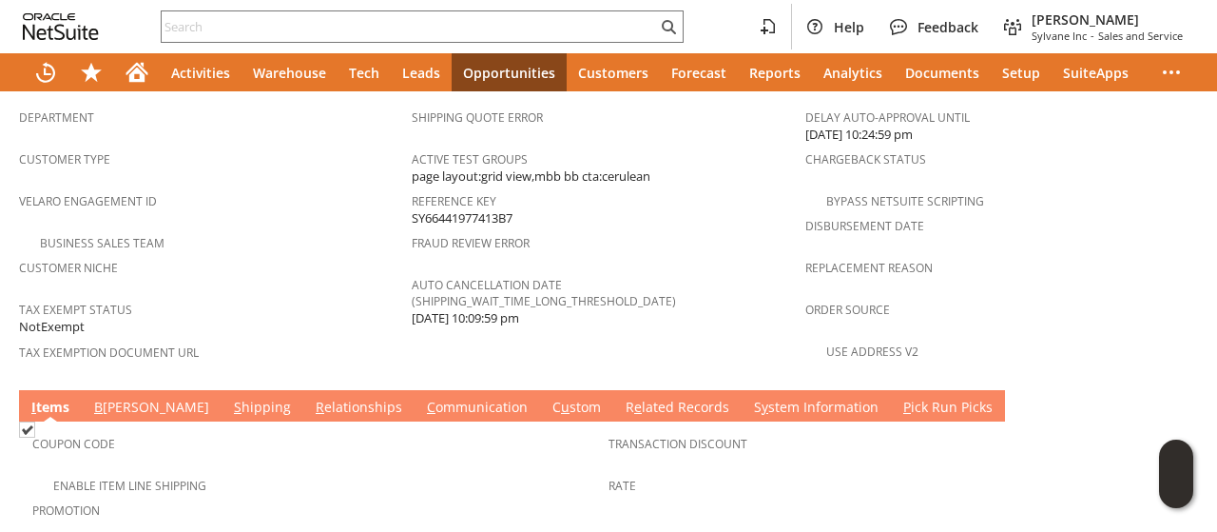
scroll to position [1333, 0]
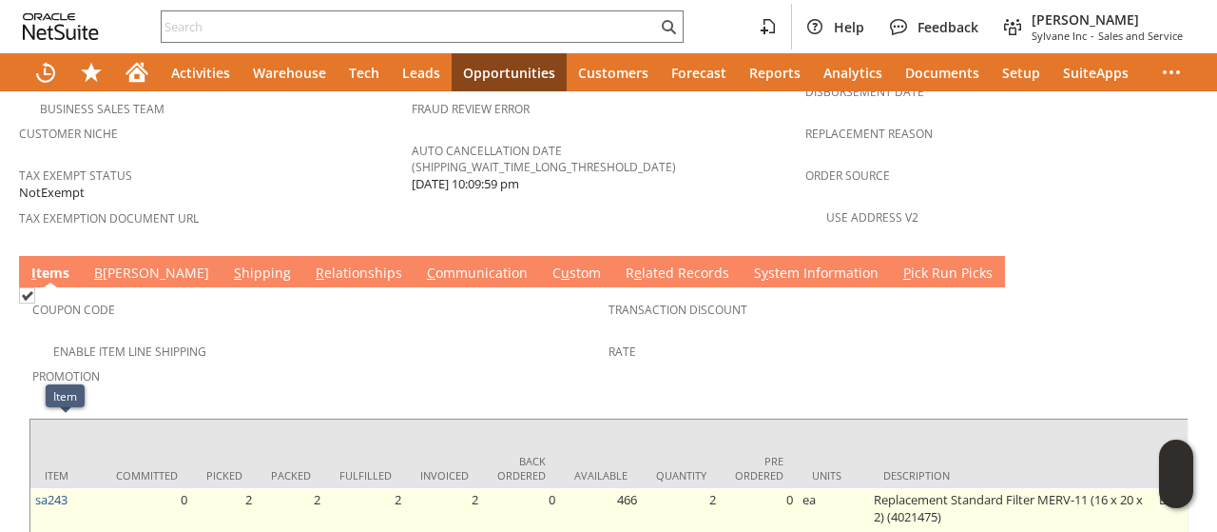
click at [72, 488] on td "sa243" at bounding box center [65, 542] width 71 height 108
drag, startPoint x: 72, startPoint y: 428, endPoint x: 48, endPoint y: 429, distance: 24.7
click at [38, 488] on td "sa243" at bounding box center [65, 542] width 71 height 108
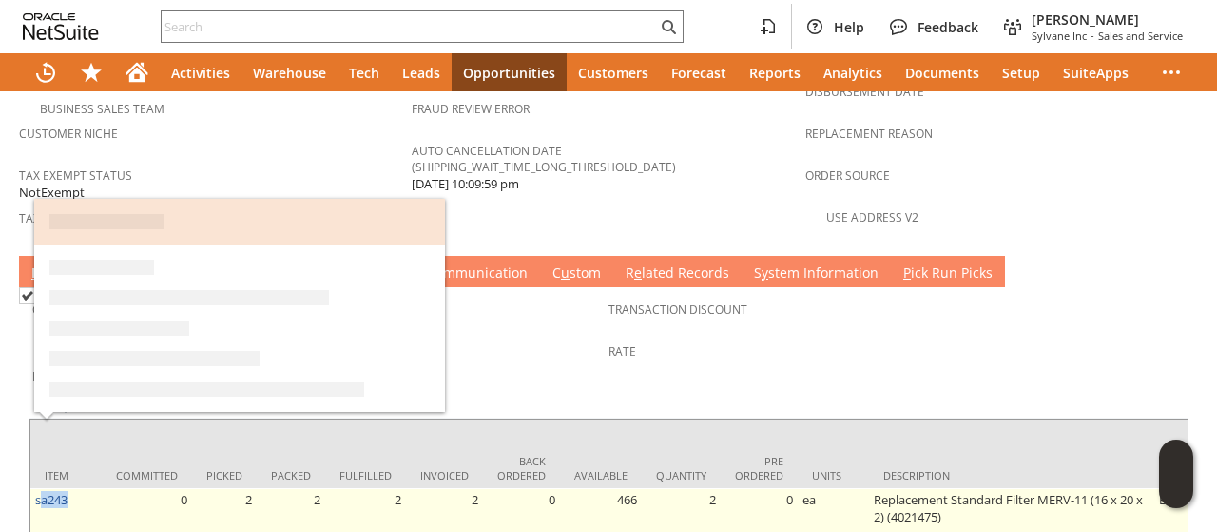
drag, startPoint x: 48, startPoint y: 429, endPoint x: 57, endPoint y: 465, distance: 37.4
click at [51, 488] on td "sa243" at bounding box center [65, 542] width 71 height 108
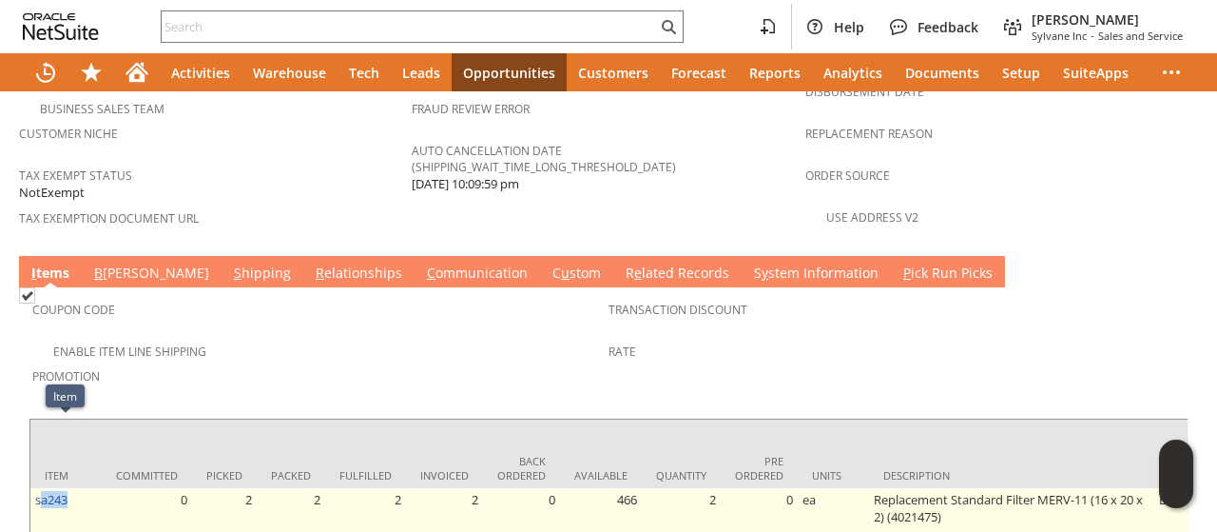
click at [77, 488] on td "sa243" at bounding box center [65, 542] width 71 height 108
drag, startPoint x: 78, startPoint y: 434, endPoint x: 33, endPoint y: 439, distance: 45.1
click at [33, 488] on td "sa243" at bounding box center [65, 542] width 71 height 108
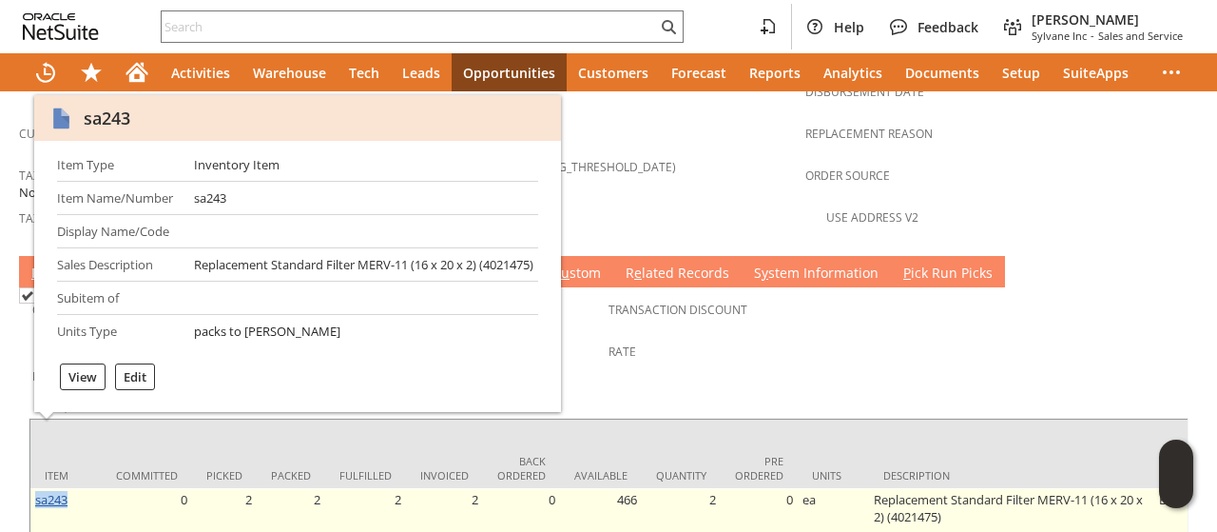
copy link "sa243"
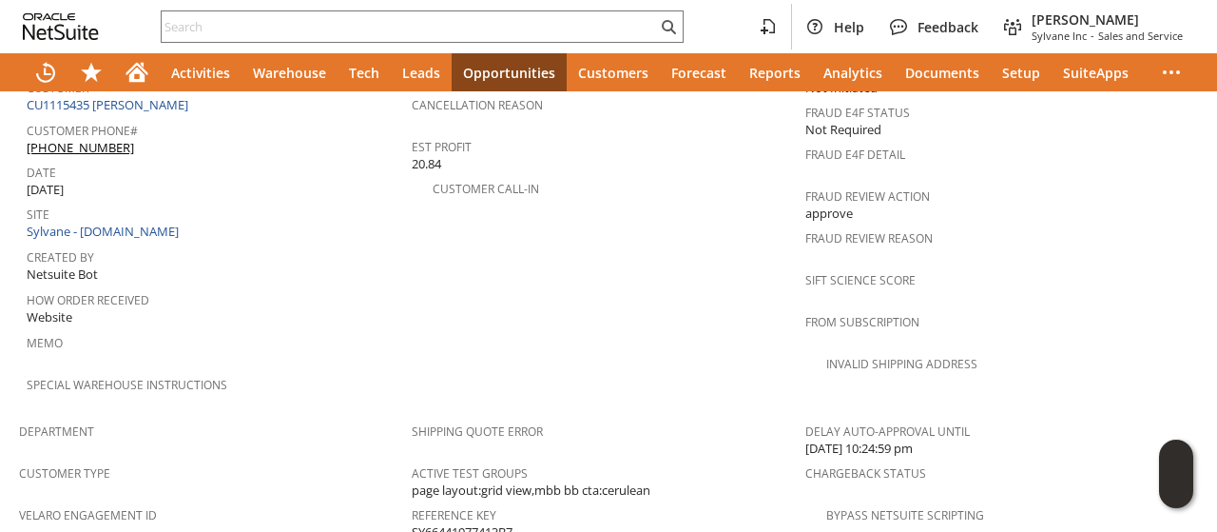
scroll to position [763, 0]
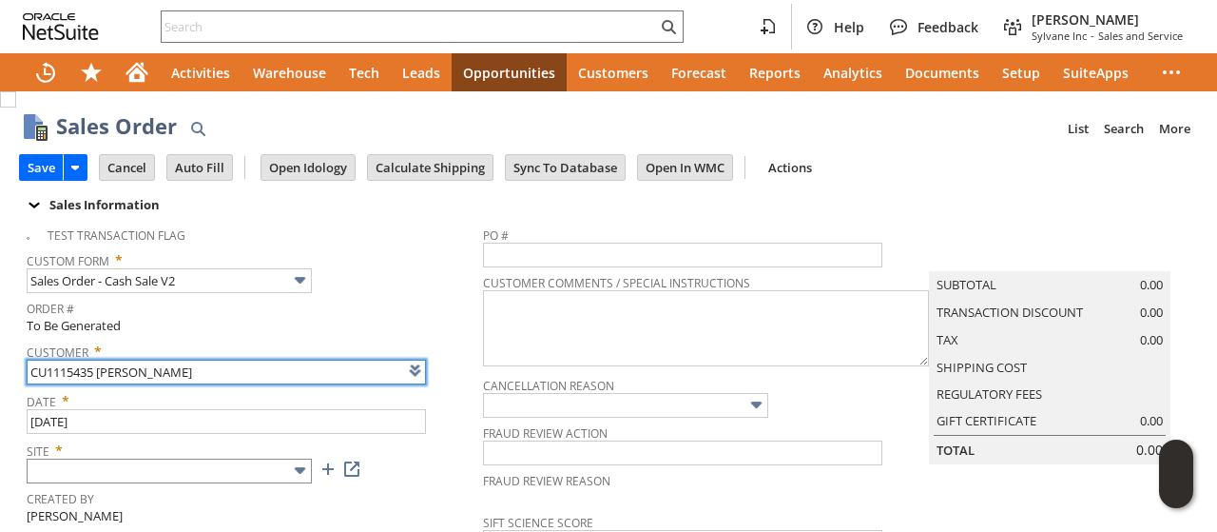
type input "Intelligent Recommendations ⁰"
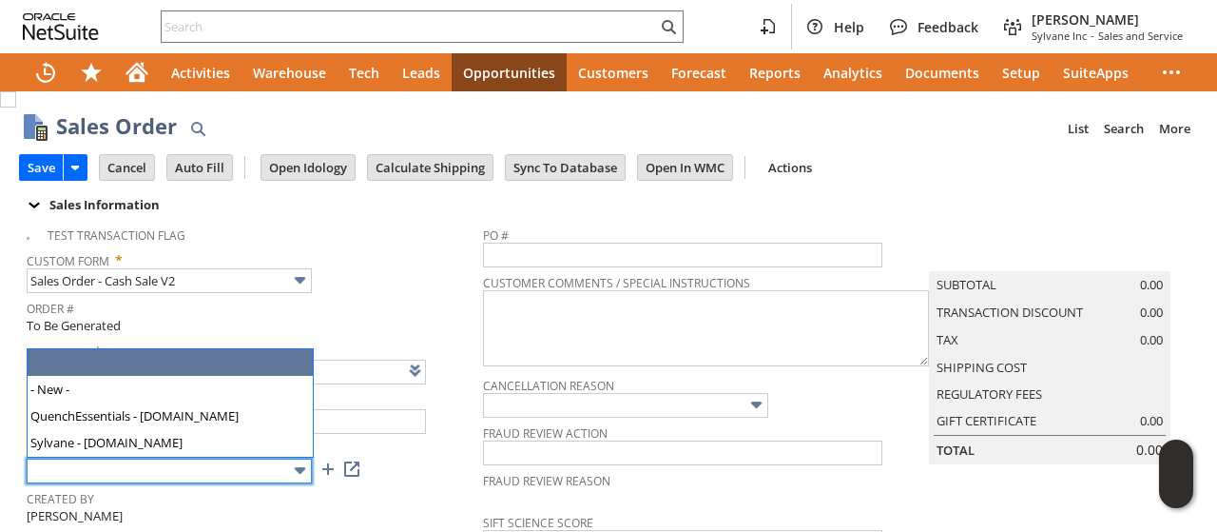
click at [110, 461] on input "text" at bounding box center [169, 470] width 285 height 25
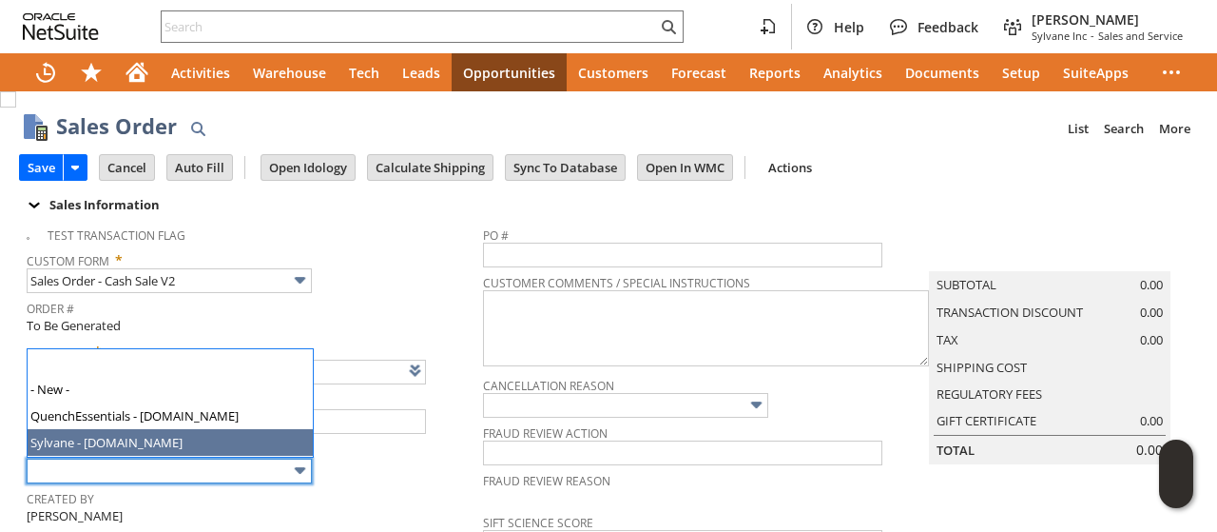
type input "Sylvane - [DOMAIN_NAME]"
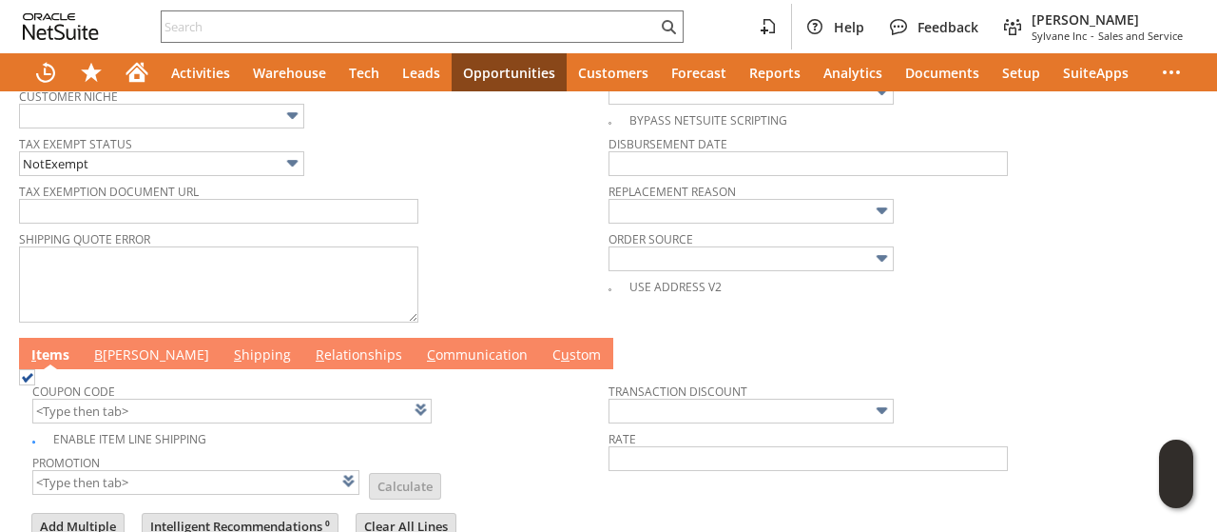
scroll to position [987, 0]
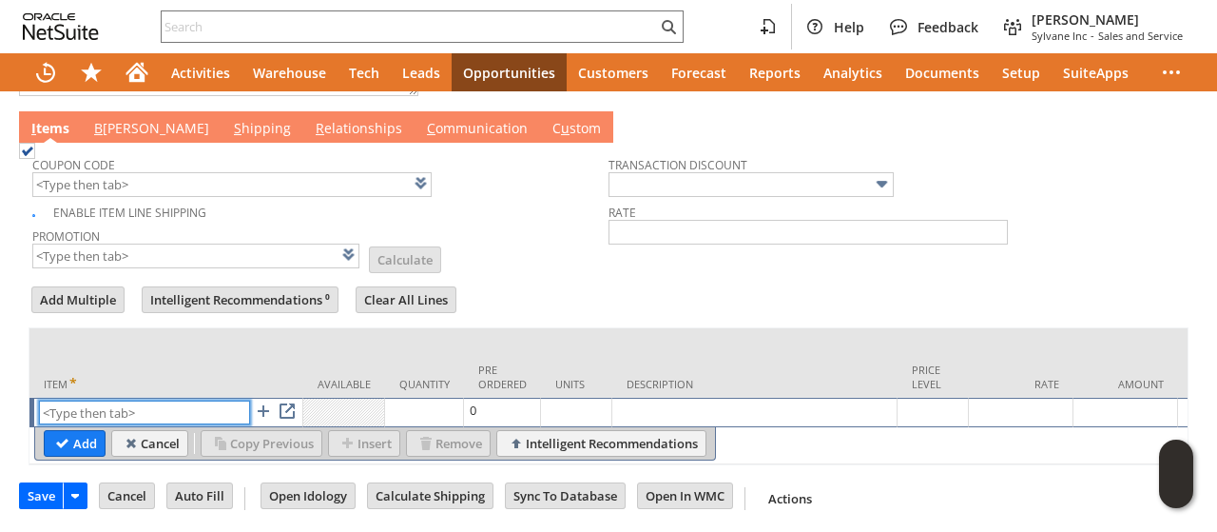
paste input "sa243"
type input "sa243"
click at [80, 431] on input "Add" at bounding box center [75, 443] width 60 height 25
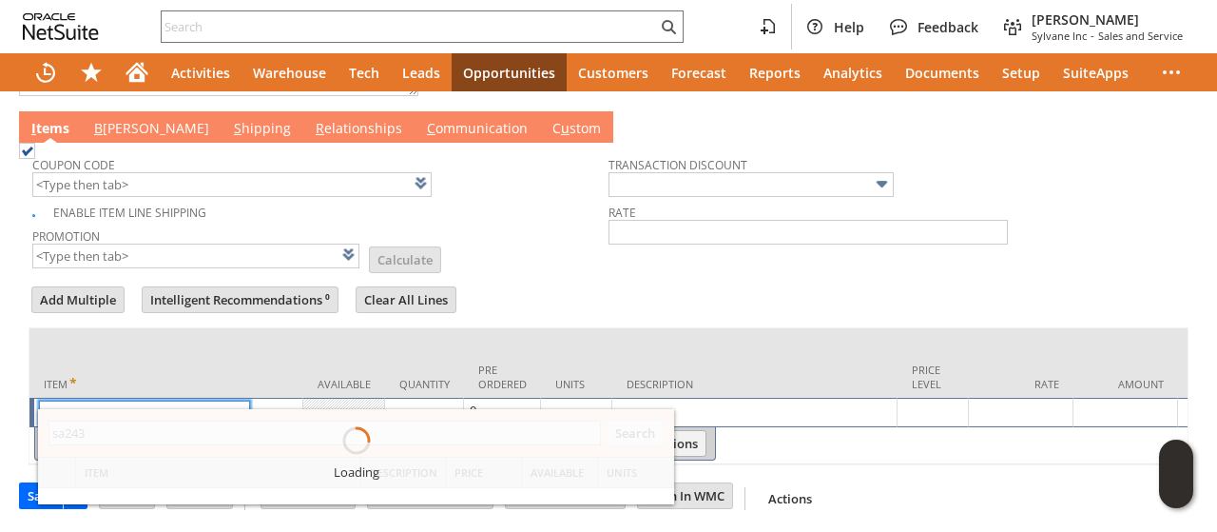
type input "1"
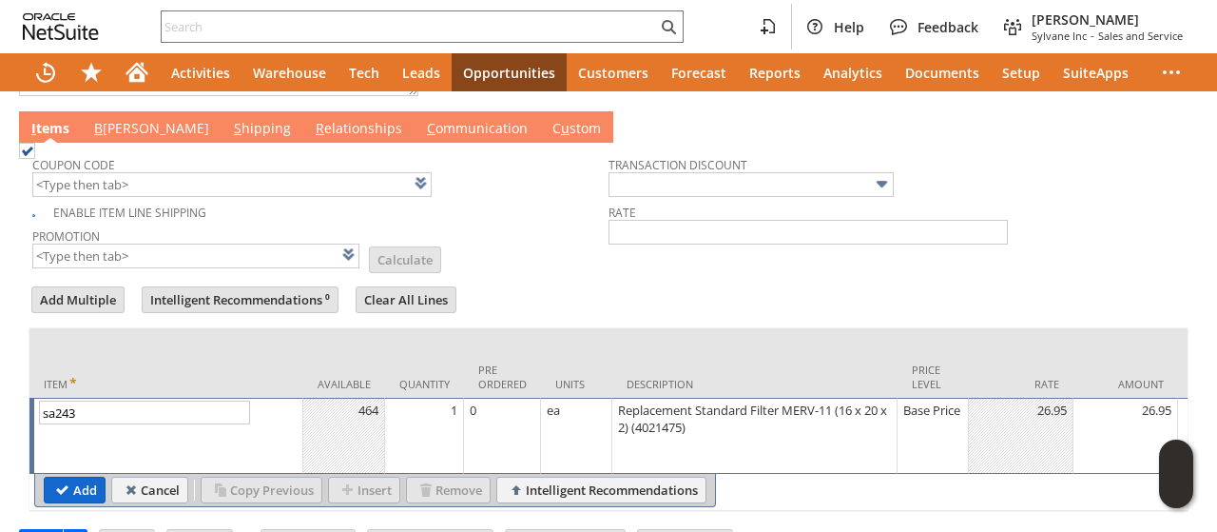
click at [70, 488] on input "Add" at bounding box center [75, 489] width 60 height 25
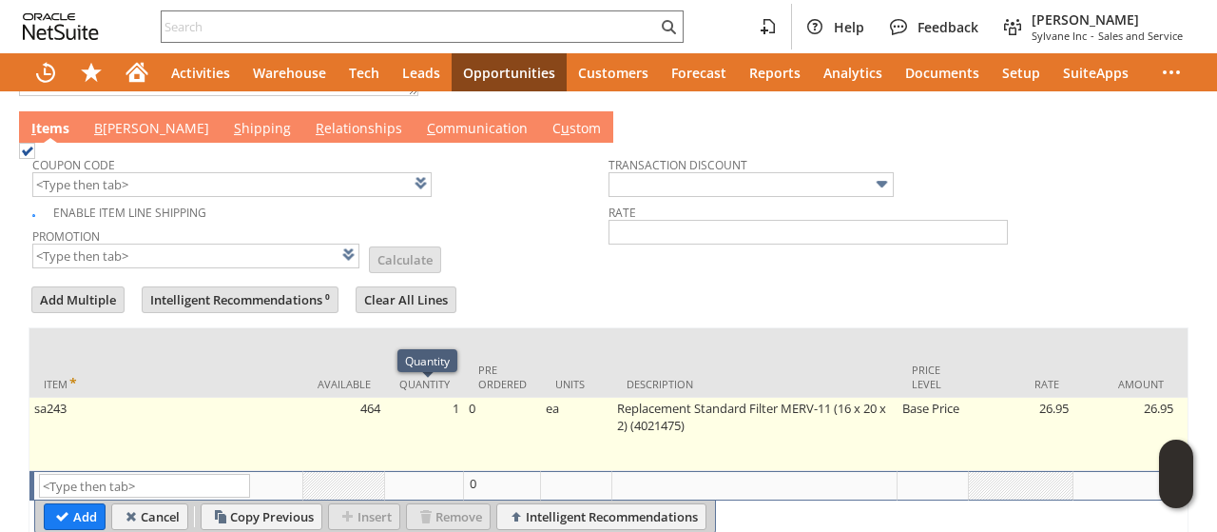
click at [437, 412] on td "1" at bounding box center [424, 434] width 79 height 73
type input "1"
type input "Cart 4923003: Shipping Address"
type input "OK"
type input "Make Copy"
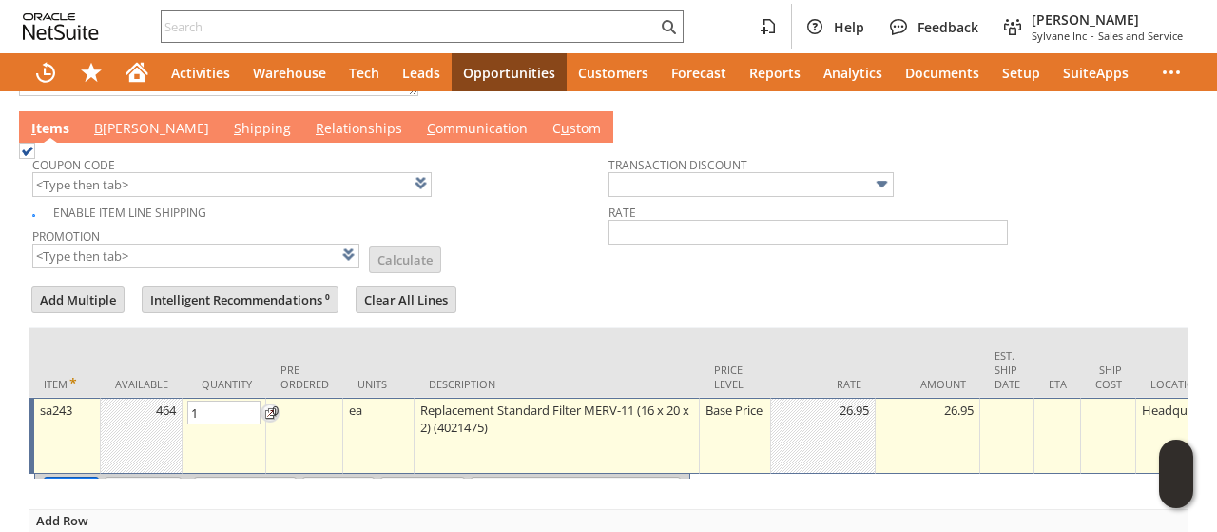
type input "Intelligent Recommendations¹⁰"
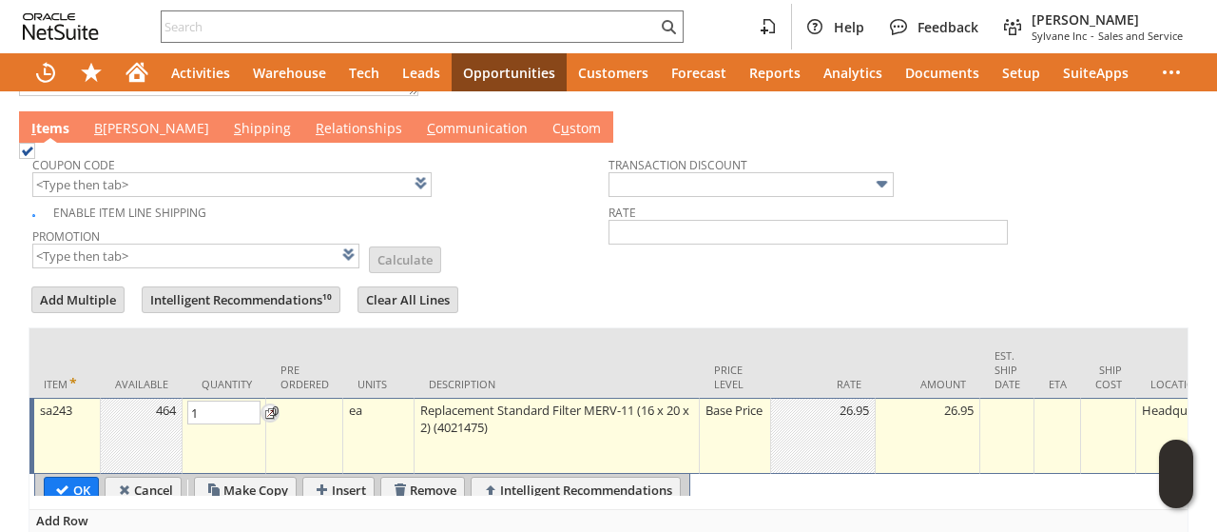
type input "2"
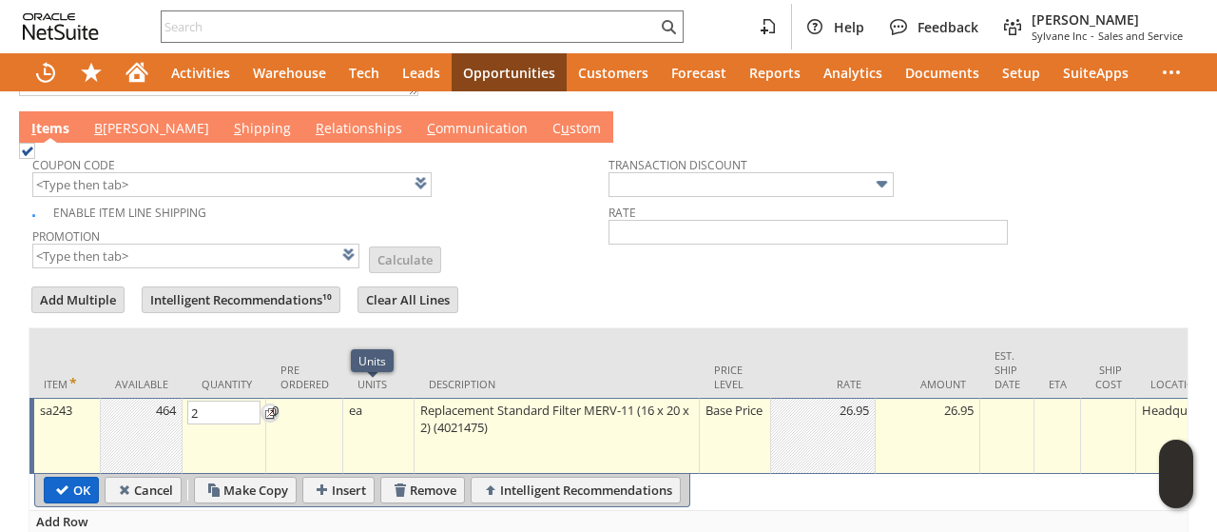
click at [92, 488] on input "OK" at bounding box center [71, 489] width 53 height 25
type input "Add"
type input "Copy Previous"
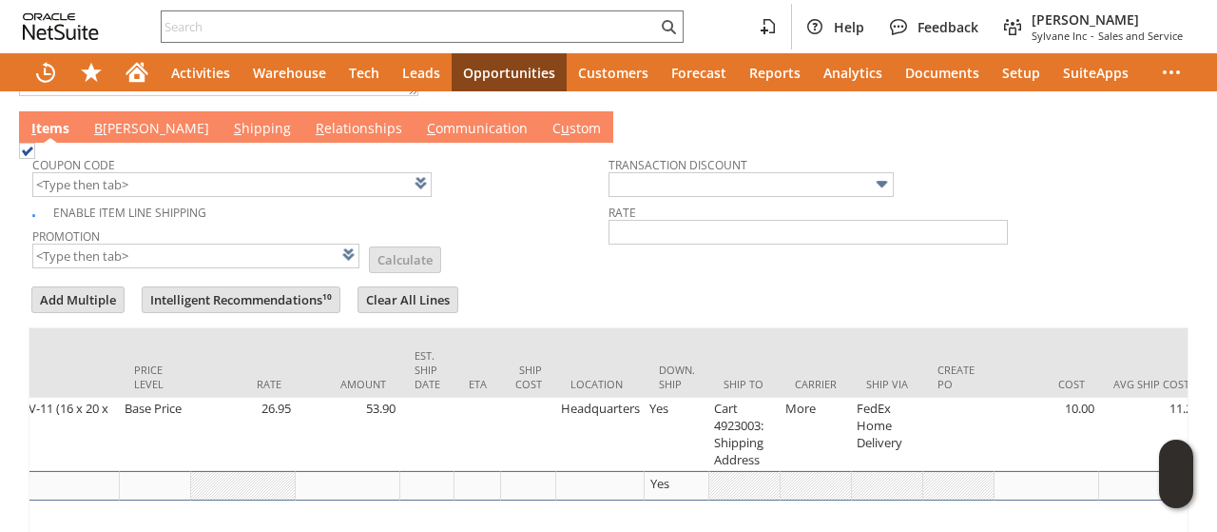
scroll to position [0, 0]
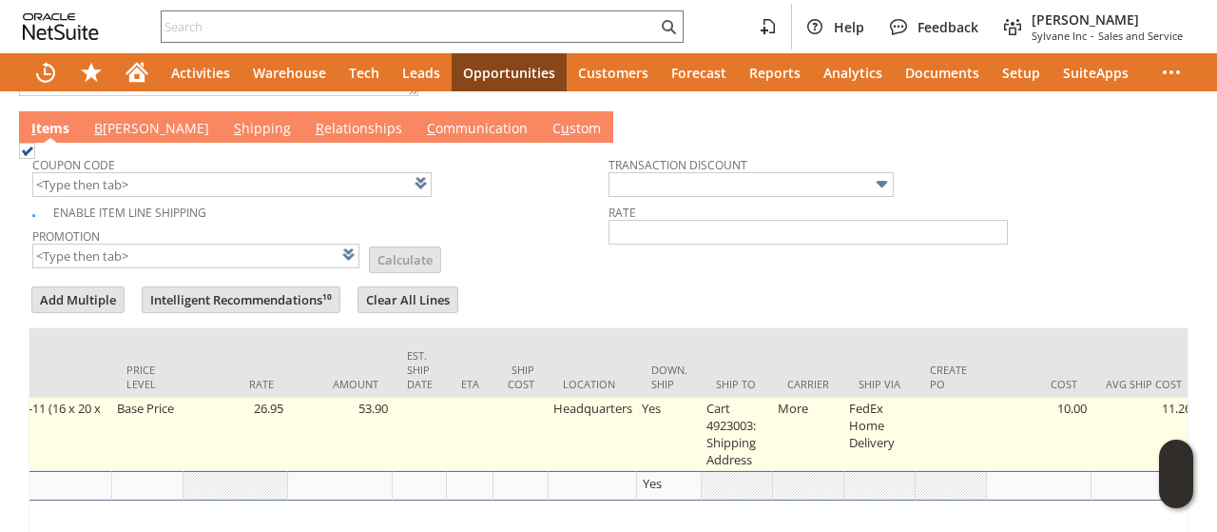
click at [719, 419] on td "Cart 4923003: Shipping Address" at bounding box center [737, 434] width 71 height 73
type input "Cart 4923003: Shipping Address"
type input "OK"
type input "Make Copy"
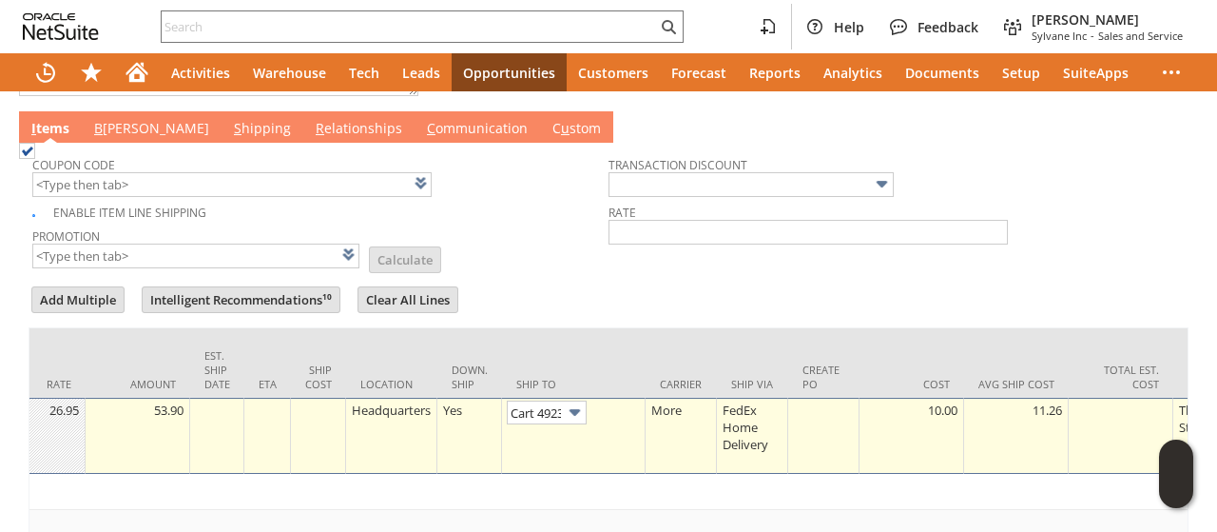
scroll to position [0, 126]
click at [559, 400] on input "Cart 4923003: Shipping Address" at bounding box center [547, 412] width 80 height 24
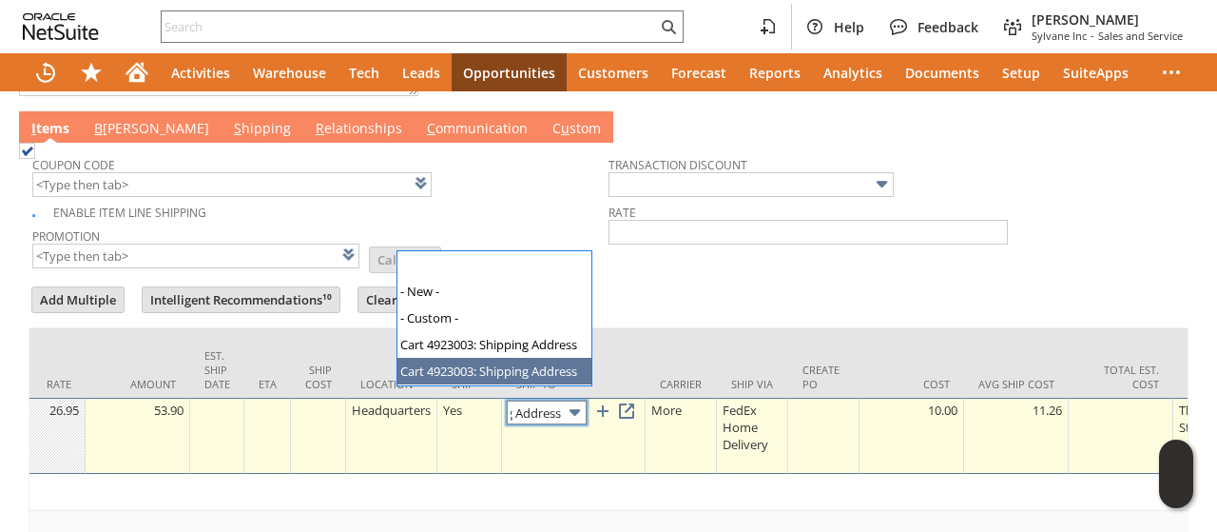
click at [559, 400] on input "Cart 4923003: Shipping Address" at bounding box center [547, 412] width 80 height 24
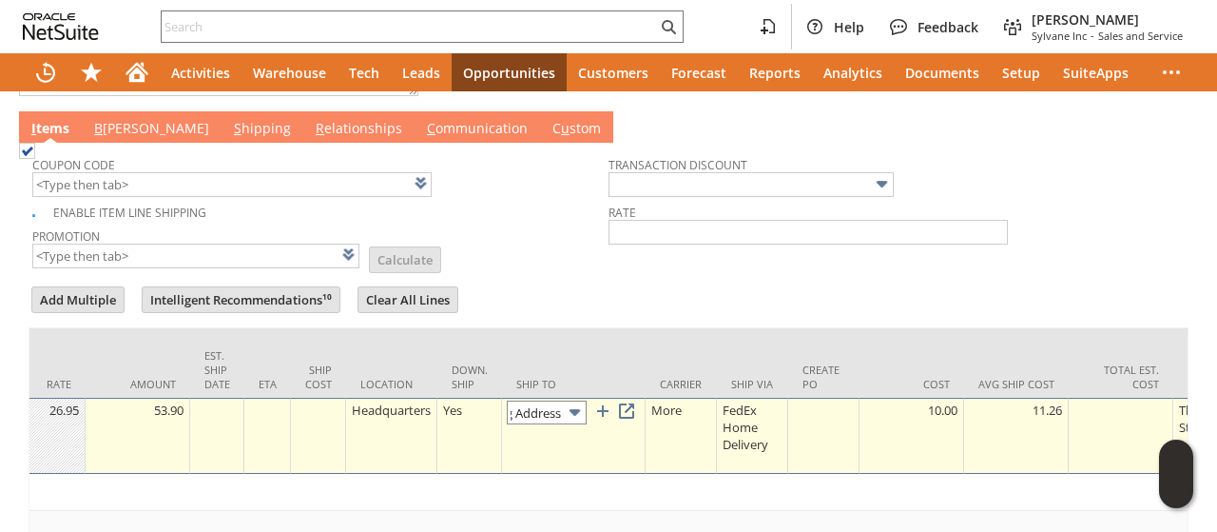
click at [536, 400] on input "Cart 4923003: Shipping Address" at bounding box center [547, 412] width 80 height 24
click at [637, 400] on link at bounding box center [626, 410] width 21 height 21
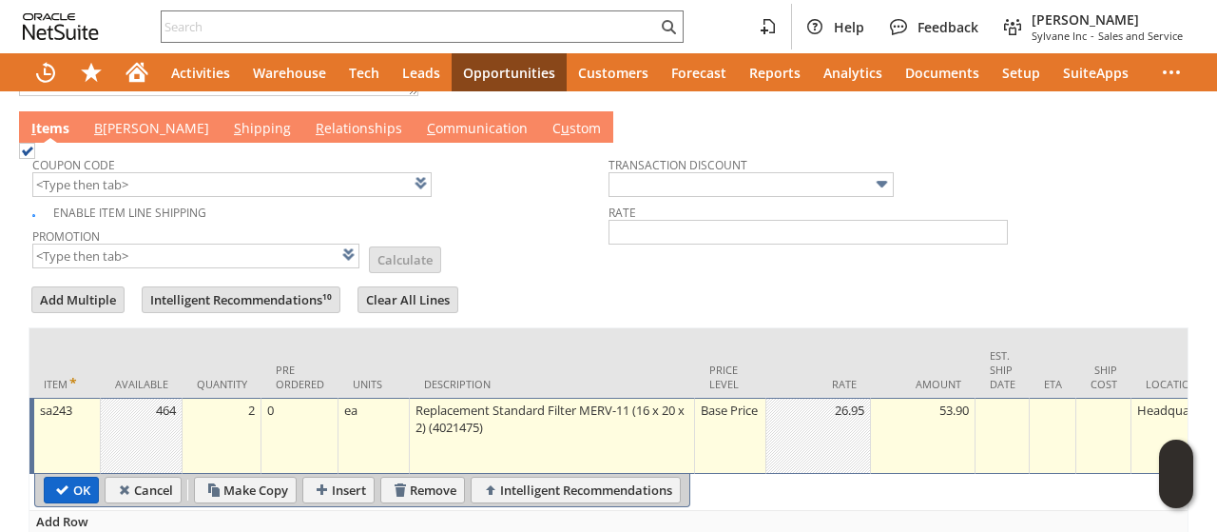
click at [61, 493] on input "OK" at bounding box center [71, 489] width 53 height 25
type input "Add"
type input "Copy Previous"
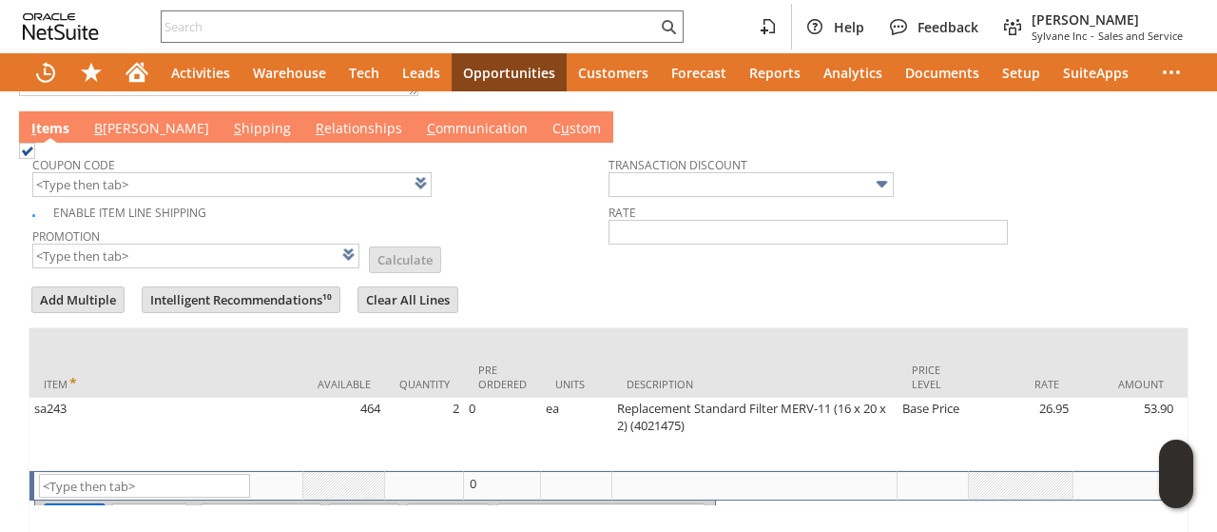
click at [110, 119] on link "B illing" at bounding box center [151, 129] width 125 height 21
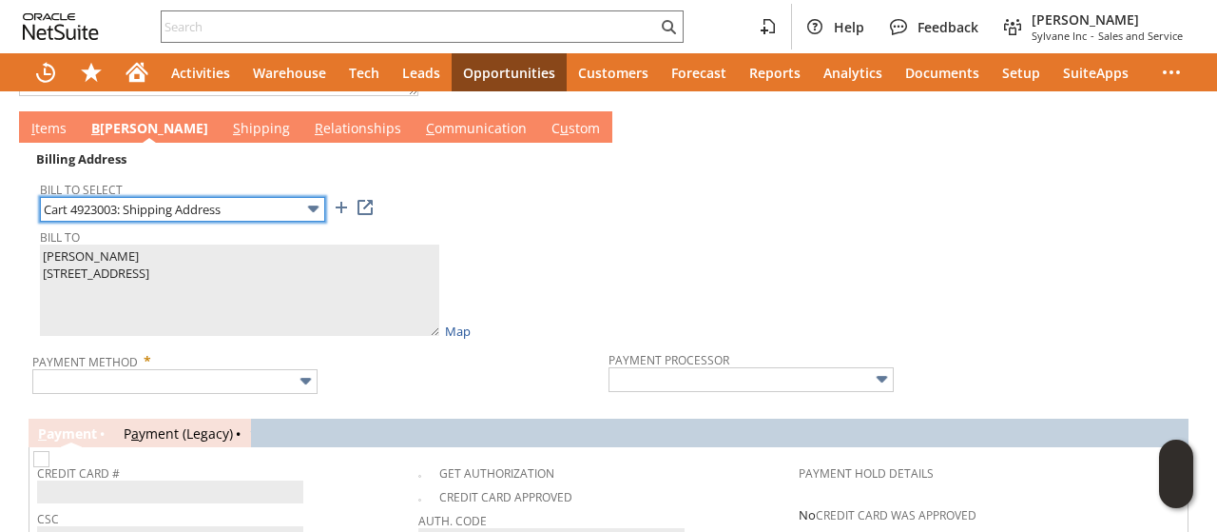
click at [136, 198] on input "Cart 4923003: Shipping Address" at bounding box center [182, 209] width 285 height 25
click at [207, 197] on input "text" at bounding box center [182, 209] width 285 height 25
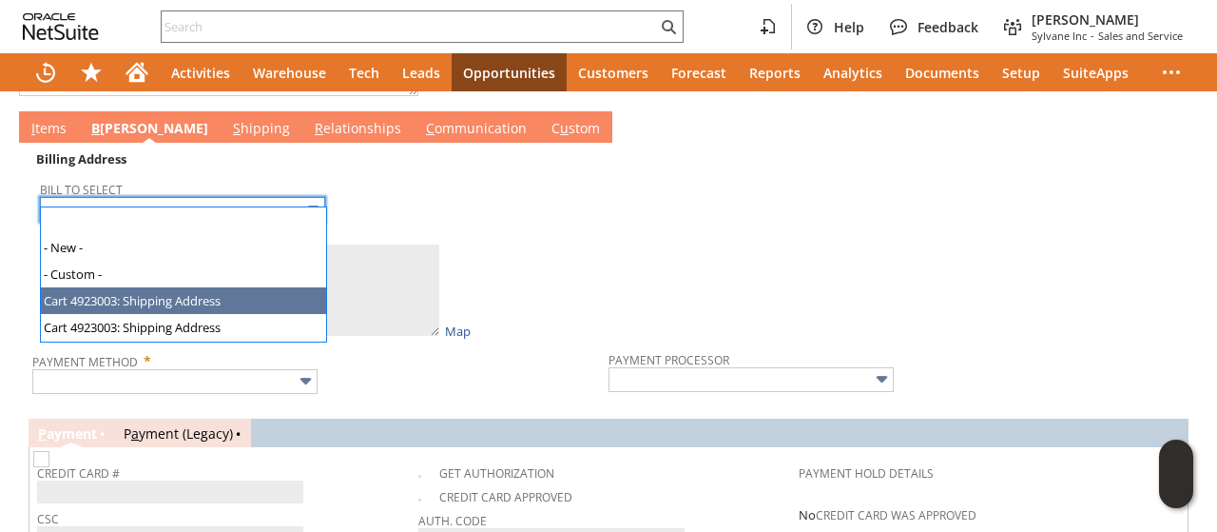
type input "Cart 4923003: Shipping Address"
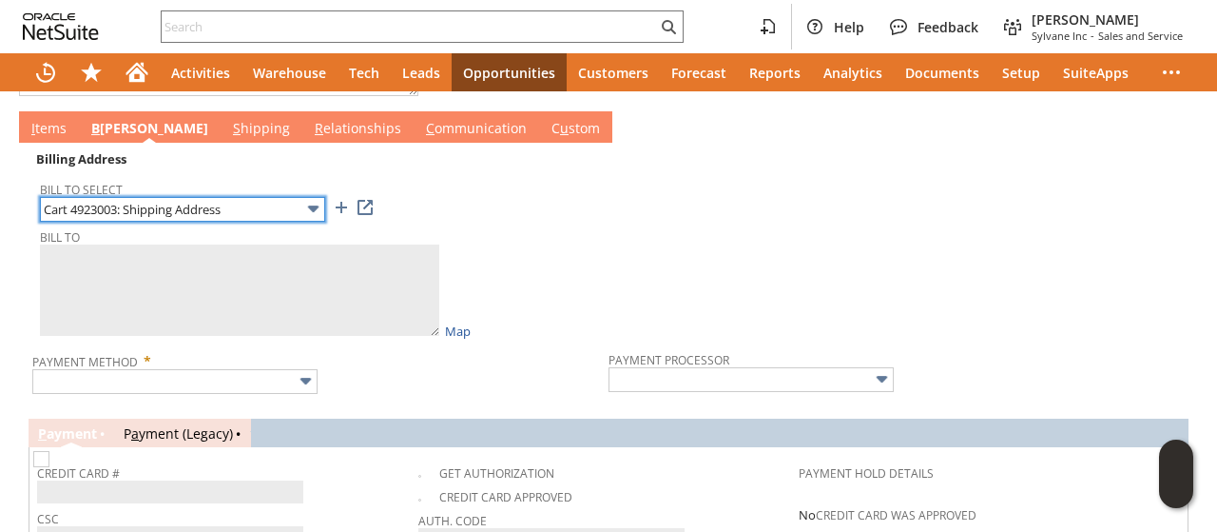
type textarea "James Pascarelli 1 Arbor Ln 2082356 Windsor Locks CT 06096 United States"
type input "1 Arbor Ln"
type input "06096"
click at [196, 197] on input "Cart 4923003: Shipping Address" at bounding box center [182, 209] width 285 height 25
type textarea "james m pascarelli 1 Arbor Ln 2082363 Windsor Locks CT 06096 United States"
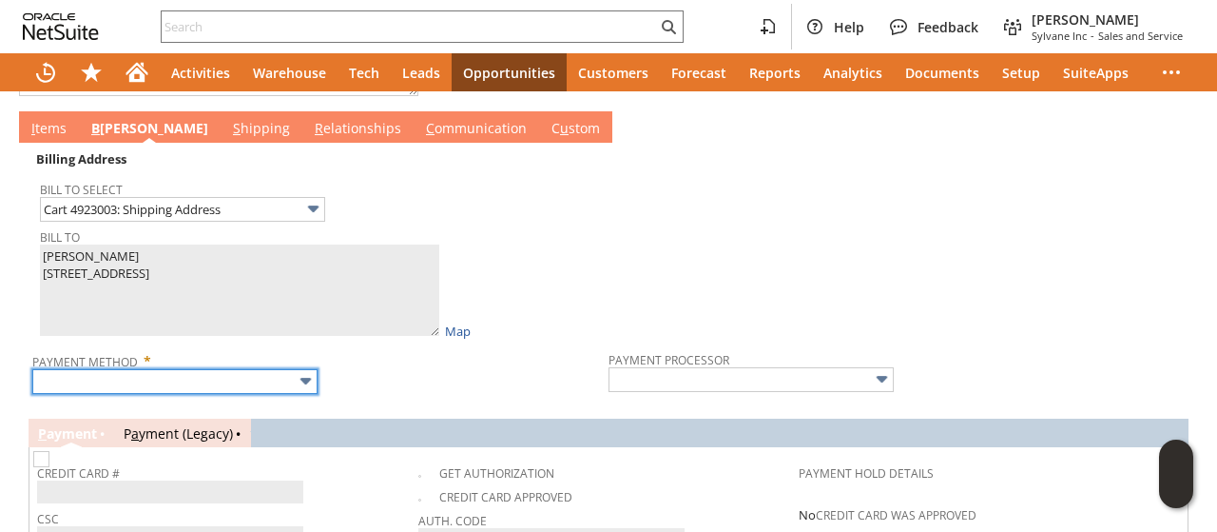
click at [157, 369] on input "text" at bounding box center [174, 381] width 285 height 25
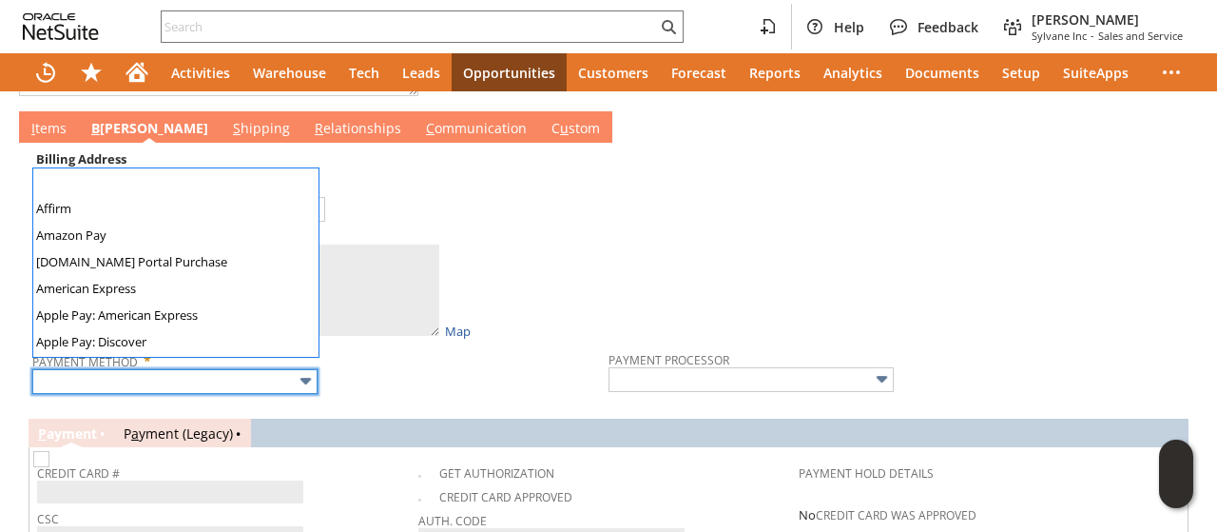
scroll to position [531, 0]
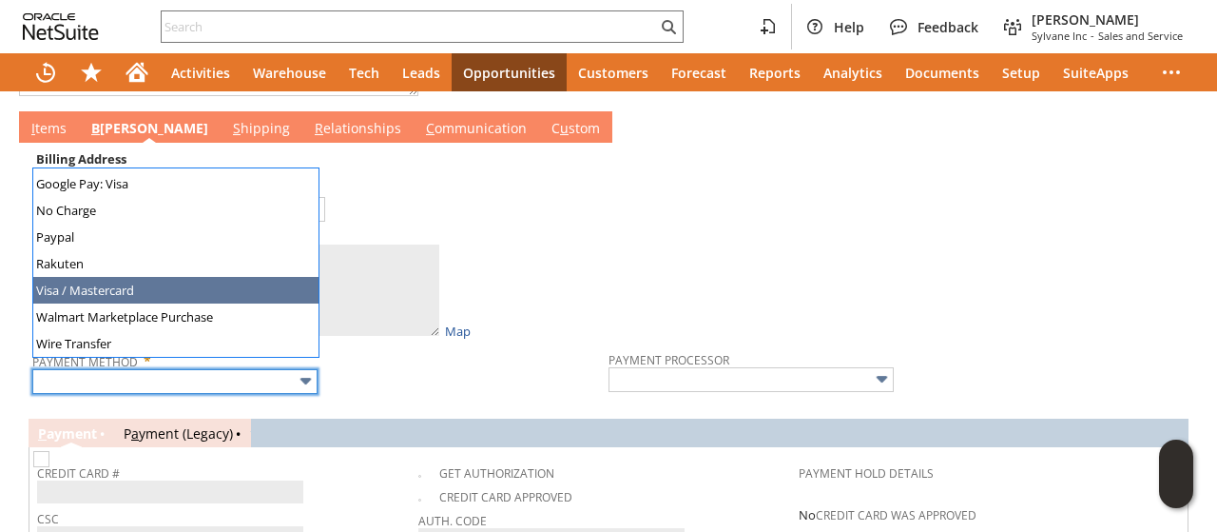
type input "Visa / Mastercard"
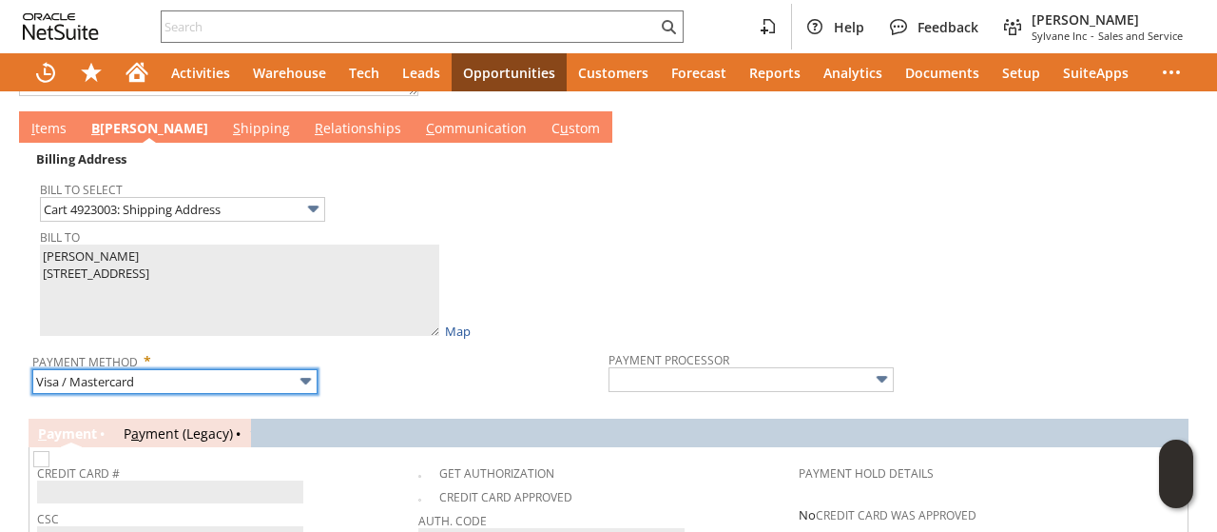
type input "Braintree"
checkbox input "true"
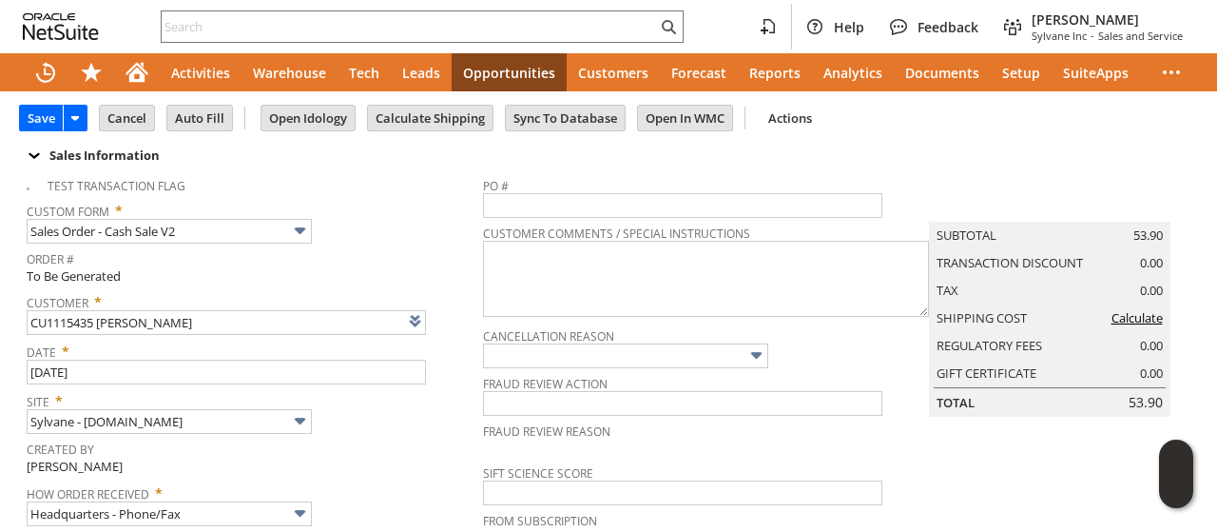
scroll to position [0, 0]
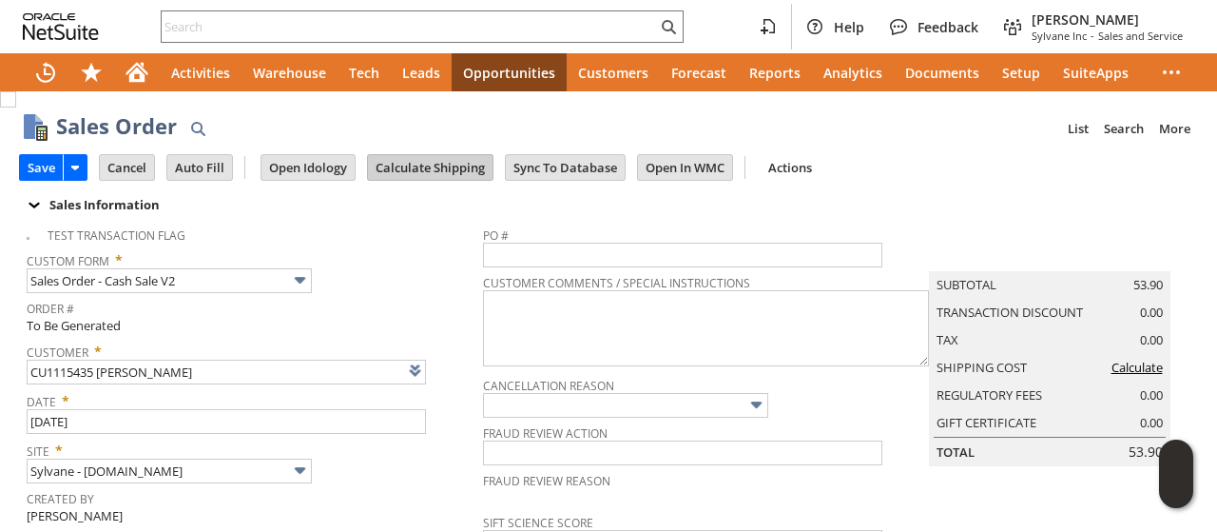
click at [420, 157] on input "Calculate Shipping" at bounding box center [430, 167] width 125 height 25
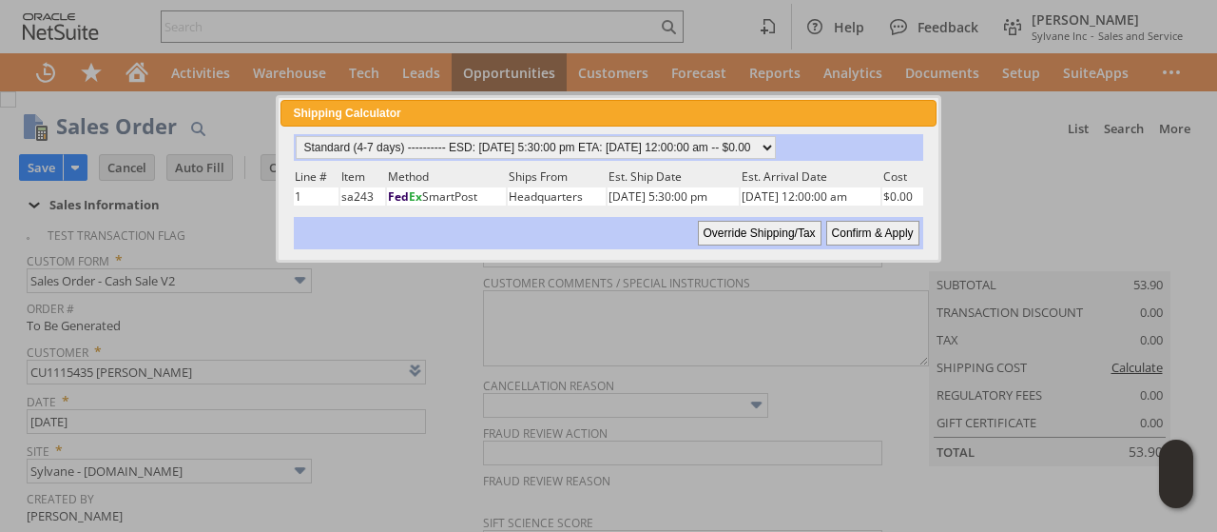
click at [869, 231] on input "Confirm & Apply" at bounding box center [872, 233] width 93 height 25
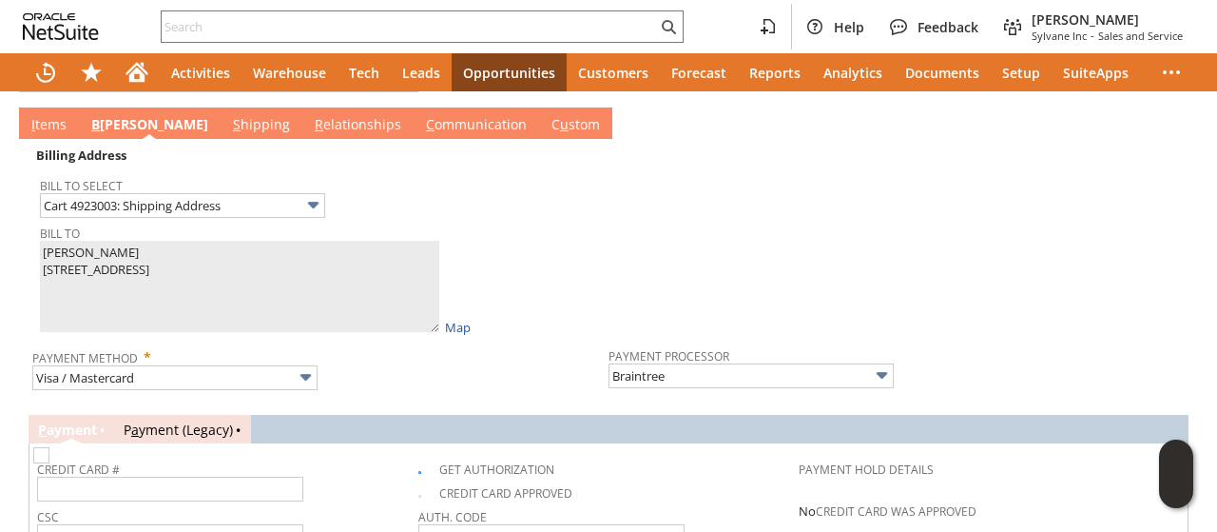
scroll to position [951, 0]
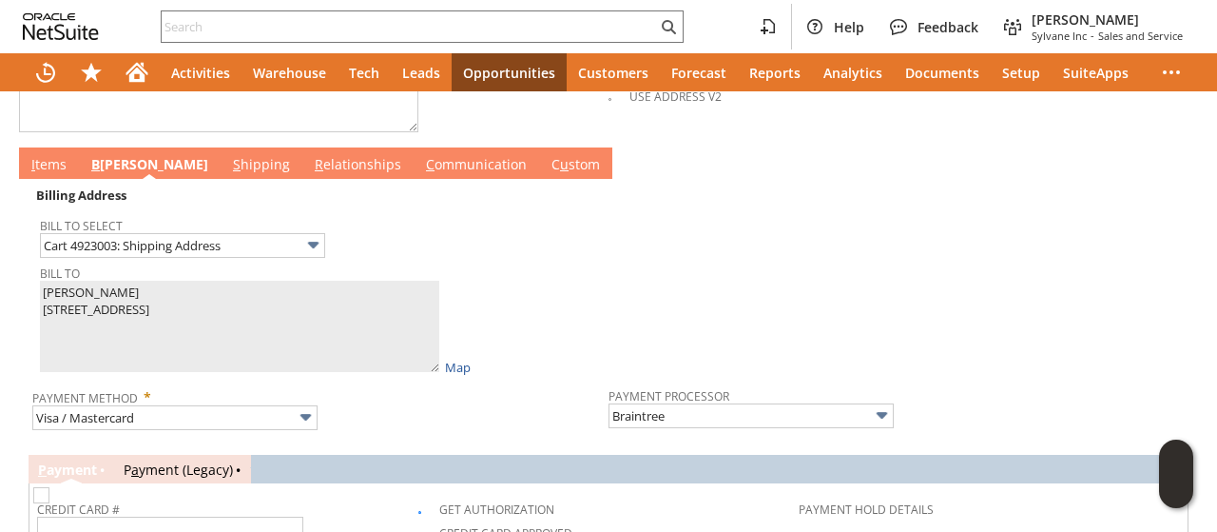
click at [53, 155] on link "I tems" at bounding box center [49, 165] width 45 height 21
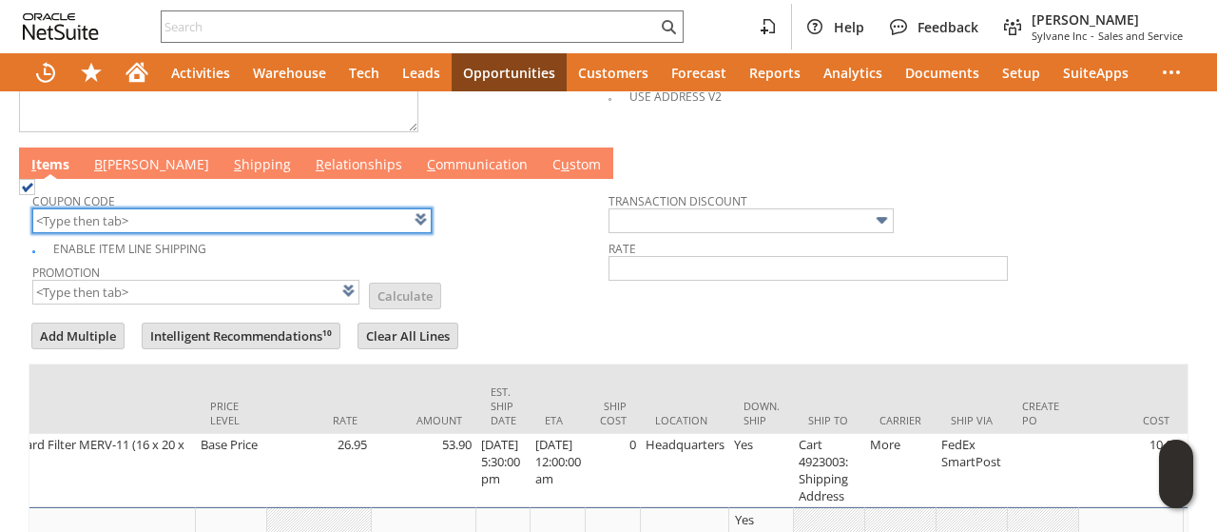
scroll to position [0, 24]
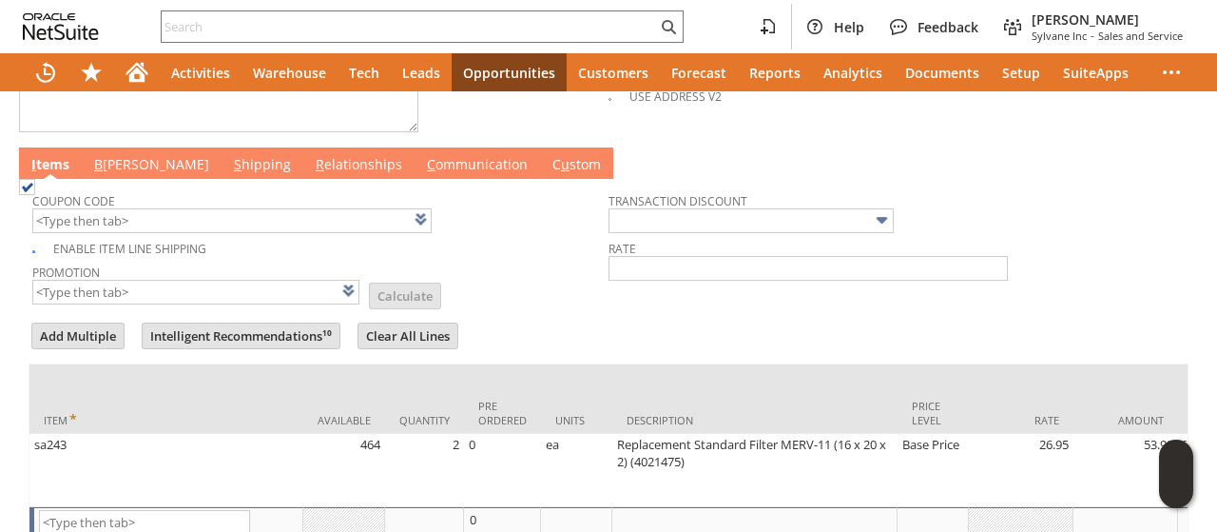
click at [112, 155] on link "B illing" at bounding box center [151, 165] width 125 height 21
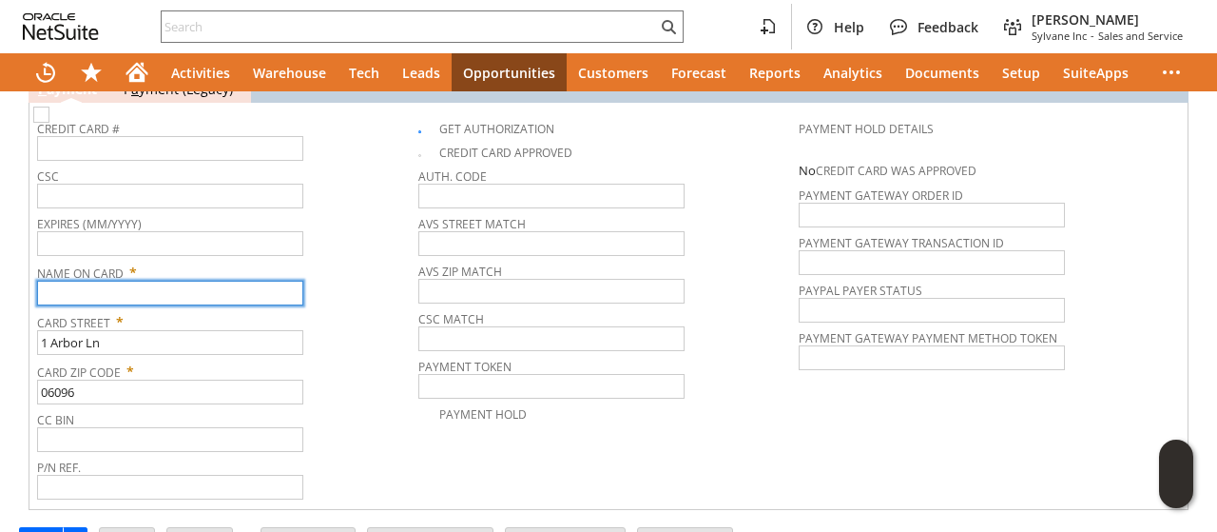
paste input "[PERSON_NAME]"
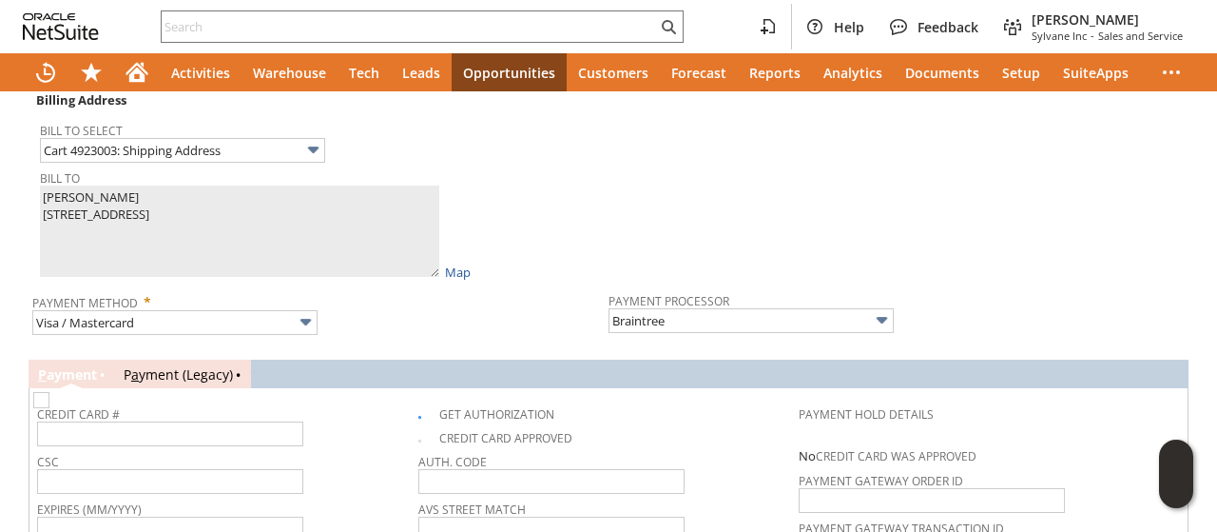
type input "[PERSON_NAME]"
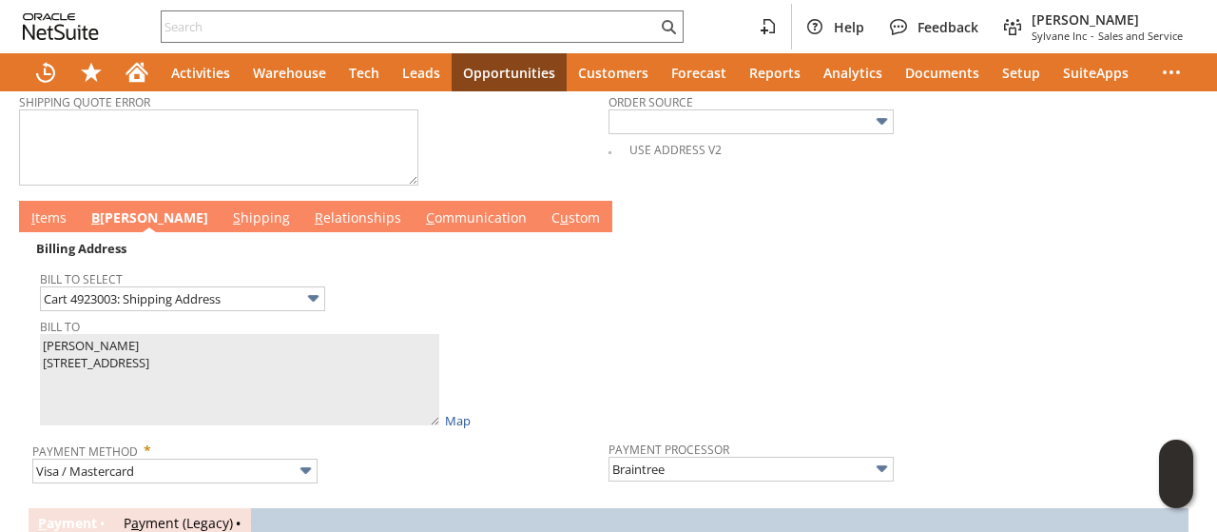
scroll to position [856, 0]
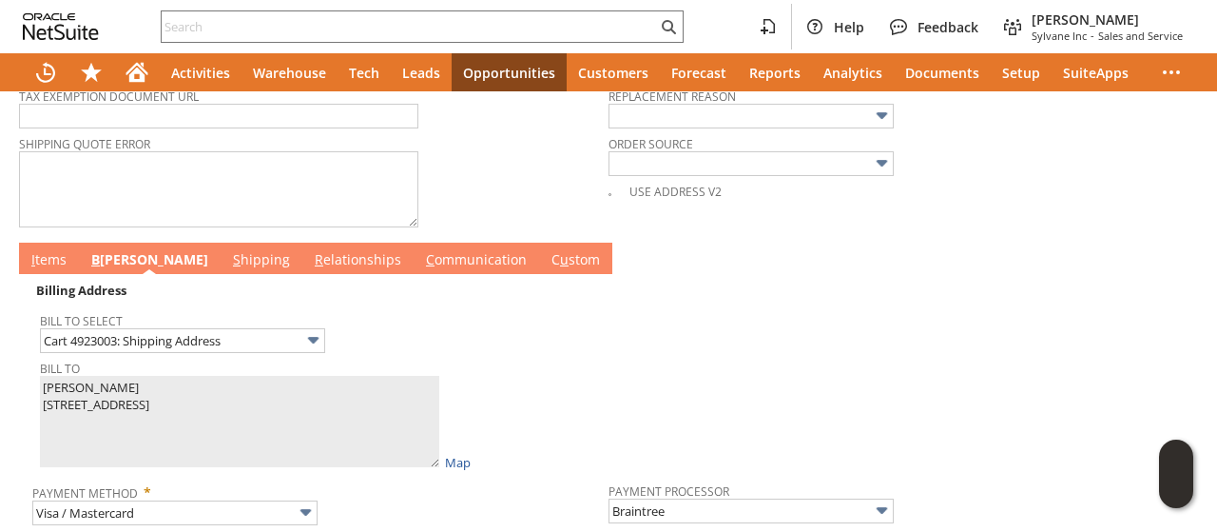
click at [51, 251] on link "I tems" at bounding box center [49, 260] width 45 height 21
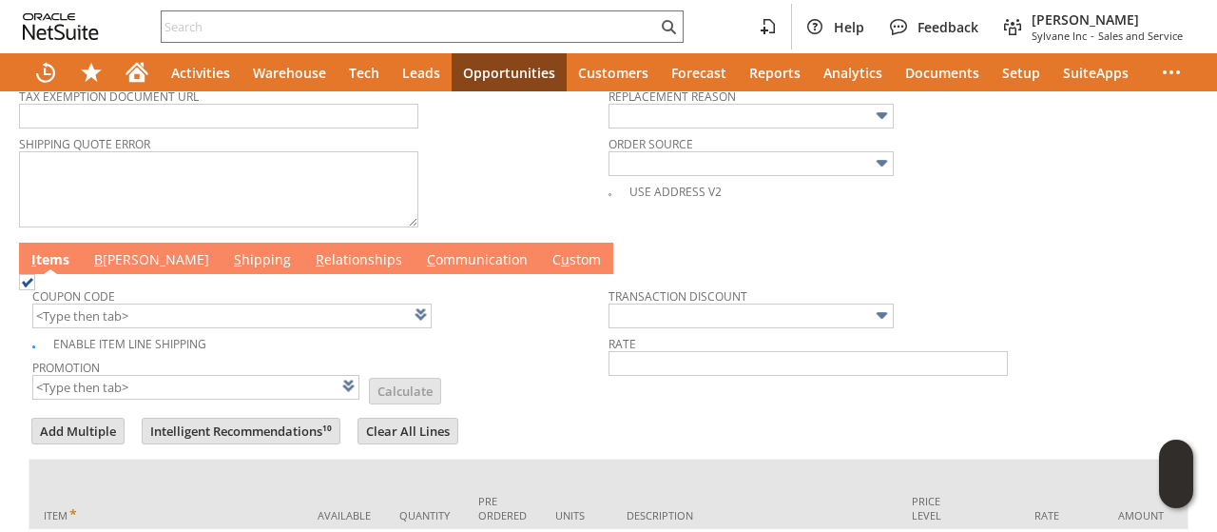
click at [110, 253] on link "B illing" at bounding box center [151, 260] width 125 height 21
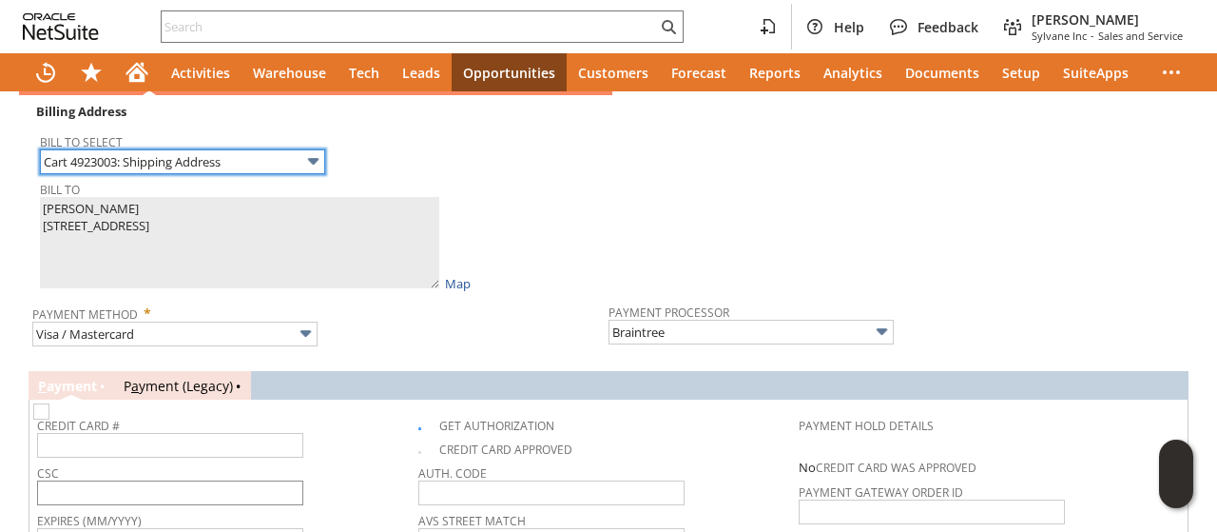
scroll to position [1141, 0]
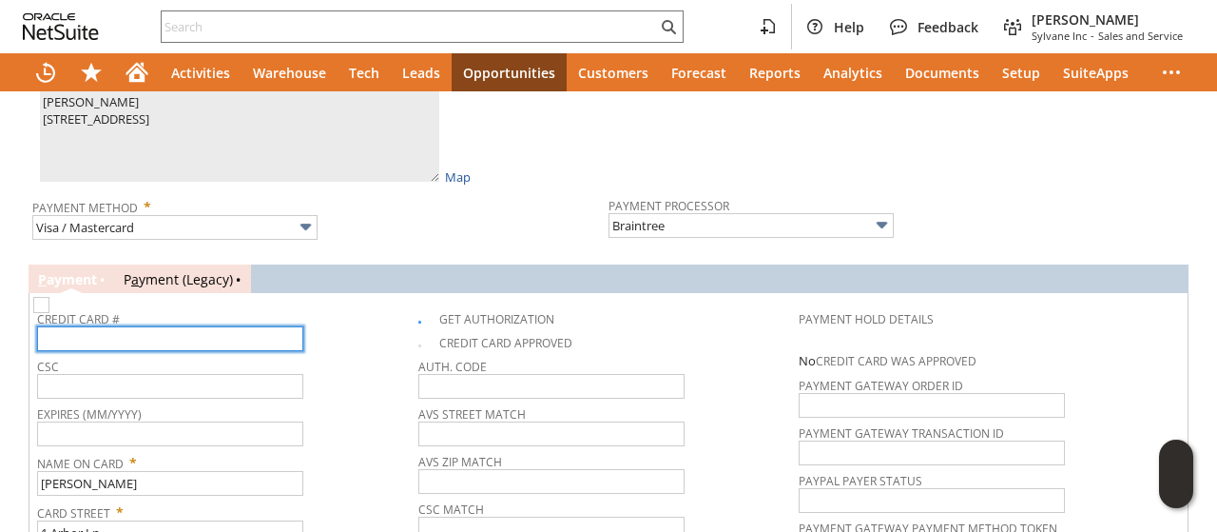
click at [157, 329] on input "text" at bounding box center [170, 338] width 266 height 25
type input "5463257528360485"
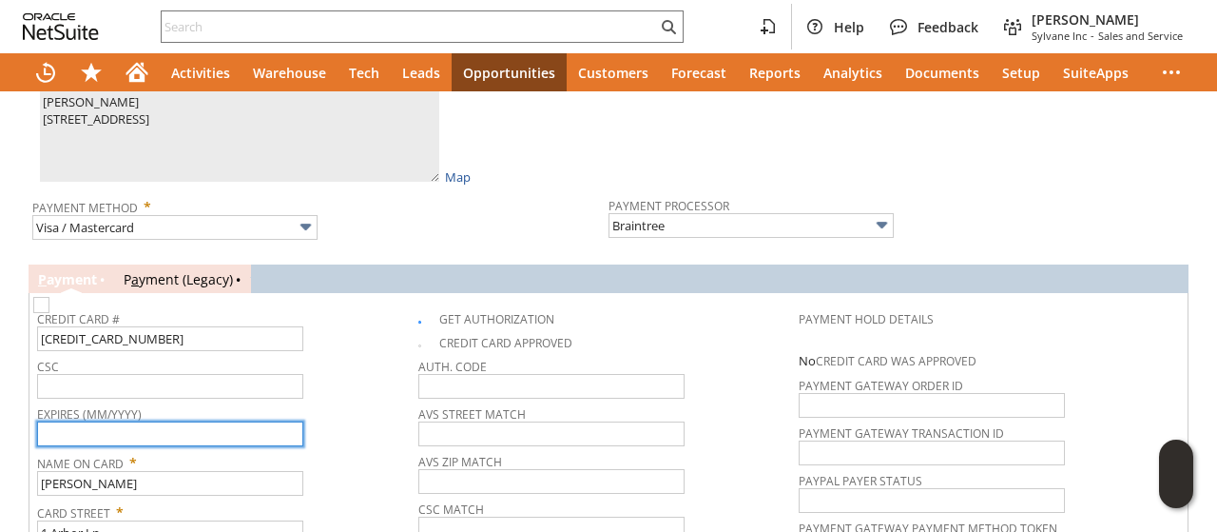
click at [170, 421] on input "text" at bounding box center [170, 433] width 266 height 25
type input "`"
type input "10/2029"
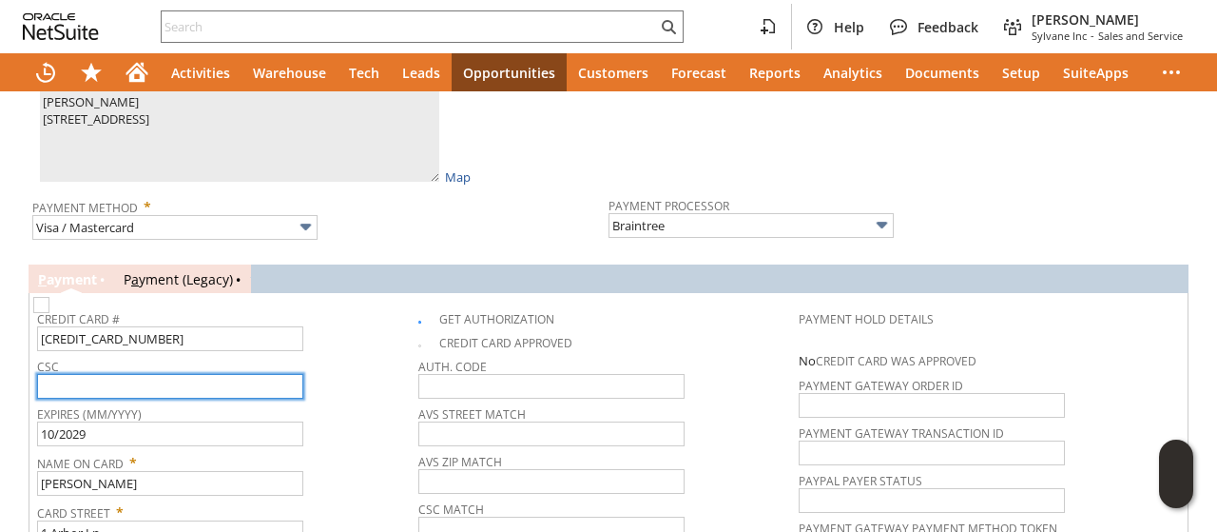
click at [194, 374] on input "text" at bounding box center [170, 386] width 266 height 25
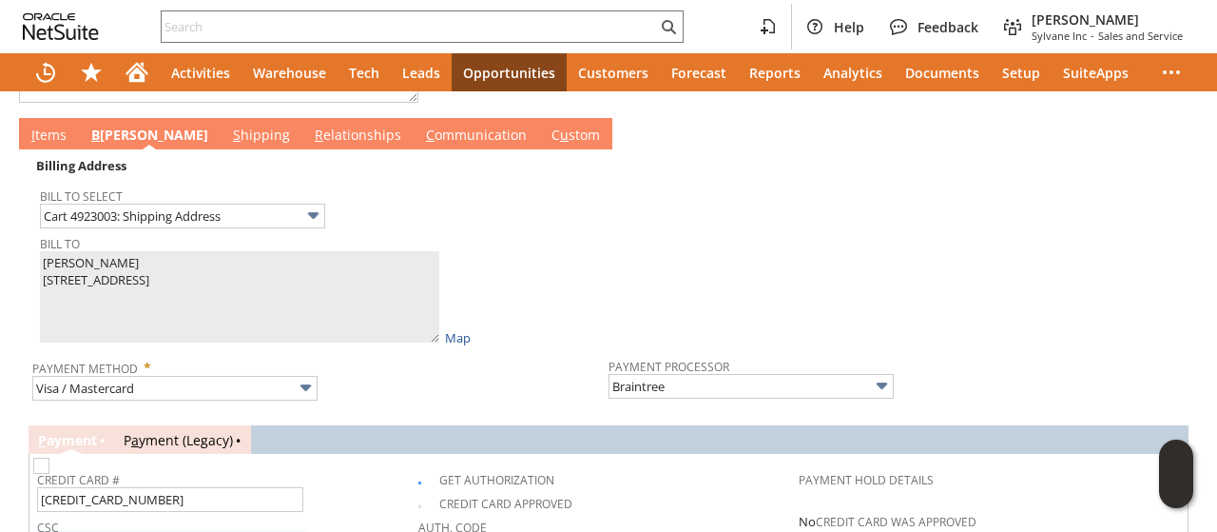
scroll to position [856, 0]
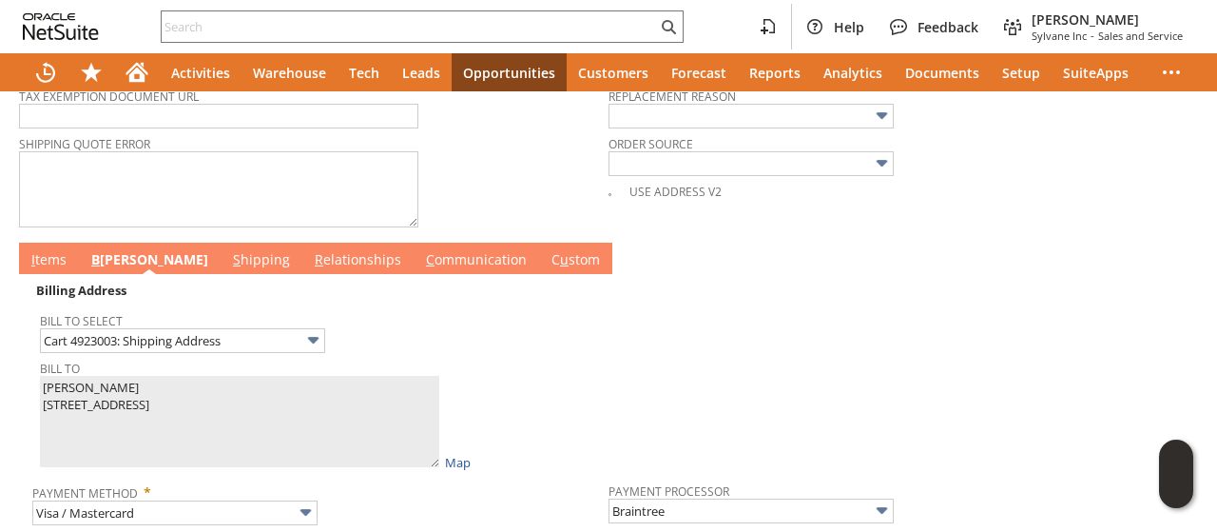
type input "554"
click at [45, 250] on link "I tems" at bounding box center [49, 260] width 45 height 21
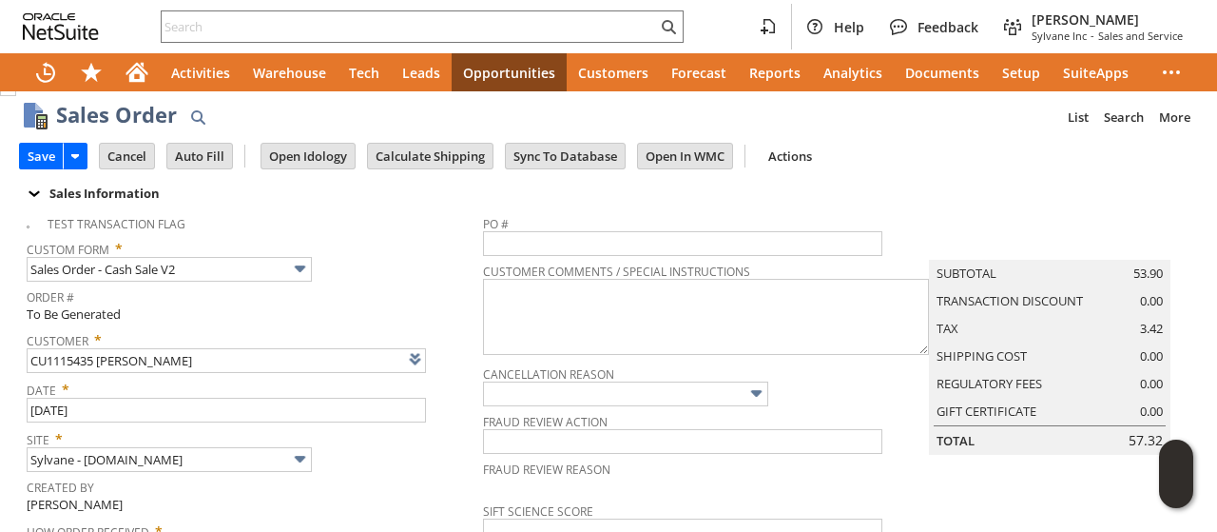
scroll to position [0, 0]
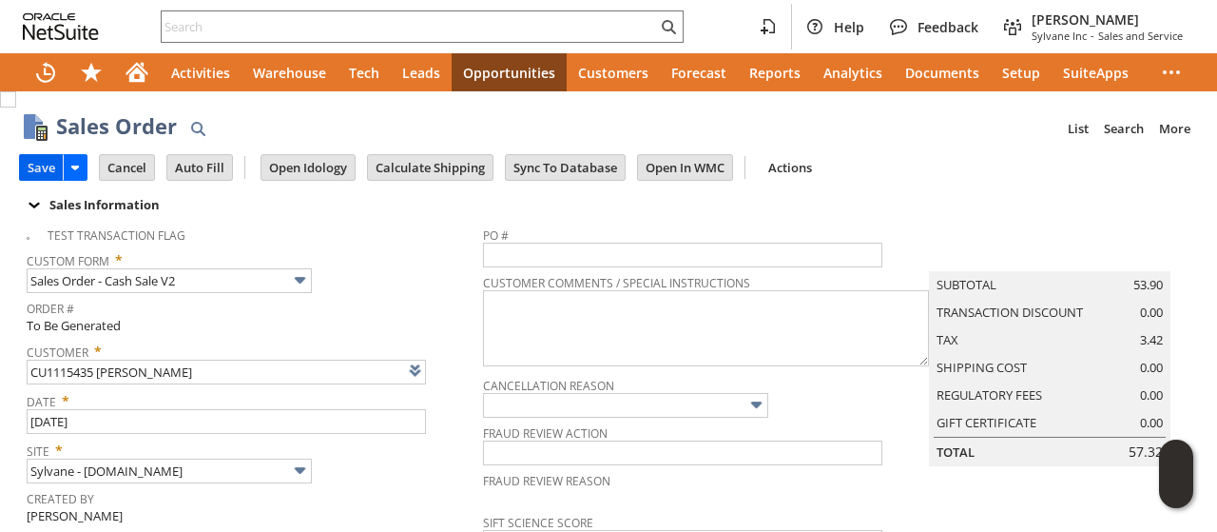
click at [35, 161] on input "Save" at bounding box center [41, 167] width 43 height 25
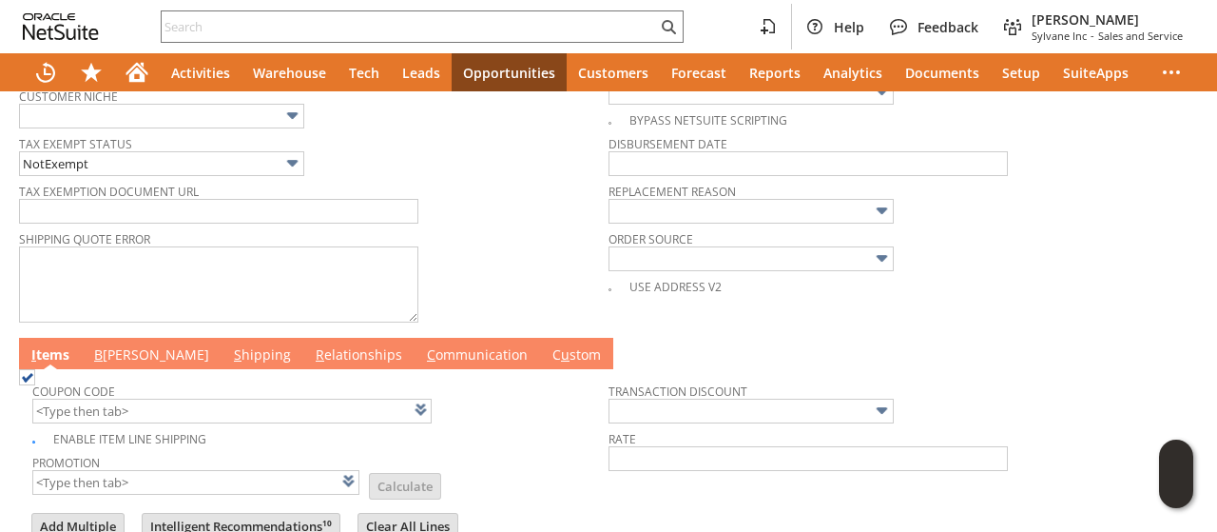
click at [422, 345] on link "C ommunication" at bounding box center [477, 355] width 110 height 21
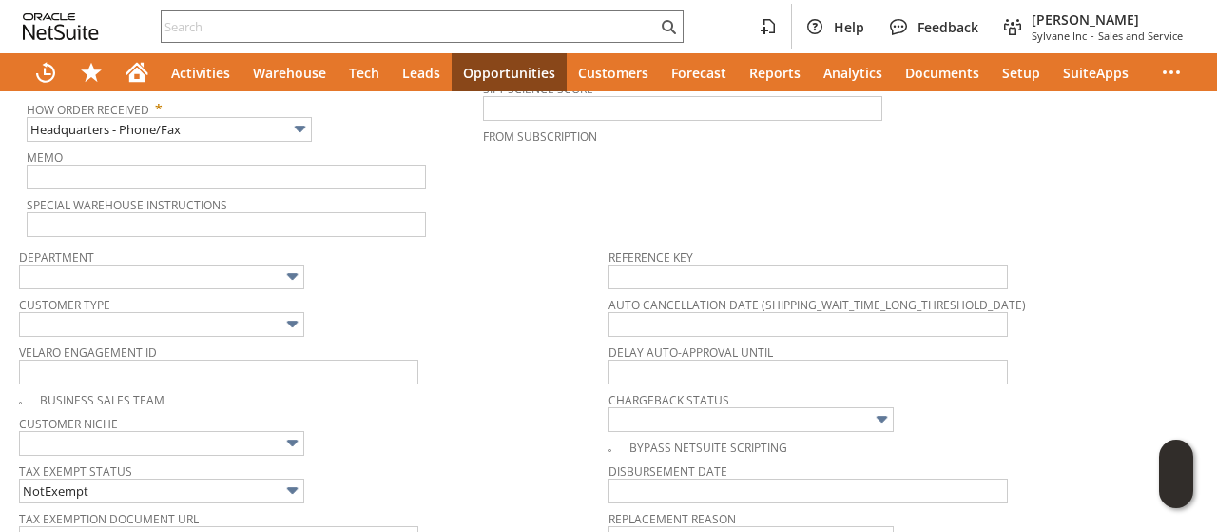
scroll to position [179, 0]
